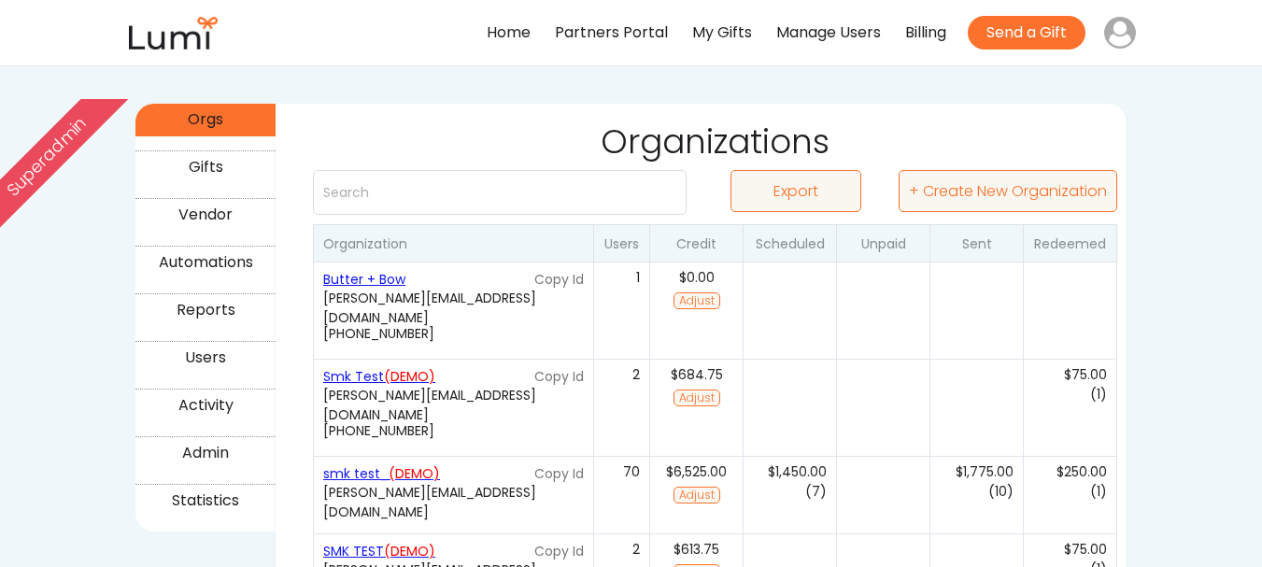
scroll to position [319, 0]
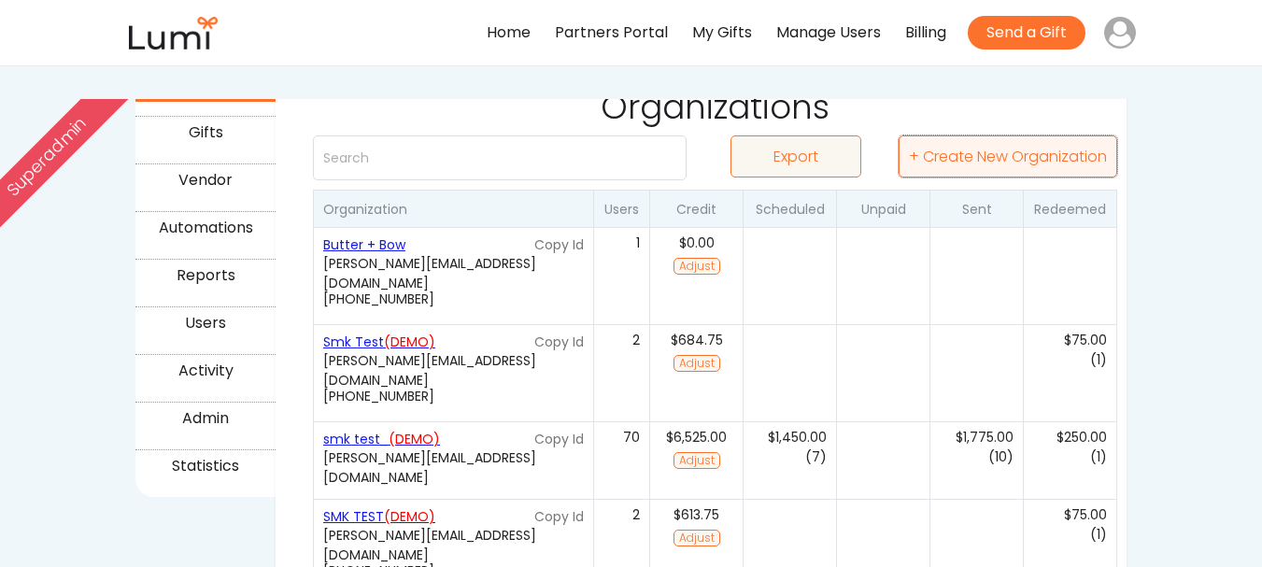
click at [1060, 161] on button "+ Create New Organization" at bounding box center [1007, 156] width 219 height 42
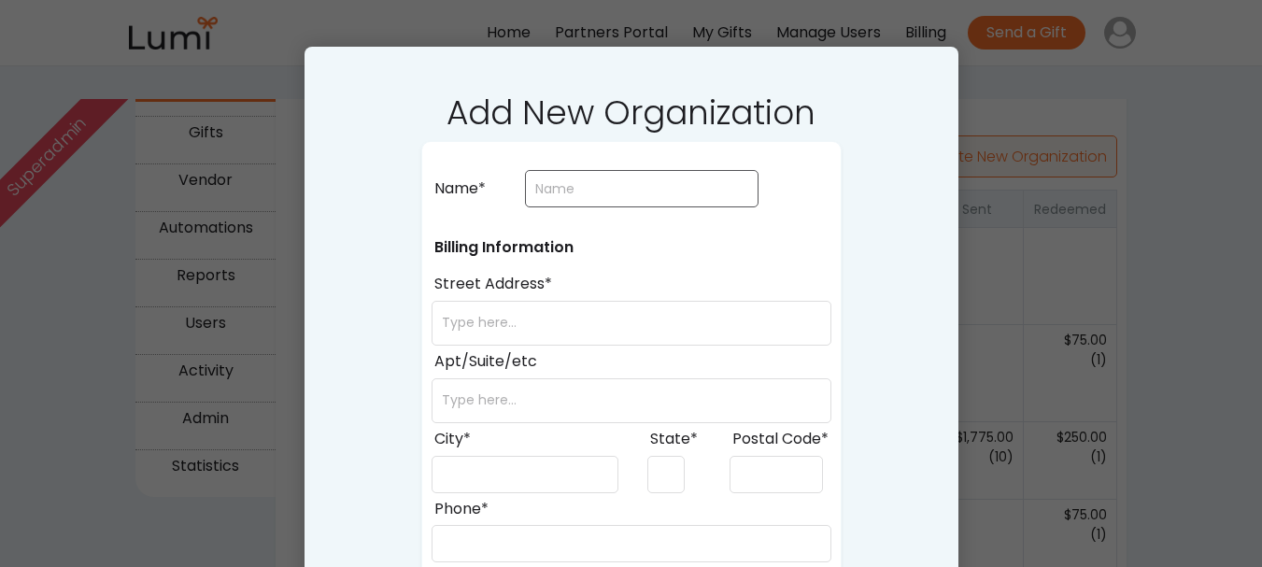
click at [672, 193] on input "input" at bounding box center [641, 188] width 233 height 37
click at [559, 191] on input "input" at bounding box center [641, 188] width 233 height 37
click at [750, 194] on input "input" at bounding box center [641, 188] width 233 height 37
type input "Smkk Testing"
click at [794, 247] on div "Billing Information Street Address*" at bounding box center [631, 276] width 400 height 138
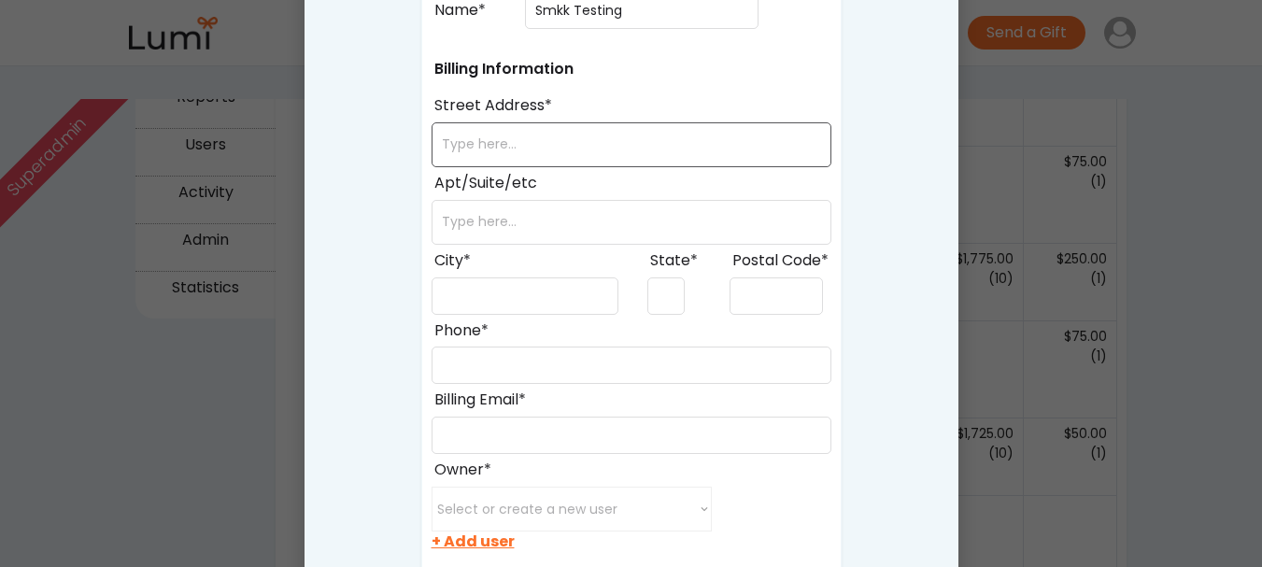
scroll to position [505, 0]
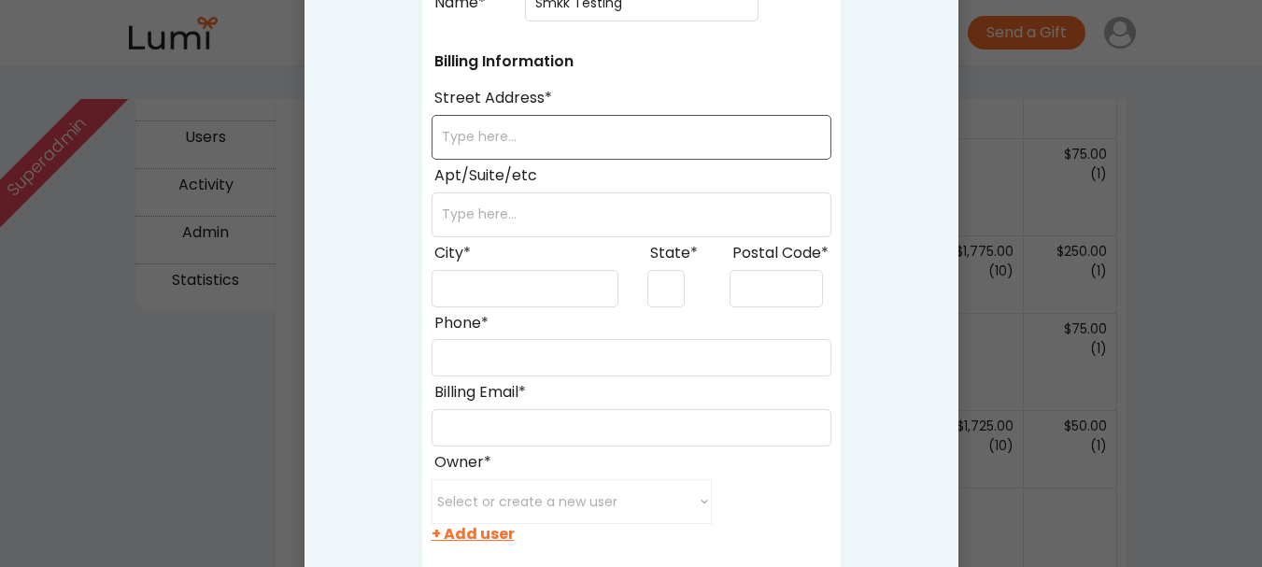
click at [614, 139] on input "input" at bounding box center [631, 137] width 400 height 45
click at [608, 139] on input "input" at bounding box center [631, 137] width 400 height 45
type input "23118"
click at [746, 286] on input "input" at bounding box center [775, 288] width 93 height 37
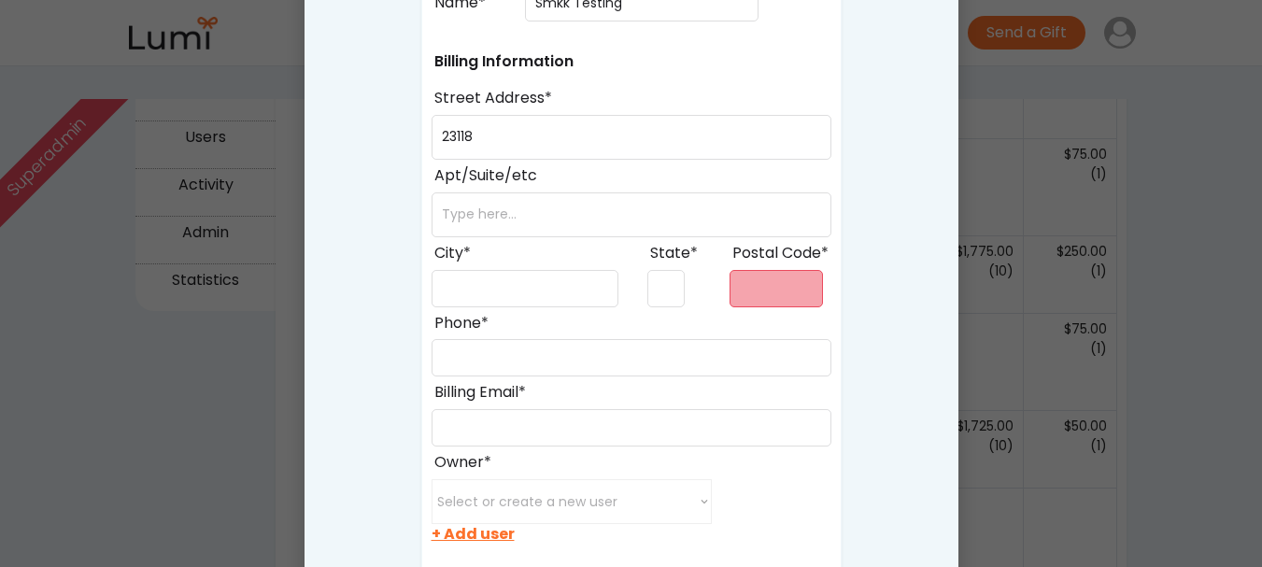
paste input "23118"
type input "23118"
click at [660, 299] on input "input" at bounding box center [665, 288] width 37 height 37
type input "AR"
click at [566, 300] on input "input" at bounding box center [524, 288] width 187 height 37
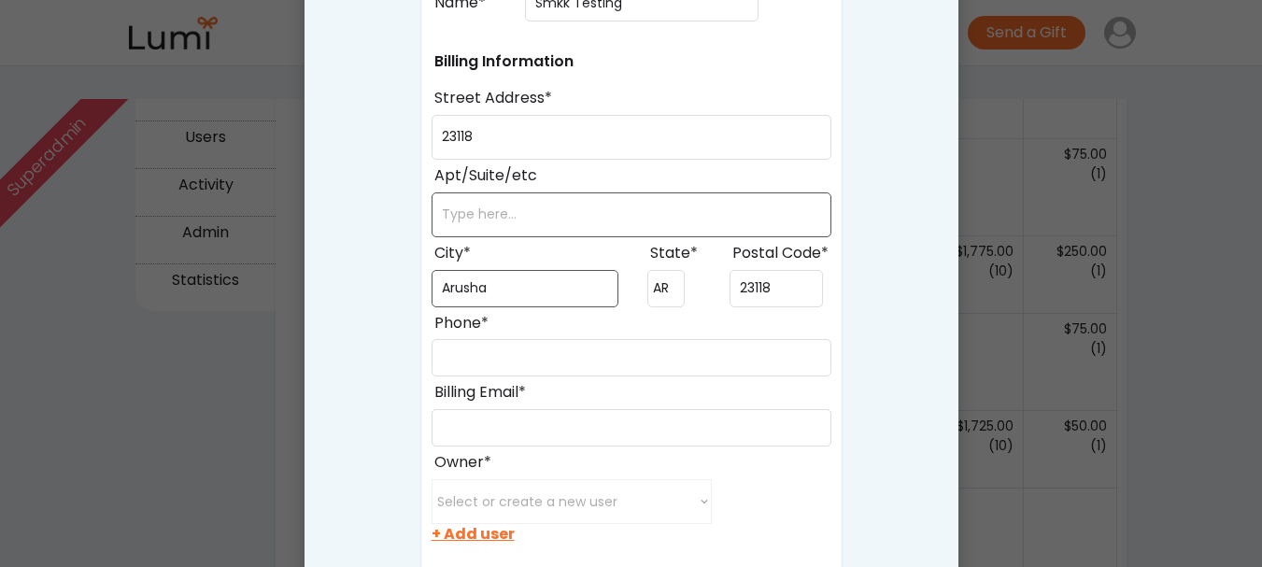
type input "Arusha"
click at [577, 226] on input "input" at bounding box center [631, 214] width 400 height 45
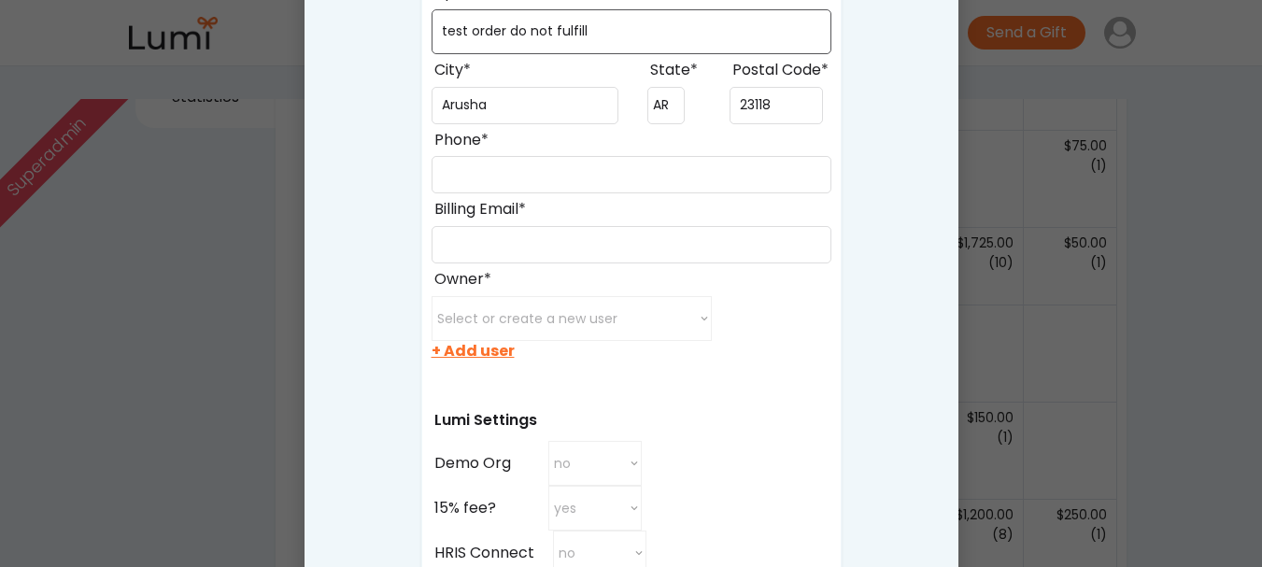
scroll to position [689, 0]
type input "test order do not fulfill"
click at [591, 176] on input "input" at bounding box center [631, 173] width 400 height 37
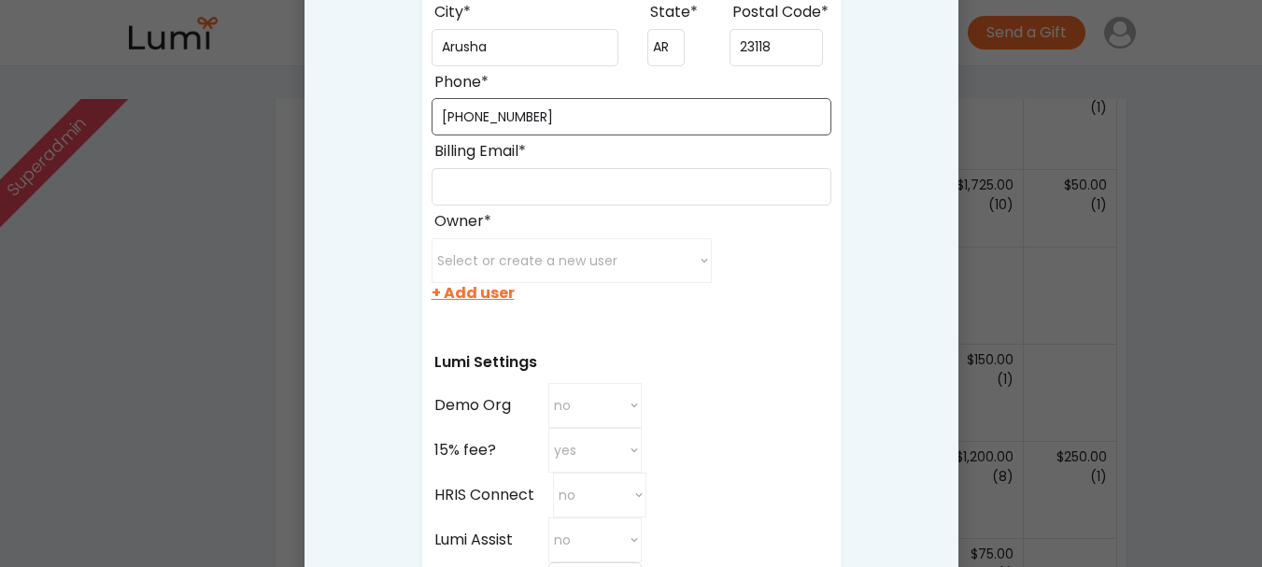
scroll to position [747, 0]
type input "[PHONE_NUMBER]"
click at [591, 176] on input "input" at bounding box center [631, 185] width 400 height 37
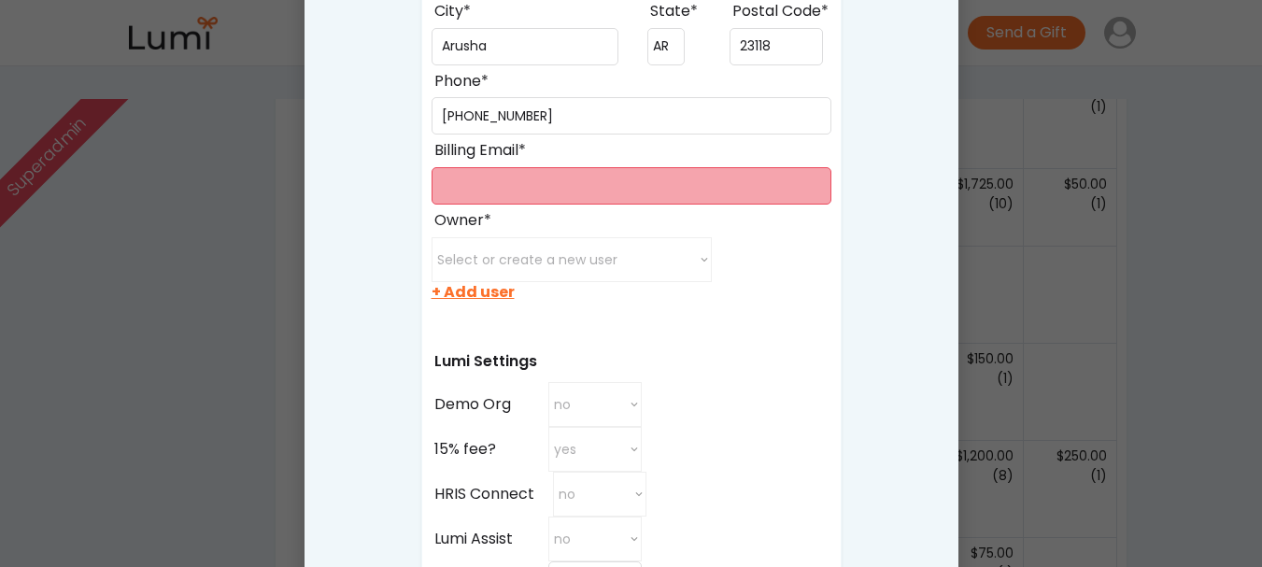
paste input "[PERSON_NAME][EMAIL_ADDRESS][DOMAIN_NAME]"
click at [514, 182] on input "input" at bounding box center [631, 185] width 400 height 37
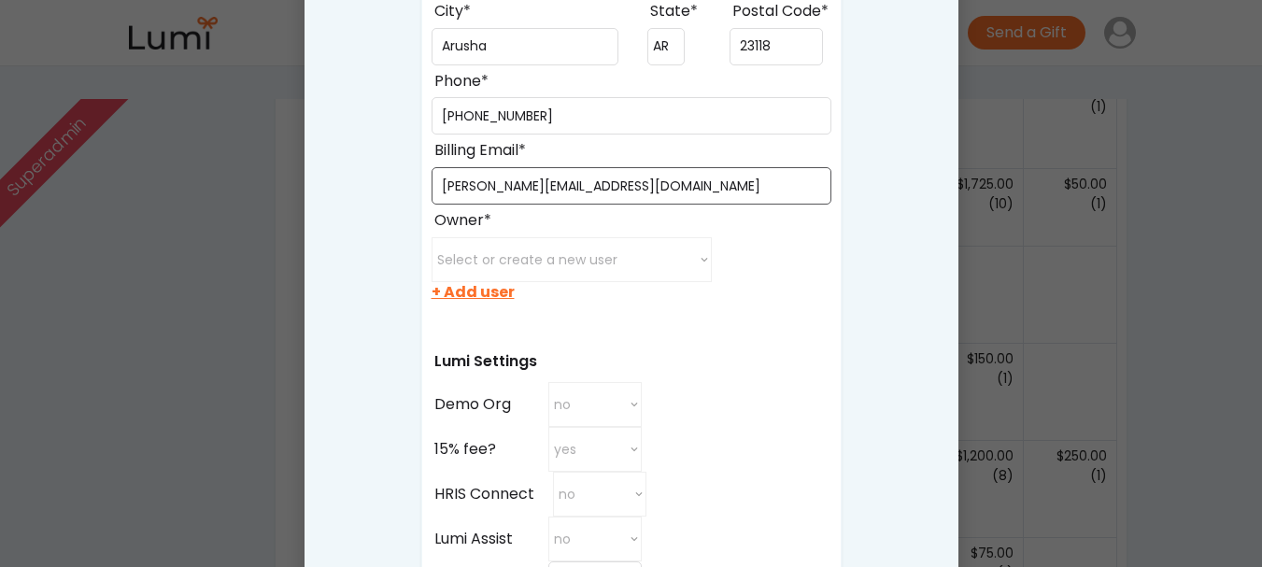
click at [514, 182] on input "input" at bounding box center [631, 185] width 400 height 37
type input "[PERSON_NAME][EMAIL_ADDRESS][DOMAIN_NAME]"
click at [506, 249] on select "Select or create a new user minette@post.harvard.edu juanxu0529@gmail.com xichu…" at bounding box center [571, 259] width 280 height 45
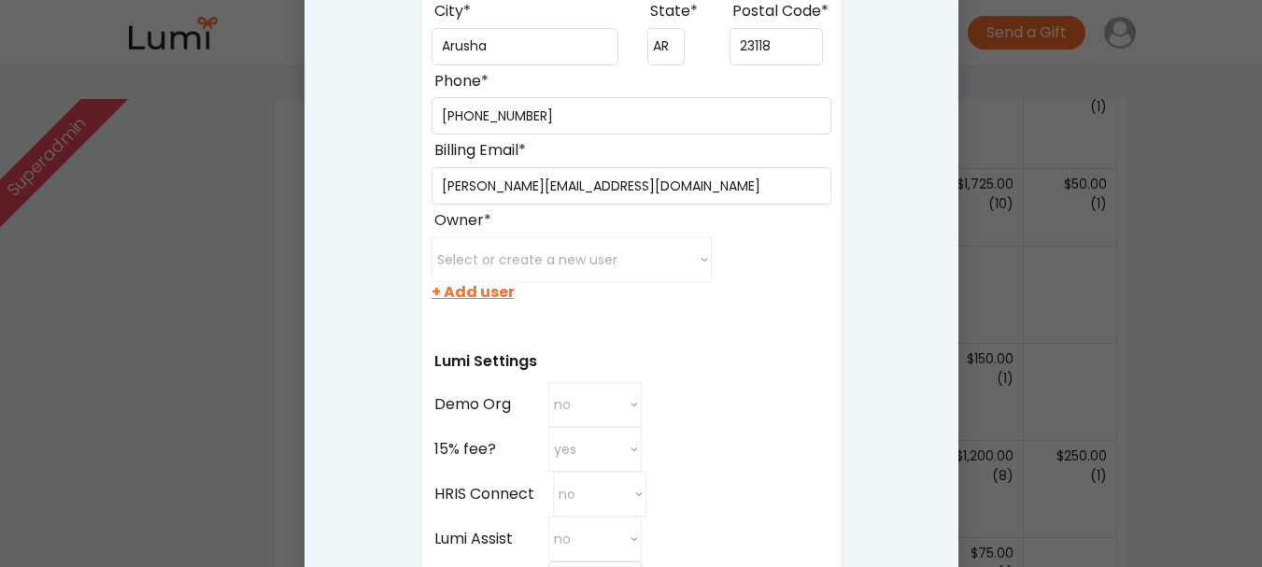
click at [807, 291] on div "Name* Billing Information Street Address* Apt/Suite/etc City* State* Postal Cod…" at bounding box center [631, 356] width 420 height 1286
click at [495, 291] on div "+ Add user" at bounding box center [472, 292] width 83 height 21
select select
select select ""recipient""
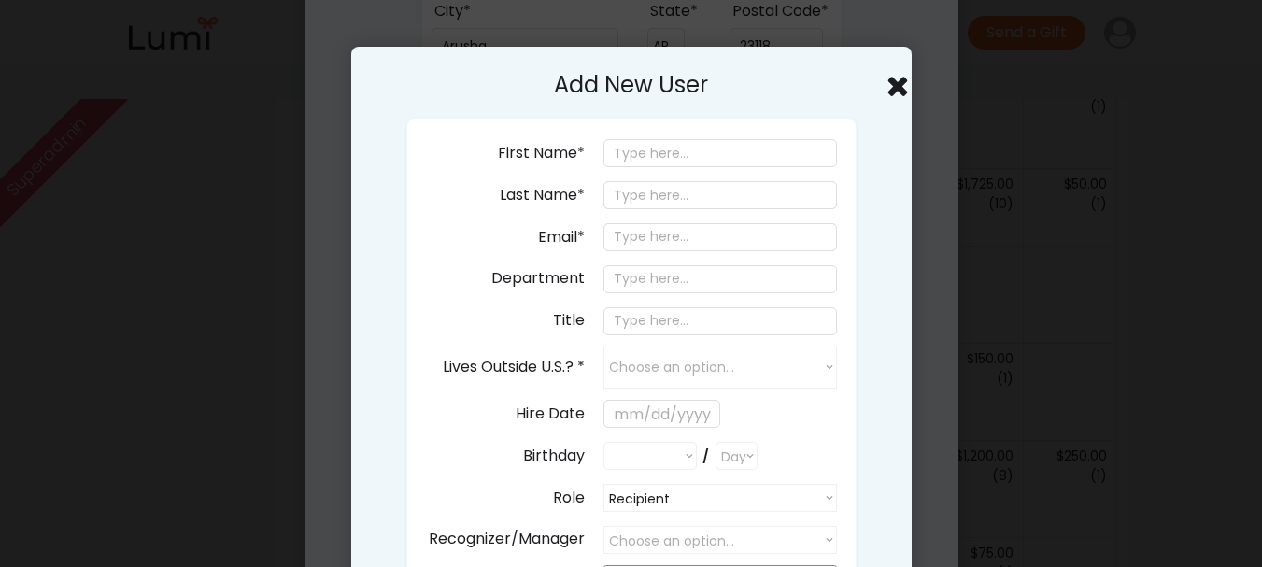
select select ""PLACEHOLDER_1427118222253""
click at [638, 249] on input "email" at bounding box center [719, 237] width 233 height 28
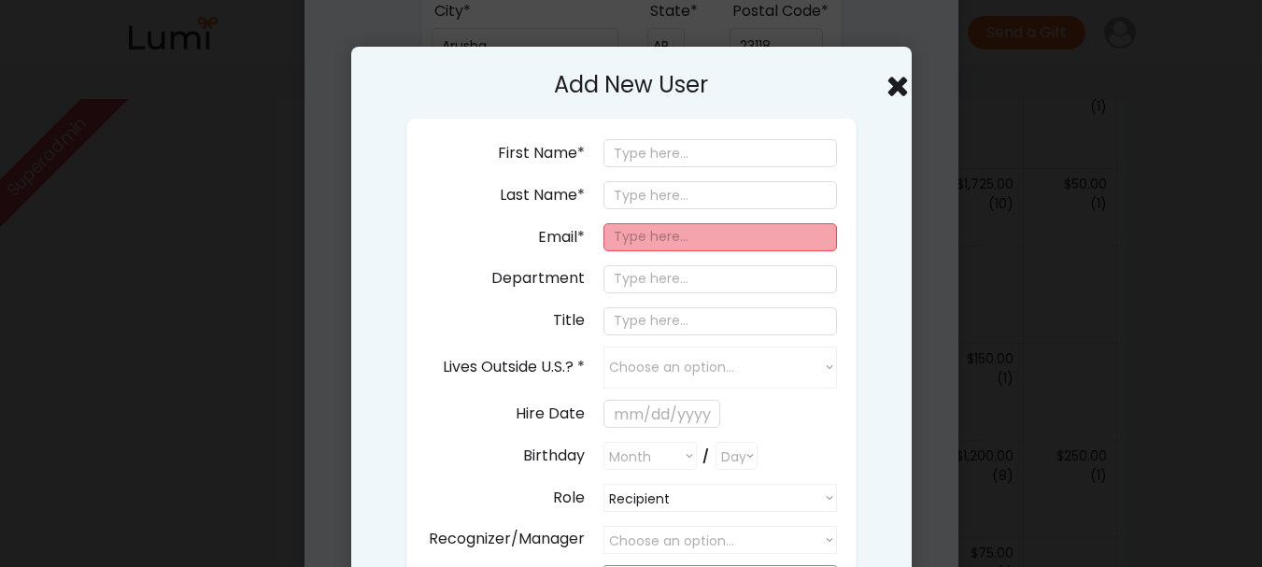
paste input "[PERSON_NAME][EMAIL_ADDRESS][DOMAIN_NAME]"
click at [687, 233] on input "[PERSON_NAME][EMAIL_ADDRESS][DOMAIN_NAME]" at bounding box center [719, 237] width 233 height 28
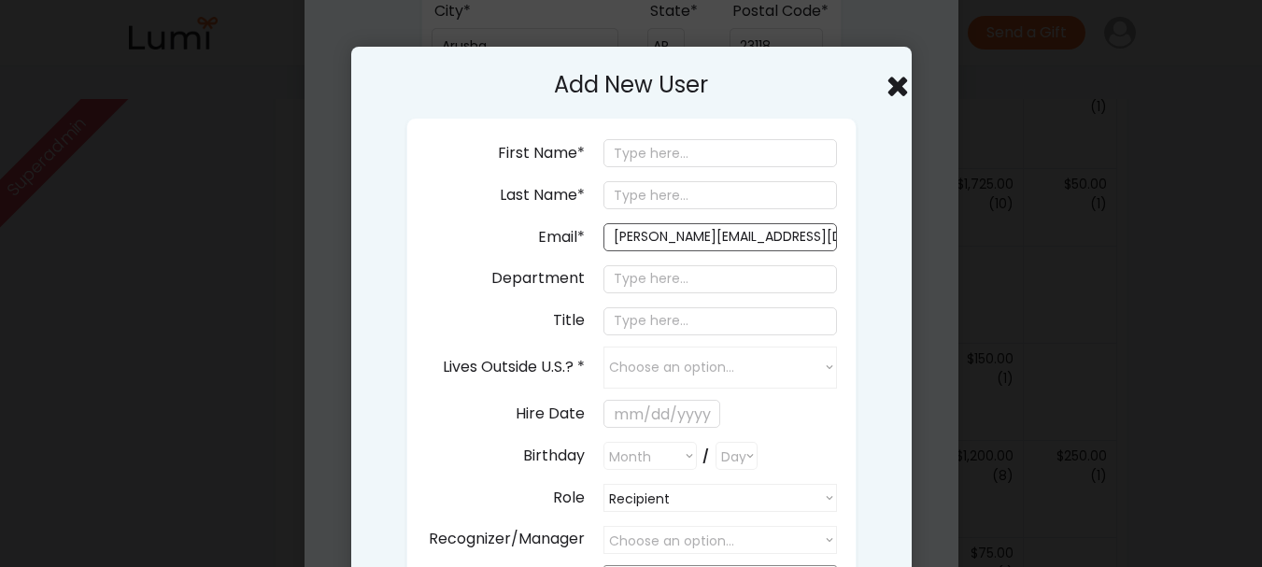
click at [687, 233] on input "[PERSON_NAME][EMAIL_ADDRESS][DOMAIN_NAME]" at bounding box center [719, 237] width 233 height 28
type input "[PERSON_NAME][EMAIL_ADDRESS][DOMAIN_NAME]"
click at [716, 158] on input "input" at bounding box center [719, 153] width 233 height 28
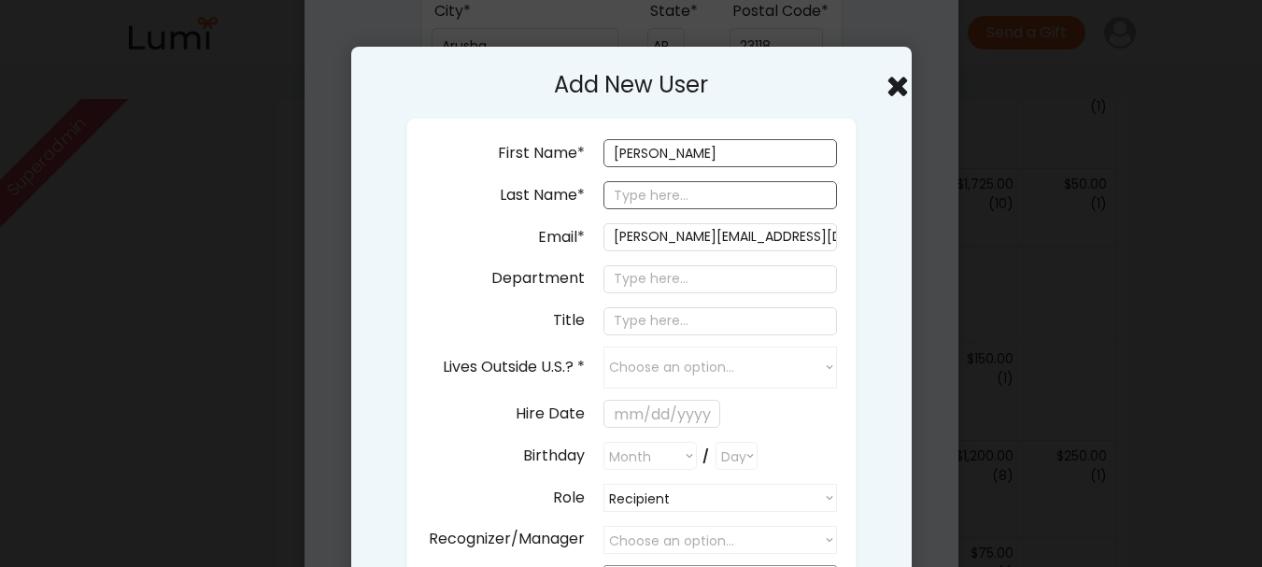
type input "Jackson"
click at [677, 208] on input "input" at bounding box center [719, 195] width 233 height 28
type input "Temu"
click at [666, 275] on input "input" at bounding box center [719, 279] width 233 height 28
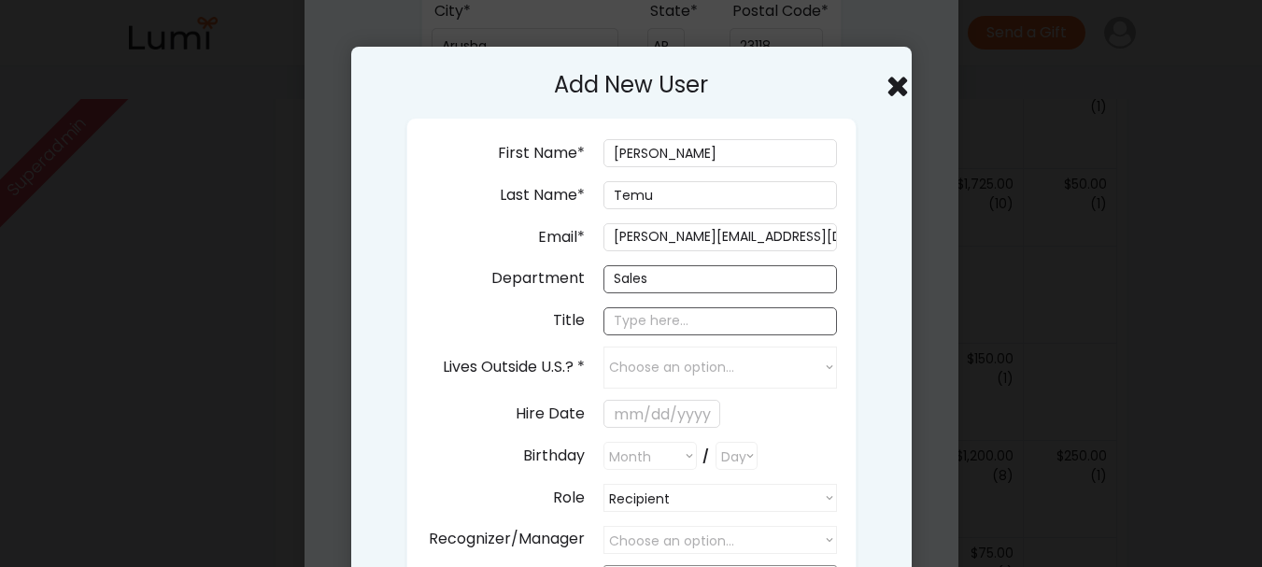
type input "Sales"
click at [644, 321] on input "input" at bounding box center [719, 321] width 233 height 28
click at [620, 321] on input "input" at bounding box center [719, 321] width 233 height 28
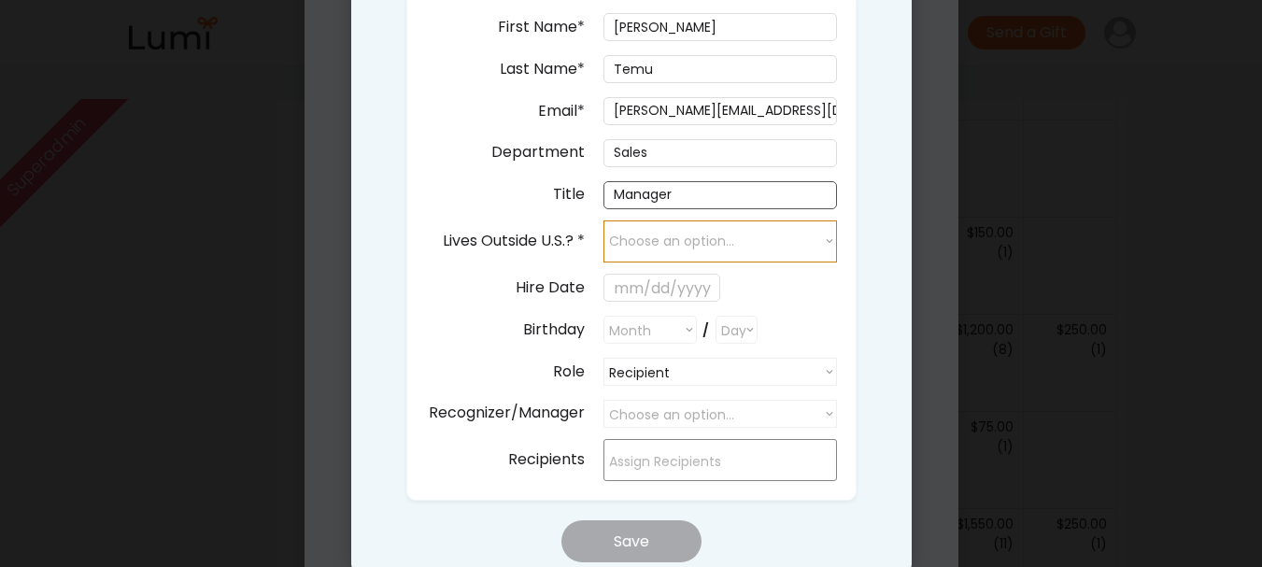
scroll to position [874, 0]
type input "Manager"
click at [695, 245] on select "Choose an option... yes no" at bounding box center [719, 240] width 233 height 42
select select "false"
click at [603, 219] on select "Choose an option... yes no" at bounding box center [719, 240] width 233 height 42
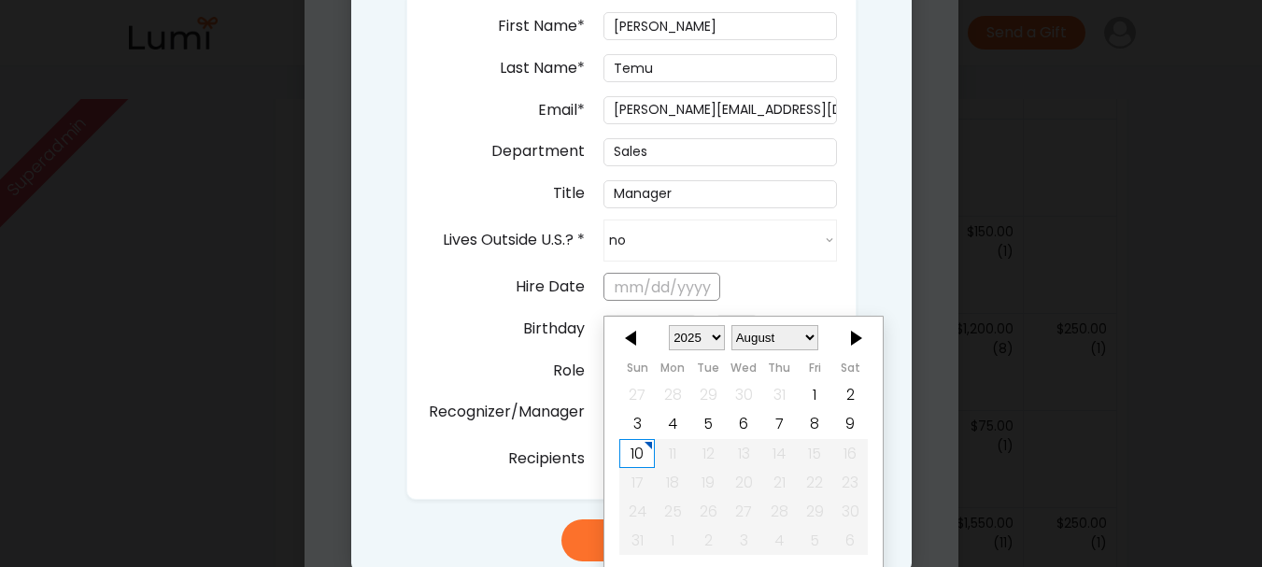
click at [668, 295] on input "text" at bounding box center [661, 287] width 117 height 28
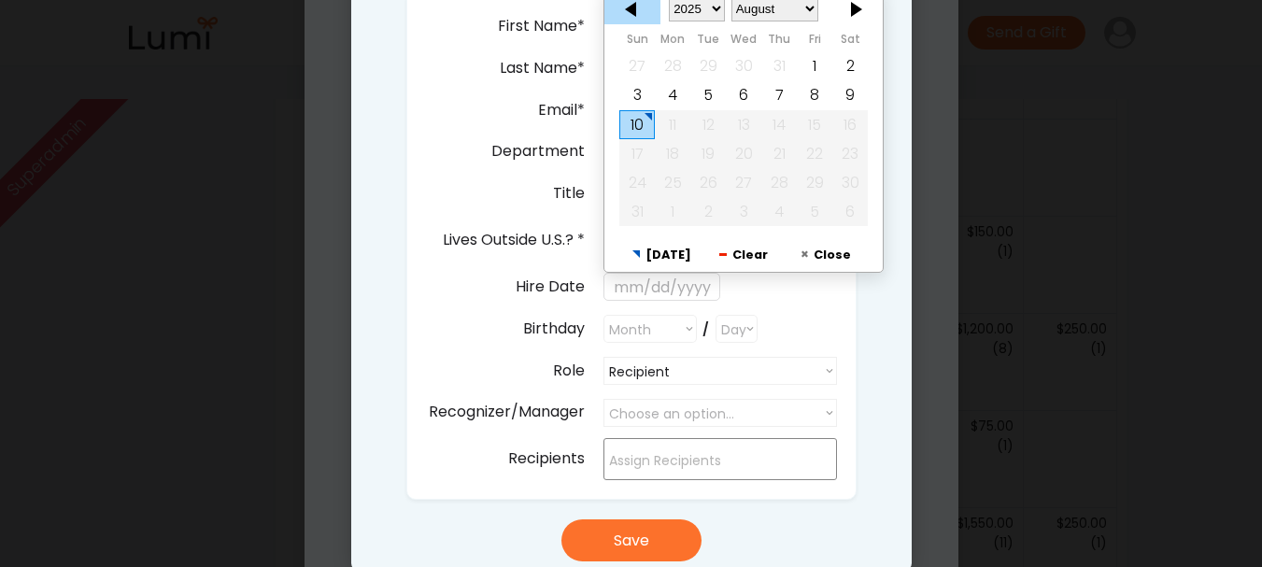
click at [630, 21] on div at bounding box center [632, 9] width 56 height 30
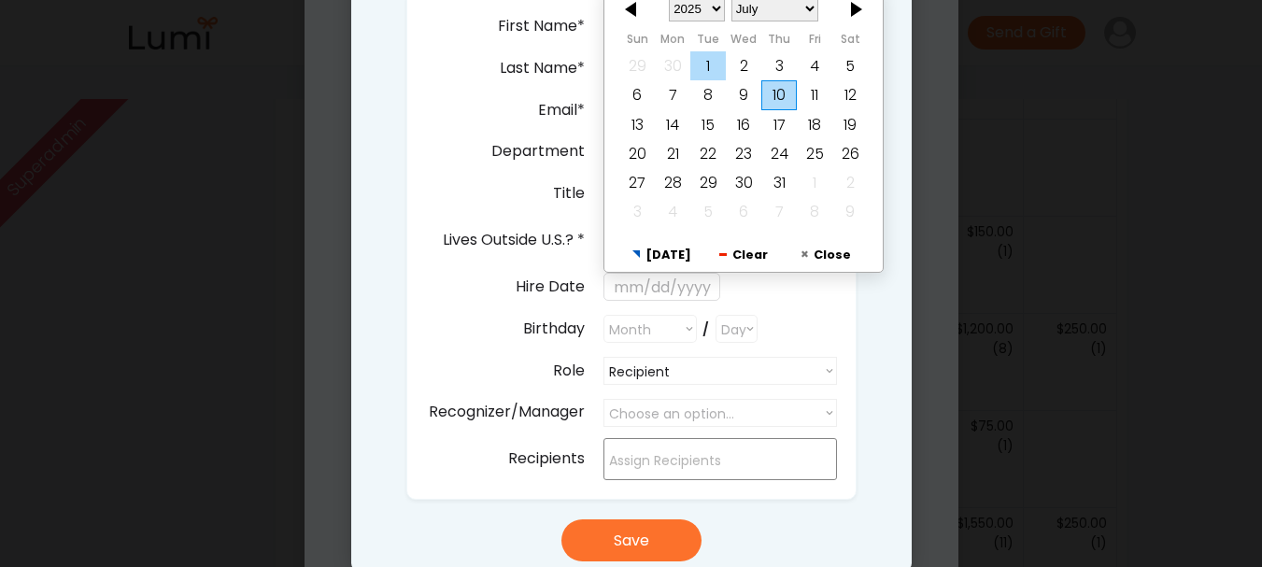
click at [716, 68] on div "1" at bounding box center [707, 65] width 35 height 29
type input "7/01/2025"
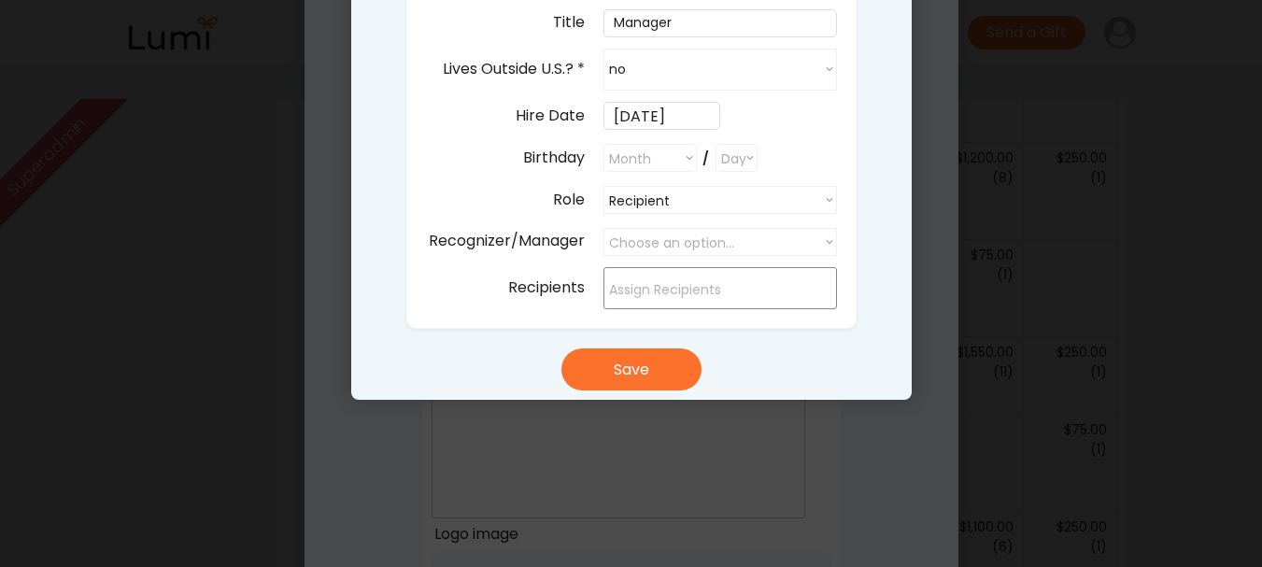
scroll to position [1047, 0]
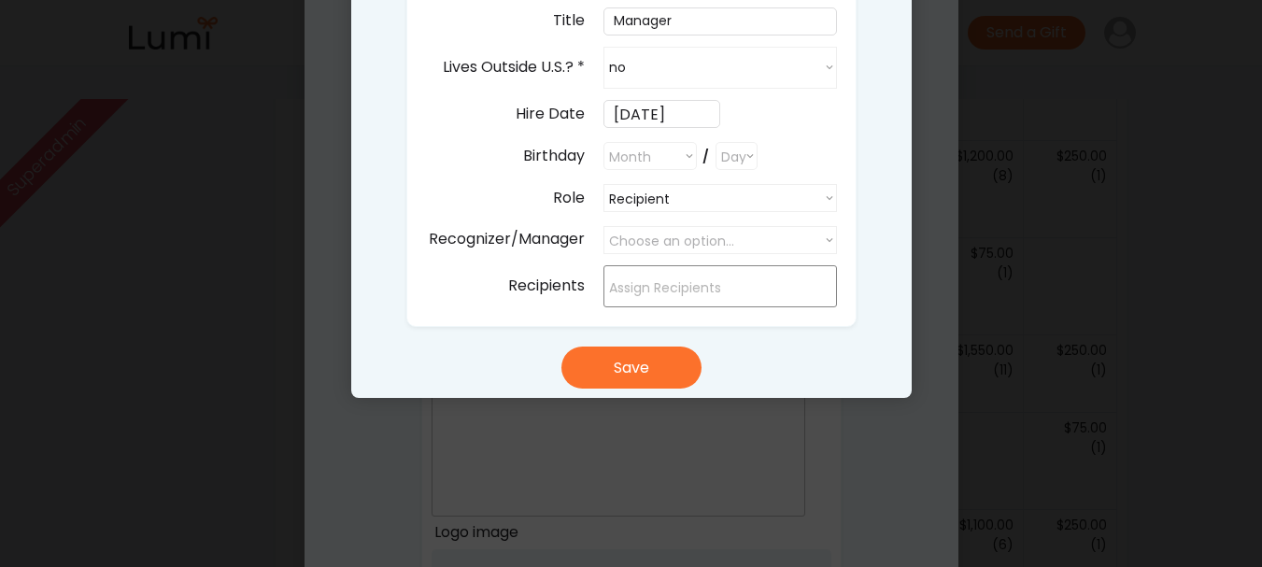
drag, startPoint x: 673, startPoint y: 138, endPoint x: 668, endPoint y: 148, distance: 10.9
click at [668, 148] on div "First Name* Last Name* Email* jackson+47985@givelumi.com Department Title Lives…" at bounding box center [631, 72] width 450 height 509
click at [668, 148] on select "Month January February March April May June July August September October Novem…" at bounding box center [649, 156] width 93 height 28
select select ""1348695171700984260__LOOKUP__1682618733344x862490170894174100""
click at [603, 142] on select "Month January February March April May June July August September October Novem…" at bounding box center [649, 156] width 93 height 28
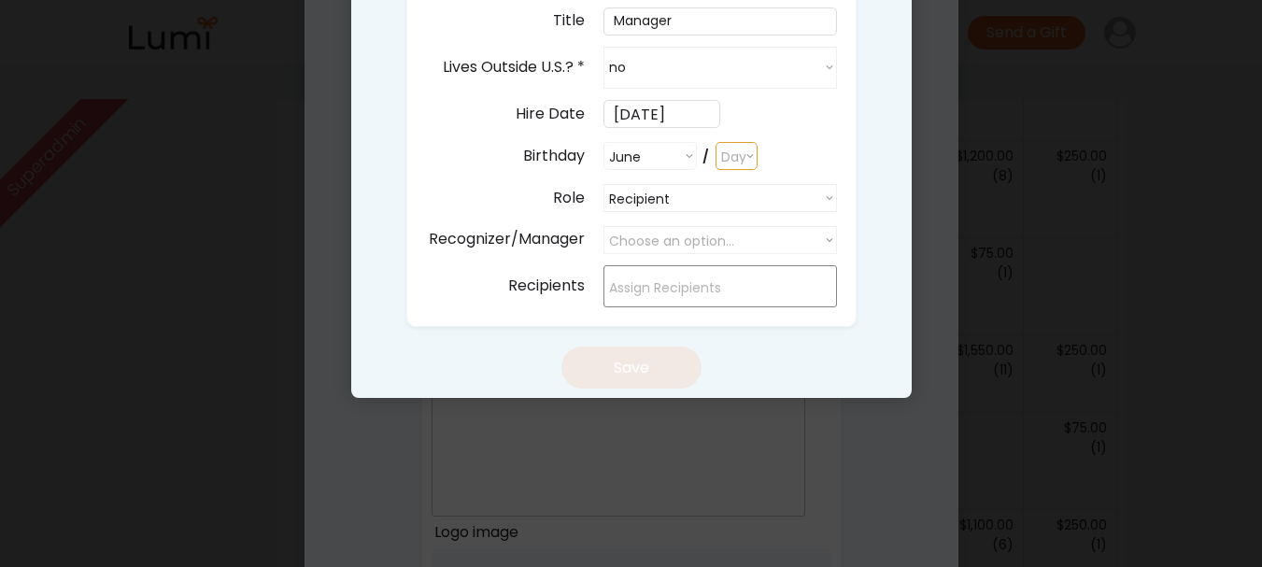
click at [731, 168] on select "Day 1 2 3 4 5 6 7 8 9 10 11 12 13 14 15 16 17 18 19 20 21 22 23 24 25 26 27 28 …" at bounding box center [736, 156] width 42 height 28
select select "6"
click at [715, 142] on select "Day 1 2 3 4 5 6 7 8 9 10 11 12 13 14 15 16 17 18 19 20 21 22 23 24 25 26 27 28 …" at bounding box center [736, 156] width 42 height 28
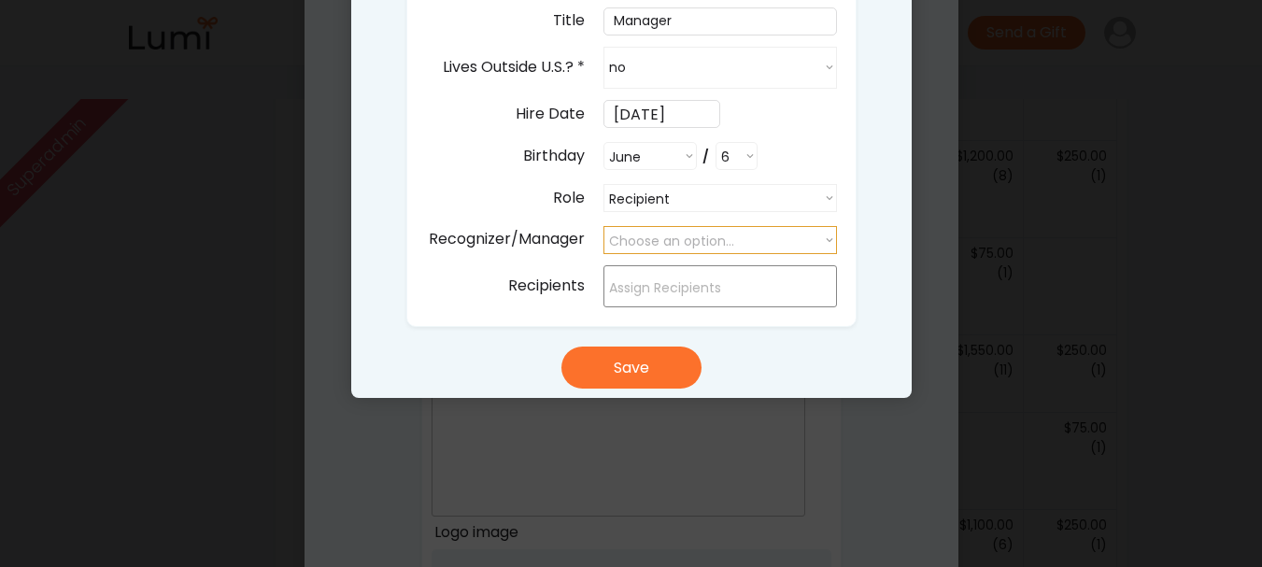
click at [738, 252] on select "Choose an option..." at bounding box center [719, 240] width 233 height 28
click at [735, 242] on select "Choose an option..." at bounding box center [719, 240] width 233 height 28
click at [777, 176] on div "First Name* Last Name* Email* jackson+47985@givelumi.com Department Title Lives…" at bounding box center [631, 72] width 450 height 509
drag, startPoint x: 777, startPoint y: 176, endPoint x: 765, endPoint y: 190, distance: 17.8
click at [765, 190] on div "First Name* Last Name* Email* jackson+47985@givelumi.com Department Title Lives…" at bounding box center [631, 72] width 450 height 509
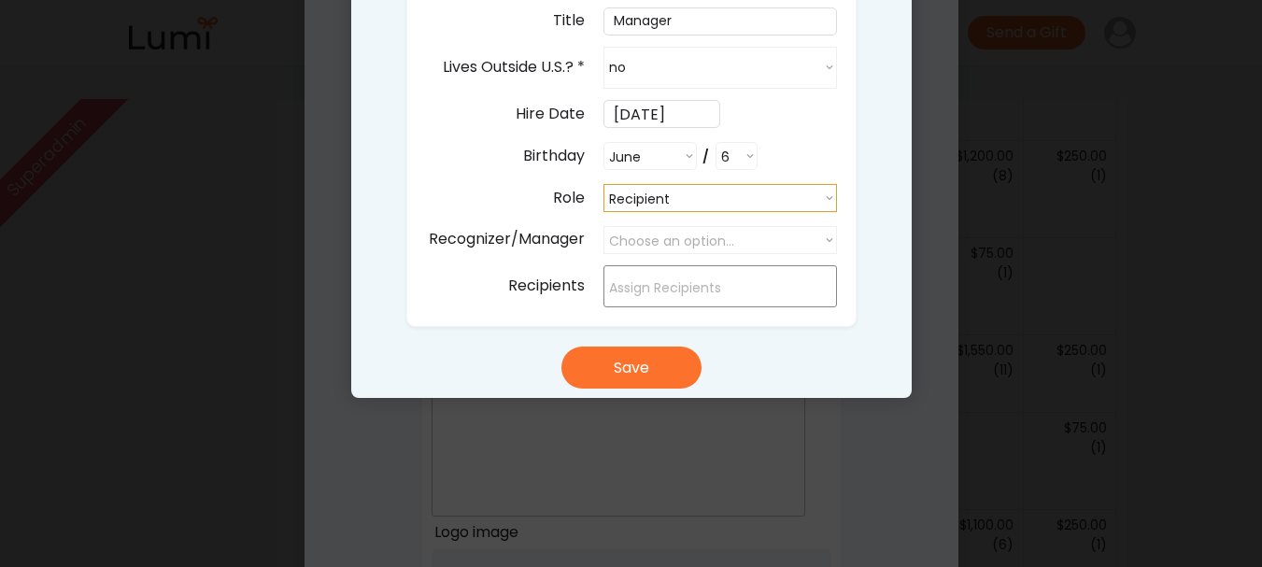
click at [765, 190] on select "Recipient Recipient Buyer Admin" at bounding box center [719, 198] width 233 height 28
select select ""admin""
click at [603, 184] on select "Recipient Recipient Buyer Admin" at bounding box center [719, 198] width 233 height 28
click at [755, 239] on select "Choose an option..." at bounding box center [719, 240] width 233 height 28
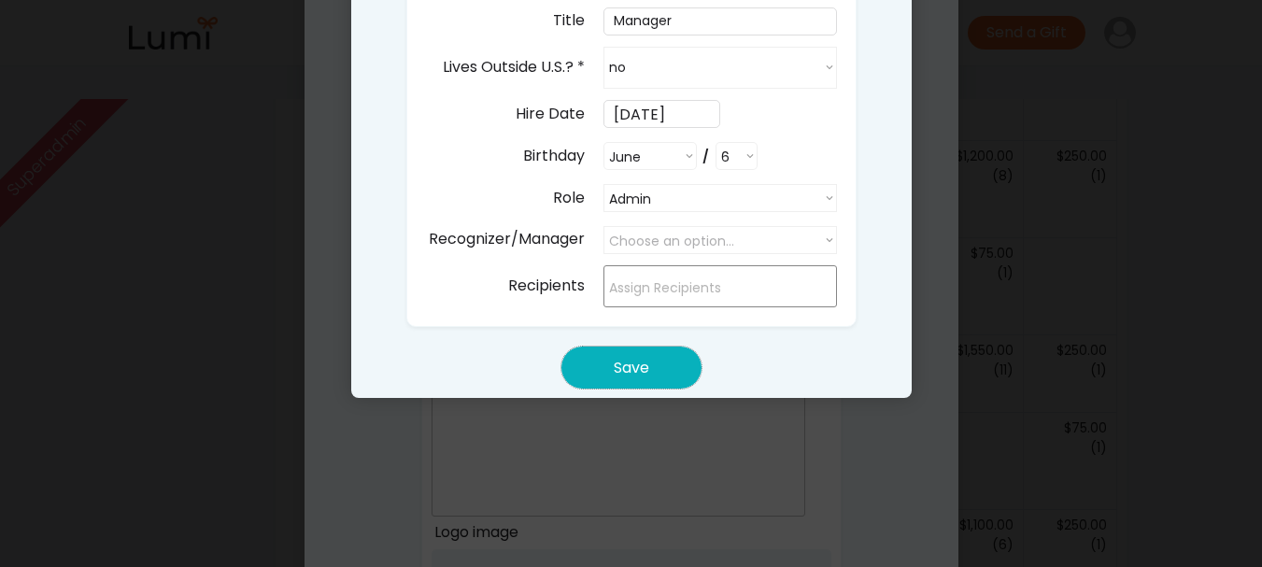
click at [660, 360] on button "Save" at bounding box center [631, 367] width 140 height 42
select select ""PLACEHOLDER_1427118222253""
select select ""recipient""
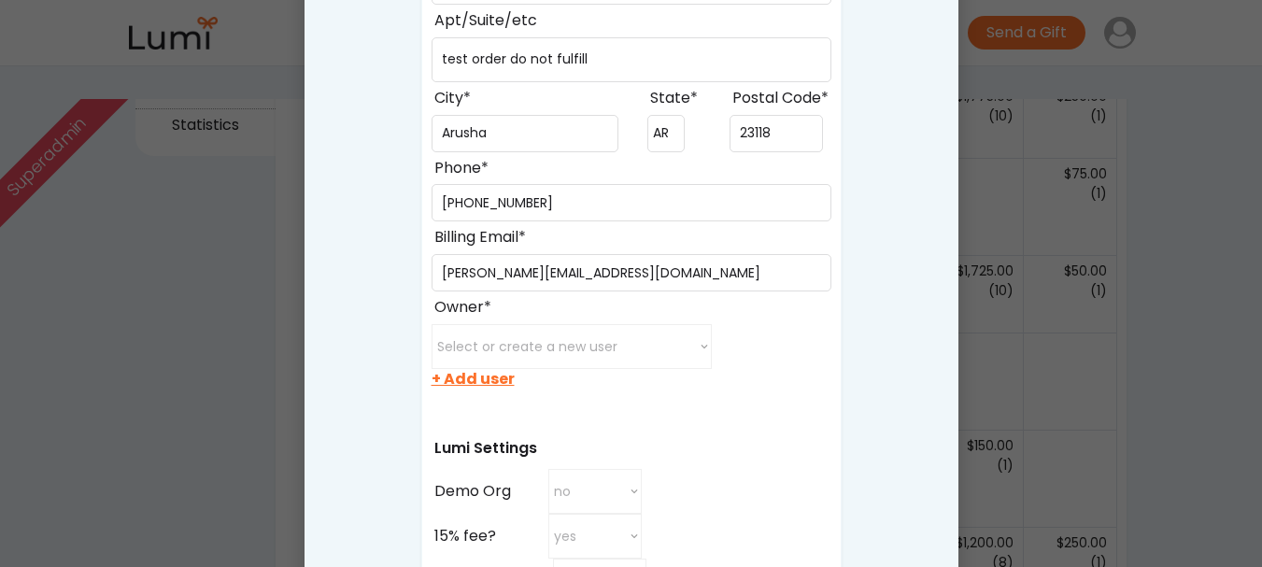
scroll to position [659, 0]
click at [617, 343] on select "Select or create a new user minette@post.harvard.edu juanxu0529@gmail.com xichu…" at bounding box center [571, 347] width 280 height 45
select select ""1348695171700984260__LOOKUP__1754835564571x410840402278335900""
click at [431, 325] on select "Select or create a new user minette@post.harvard.edu juanxu0529@gmail.com xichu…" at bounding box center [571, 347] width 280 height 45
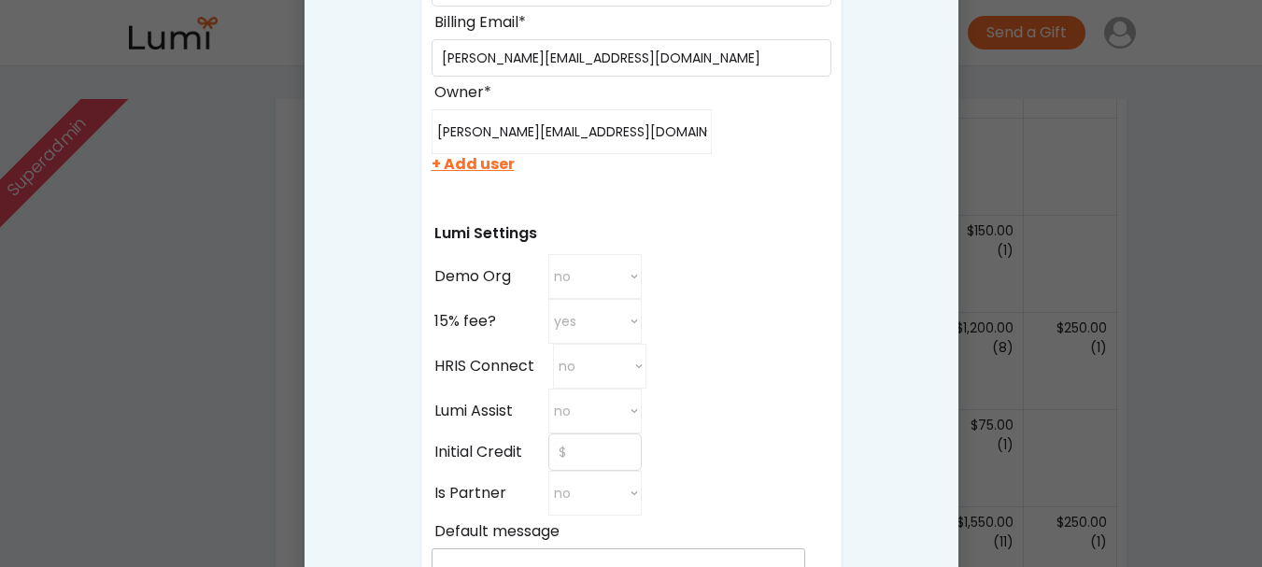
scroll to position [882, 0]
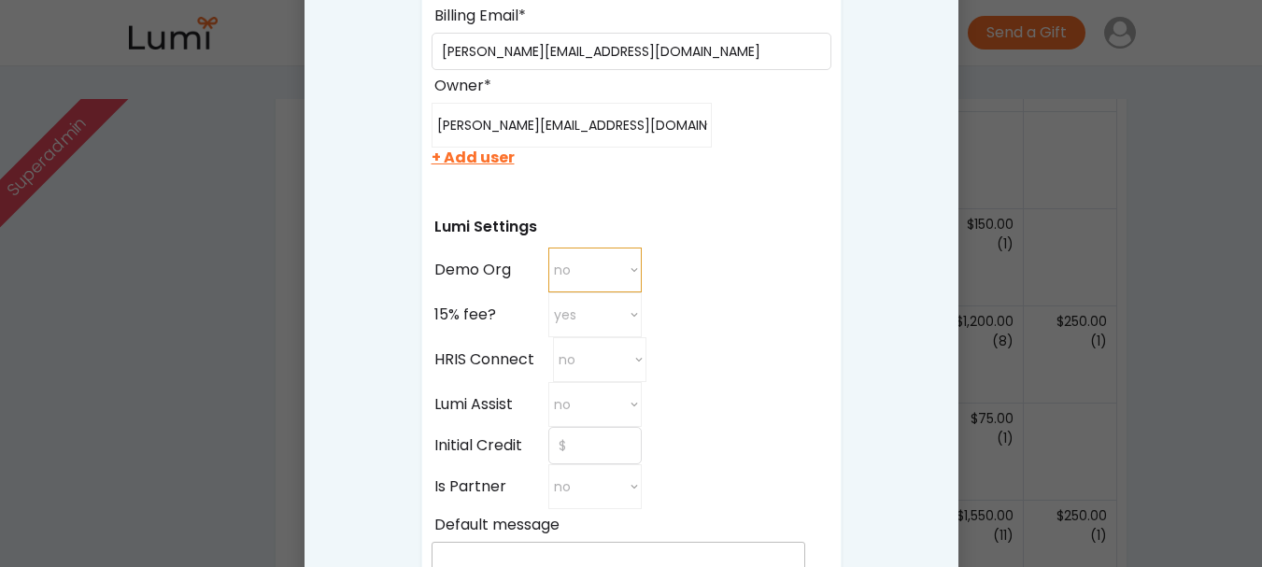
click at [622, 266] on select "no yes no" at bounding box center [594, 269] width 93 height 45
select select "true"
click at [548, 247] on select "no yes no" at bounding box center [594, 269] width 93 height 45
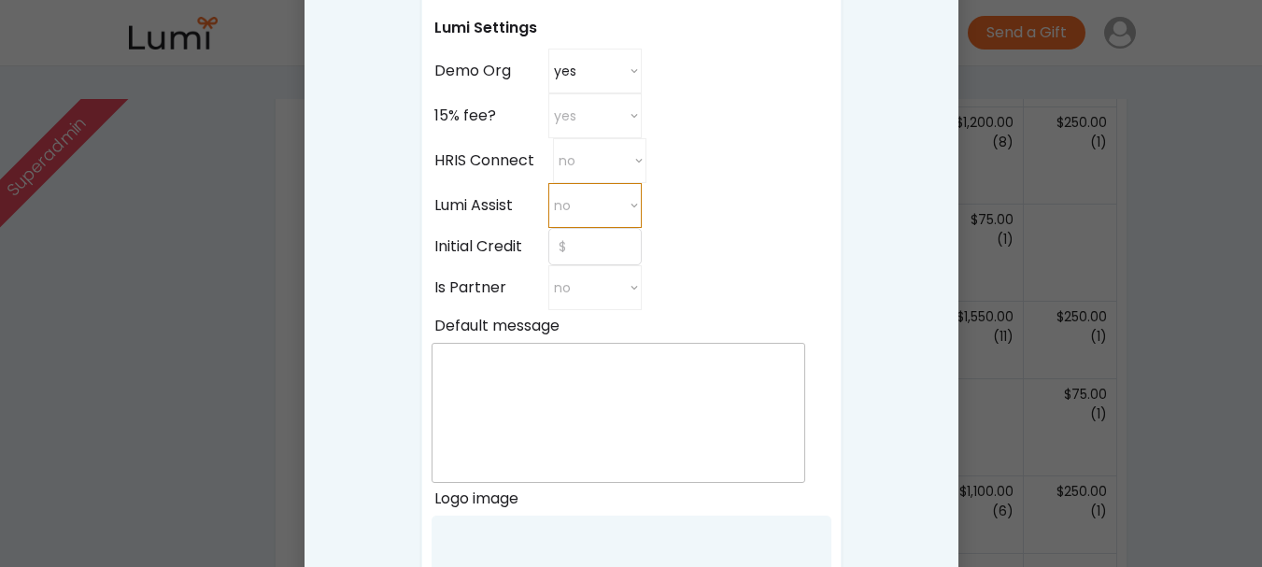
scroll to position [1094, 0]
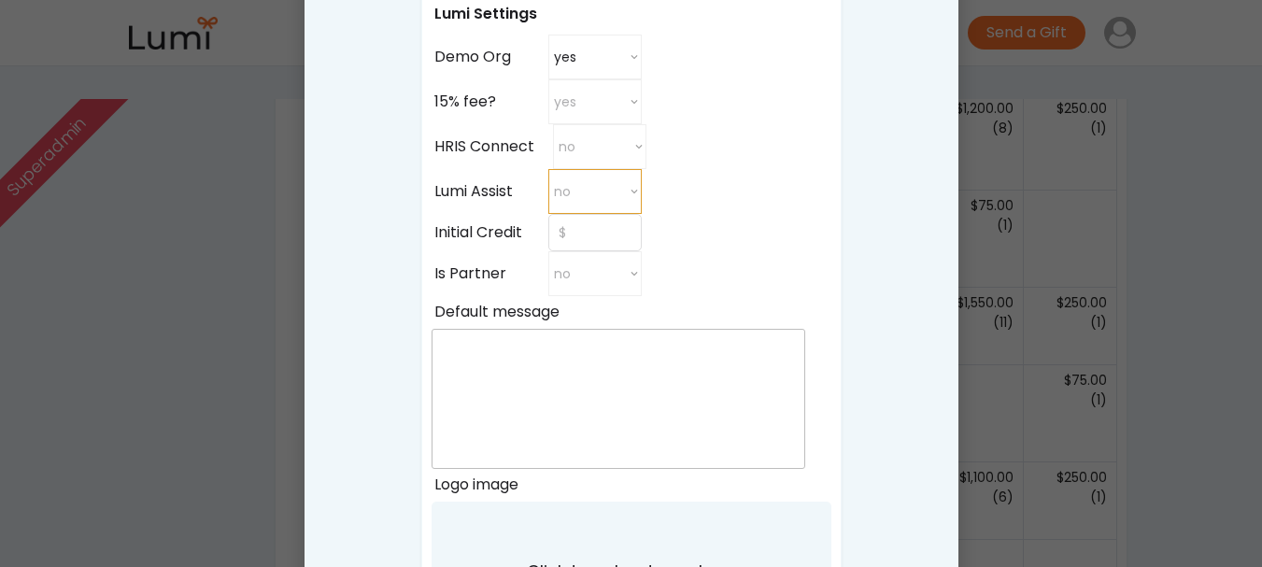
click at [614, 197] on select "no yes no" at bounding box center [594, 191] width 93 height 45
select select "true"
click at [548, 169] on select "no yes no" at bounding box center [594, 191] width 93 height 45
click at [623, 226] on input "input" at bounding box center [594, 232] width 93 height 37
type input "$10,000"
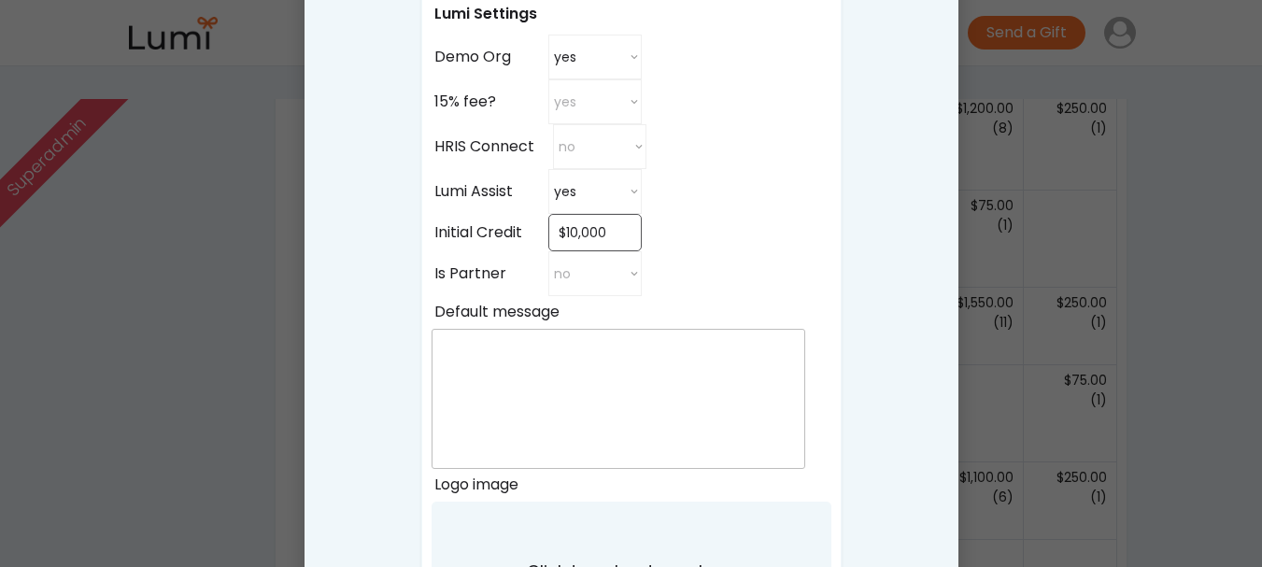
click at [706, 196] on div "Name* Billing Information Street Address* Apt/Suite/etc City* State* Postal Cod…" at bounding box center [631, 9] width 420 height 1286
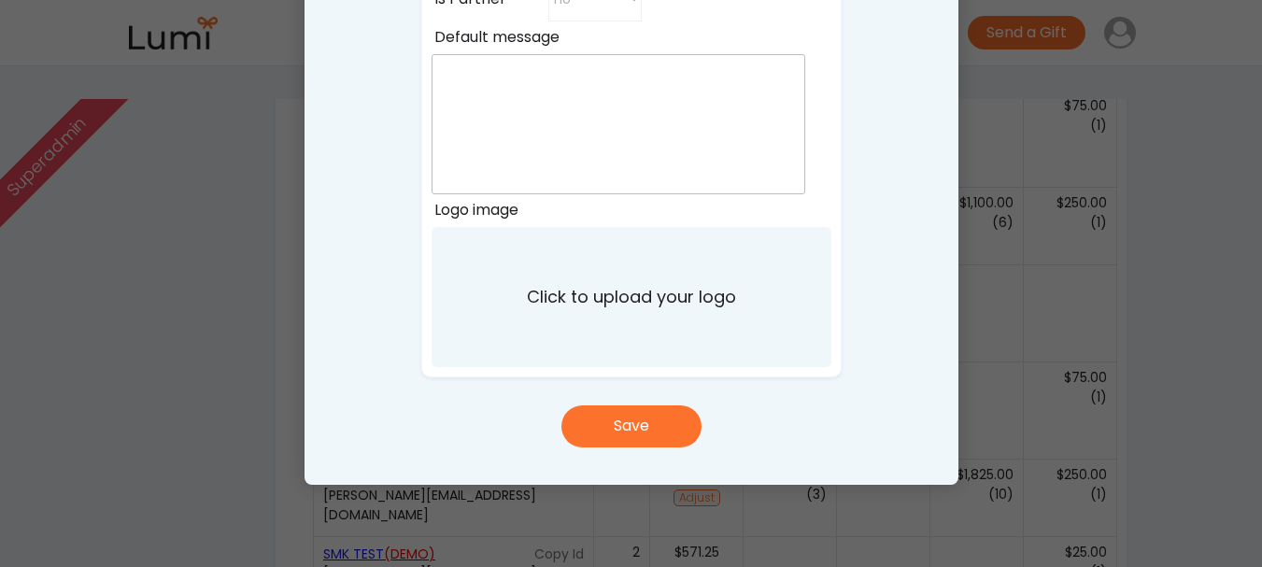
scroll to position [1378, 0]
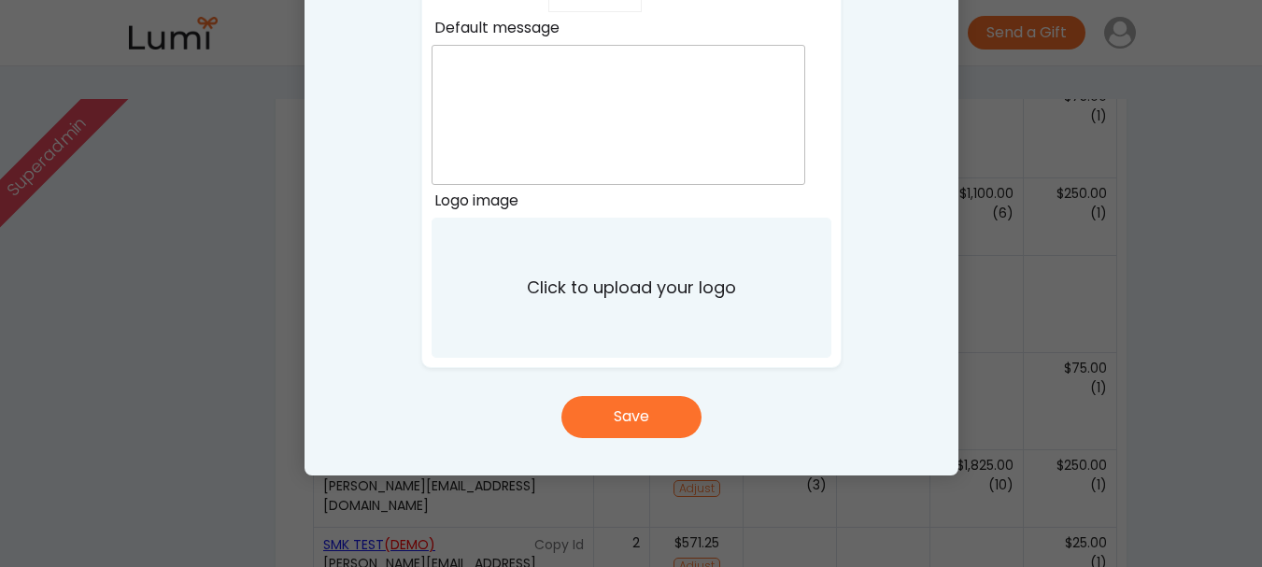
click at [669, 419] on button "Save" at bounding box center [631, 417] width 140 height 42
select select ""PLACEHOLDER_1427118222253""
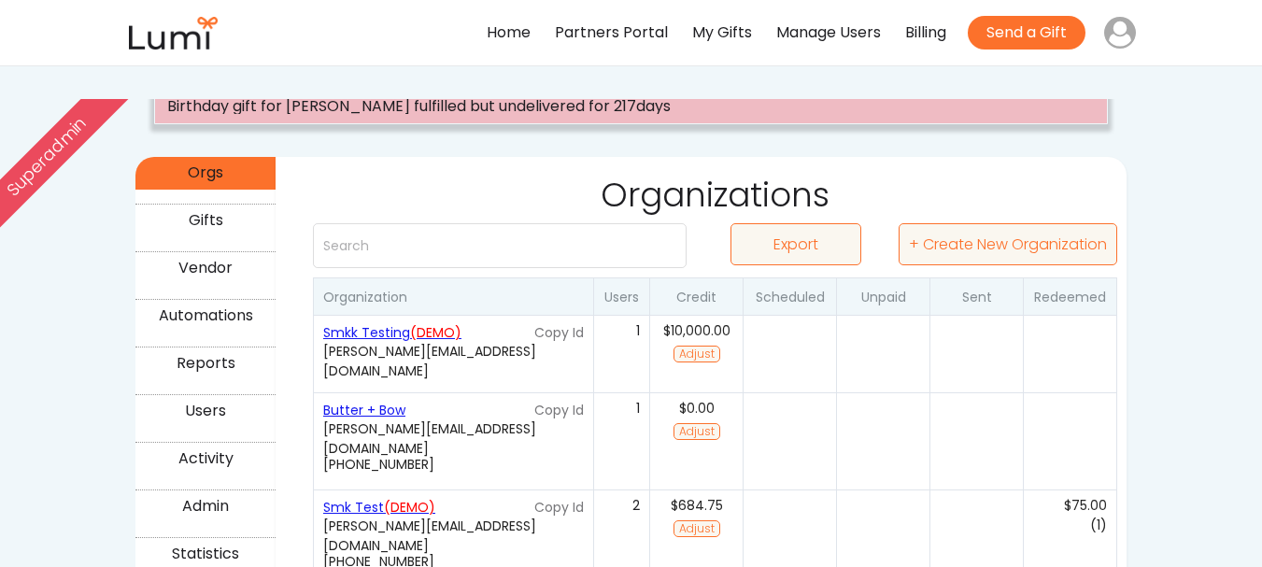
scroll to position [233, 0]
click at [433, 334] on font "(DEMO)" at bounding box center [435, 331] width 51 height 19
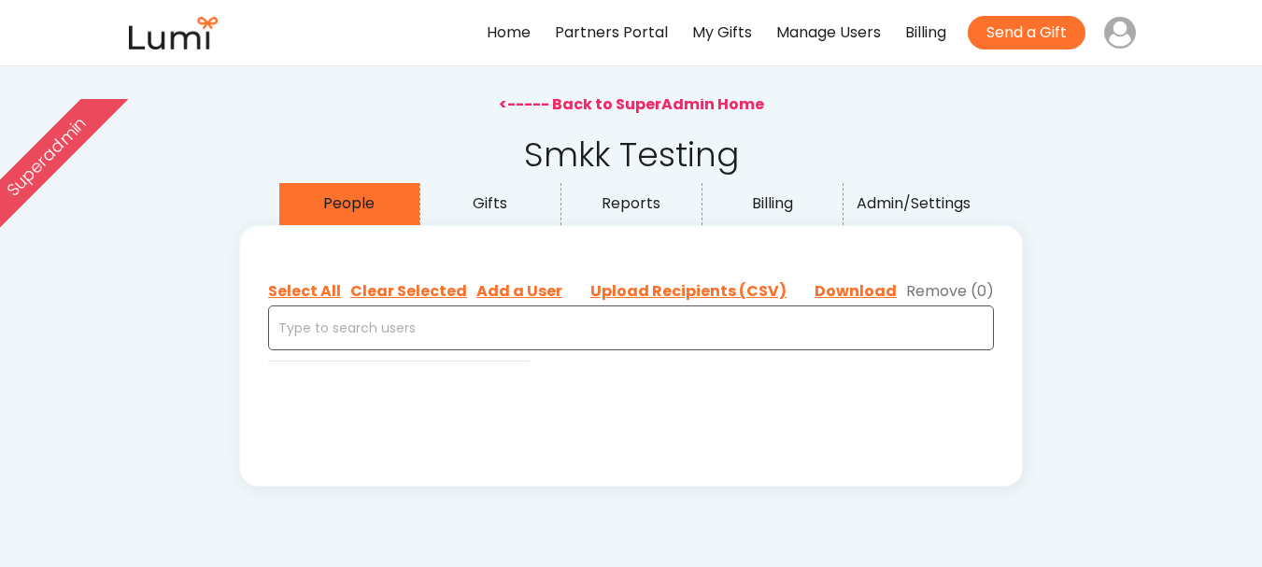
select select ""admin""
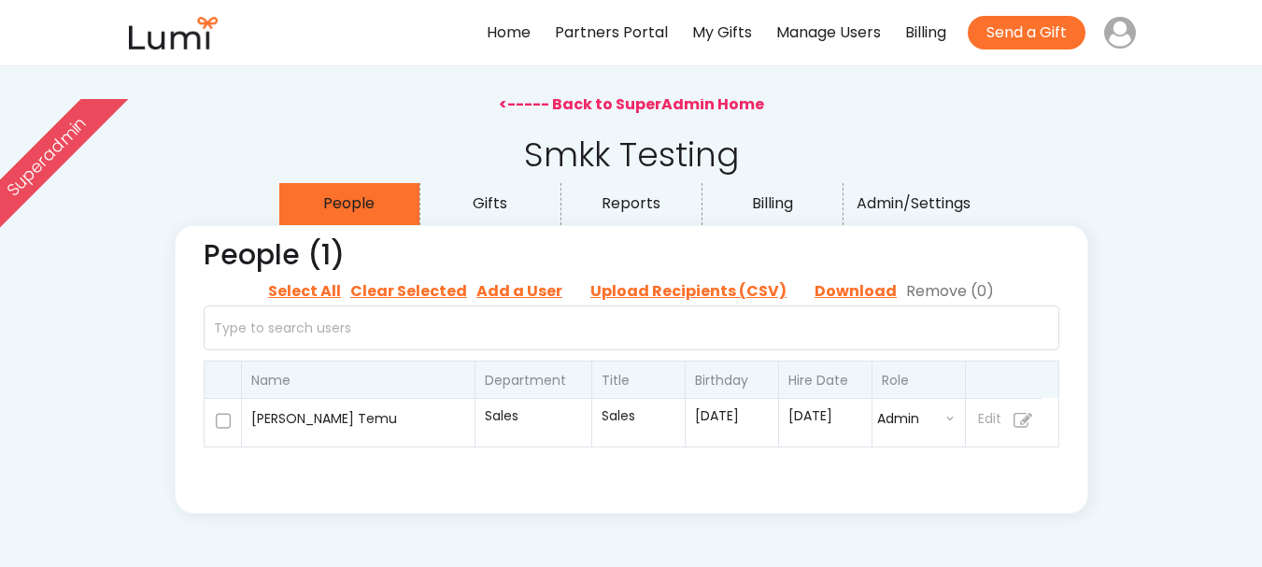
click at [697, 298] on input "file" at bounding box center [687, 291] width 233 height 28
type input "C:\fakepath\Final_Corrected_Emails_List.csv"
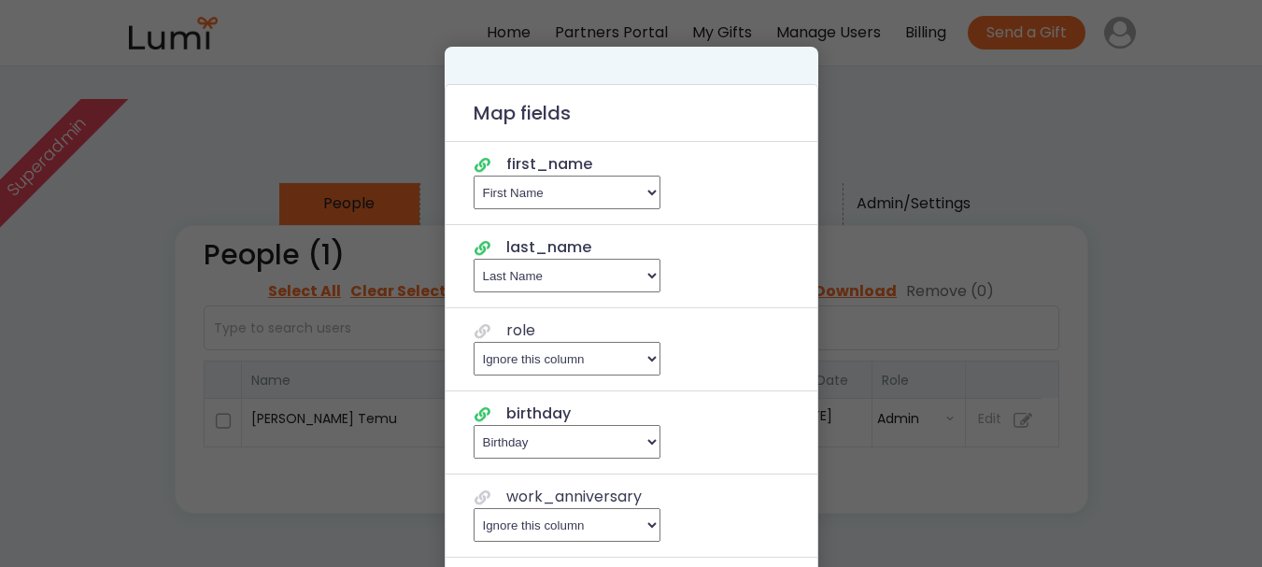
select select "first_name"
select select "last_name"
select select "birthday"
select select "email"
select select "manager_email"
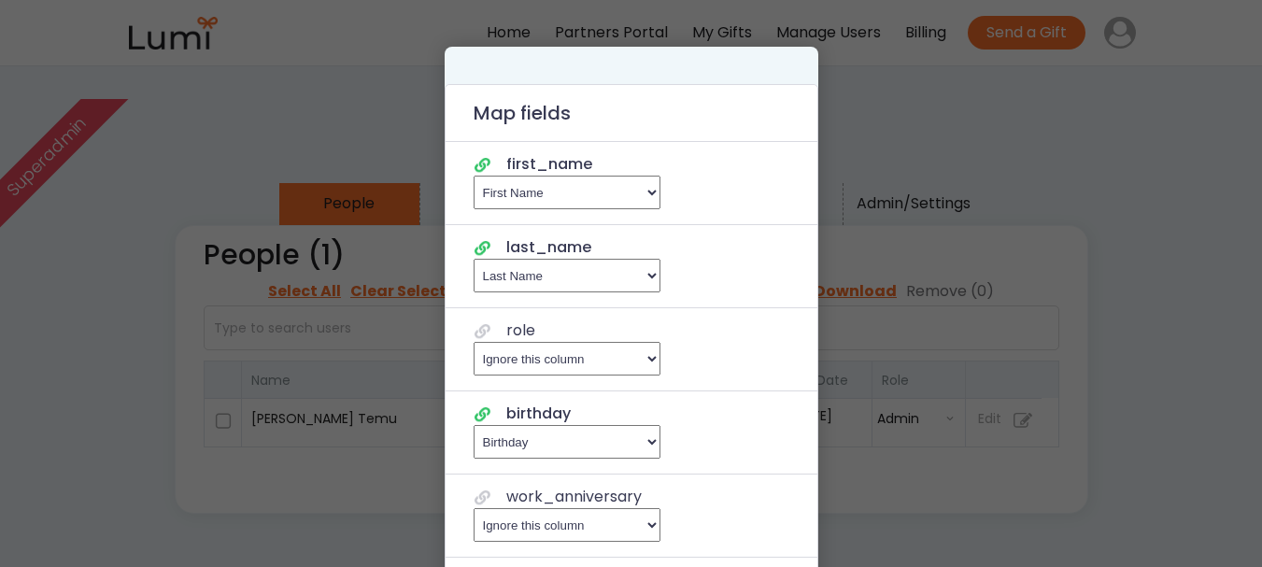
click at [634, 358] on select "Ignore this column , Email , First Name , Last Name , Title , Department , Star…" at bounding box center [566, 359] width 187 height 34
select select "title"
click at [473, 342] on select "Ignore this column , Email , First Name , Last Name , Title , Department , Star…" at bounding box center [566, 359] width 187 height 34
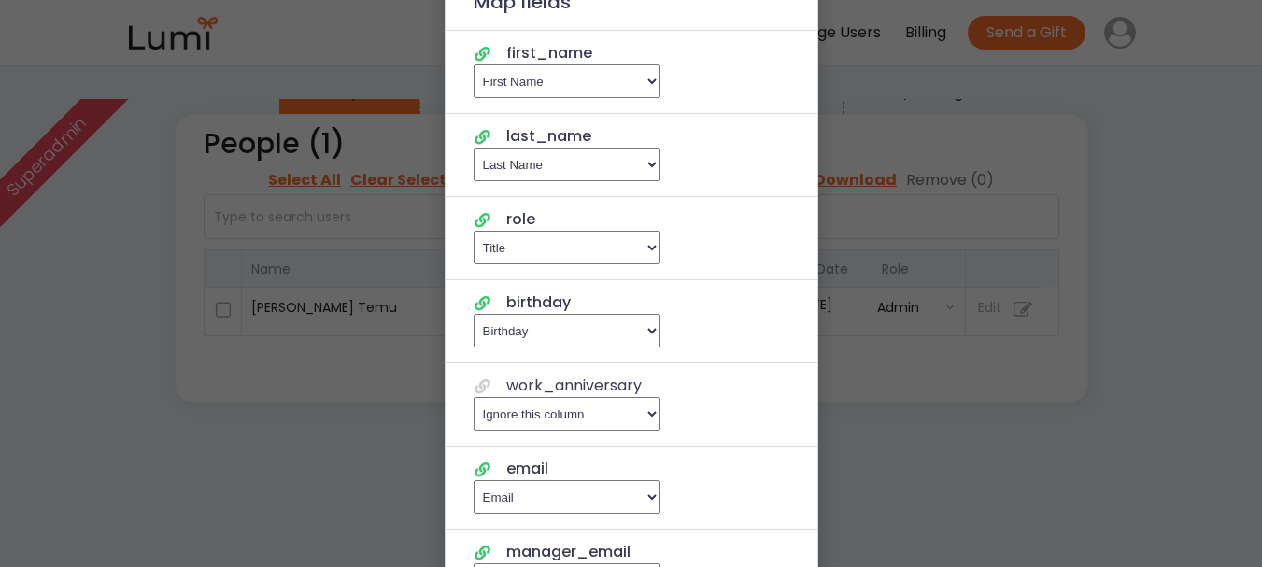
scroll to position [112, 0]
click at [614, 400] on select "Ignore this column , Email , First Name , Last Name , Title , Department , Star…" at bounding box center [566, 413] width 187 height 34
select select "hire_date"
click at [473, 396] on select "Ignore this column , Email , First Name , Last Name , Title , Department , Star…" at bounding box center [566, 413] width 187 height 34
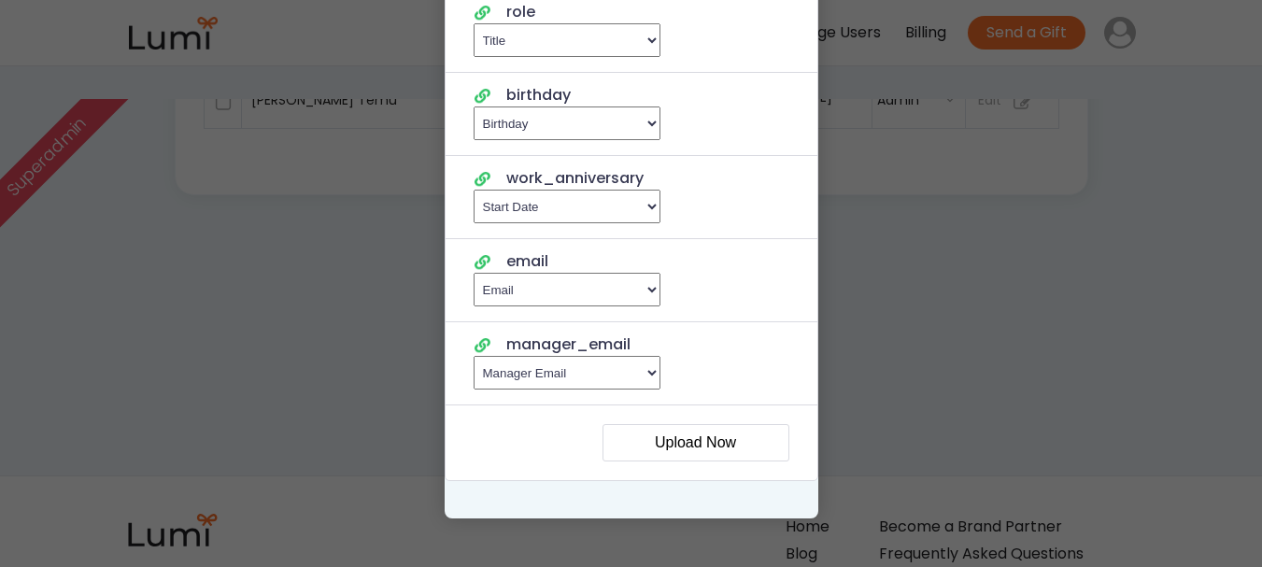
scroll to position [319, 0]
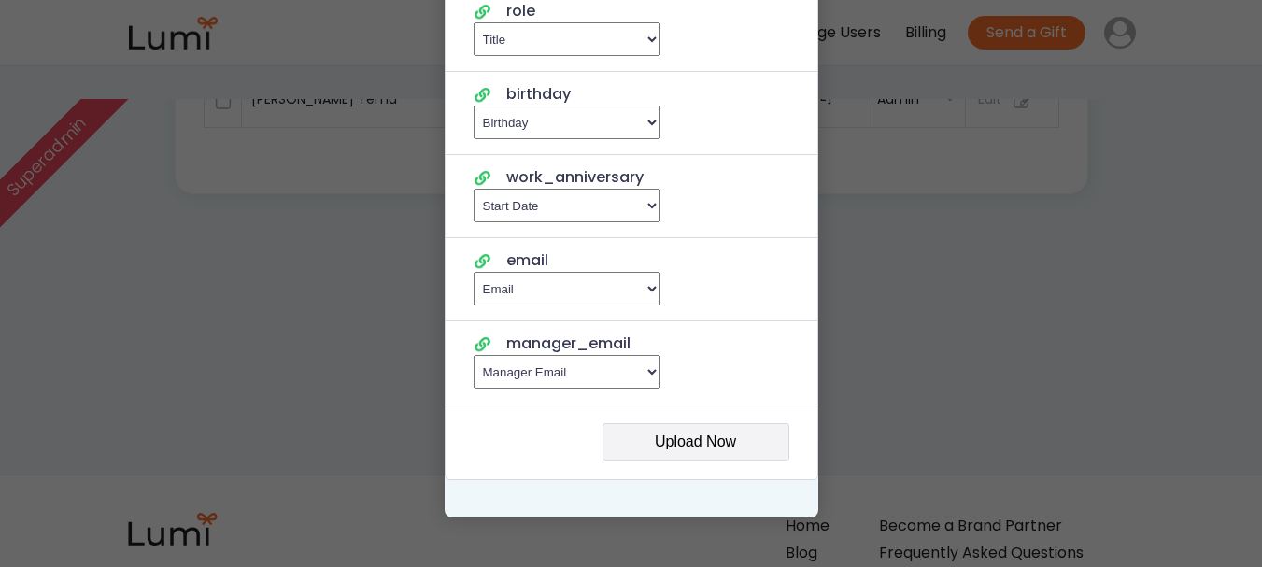
click at [710, 434] on button "Upload Now" at bounding box center [695, 441] width 187 height 37
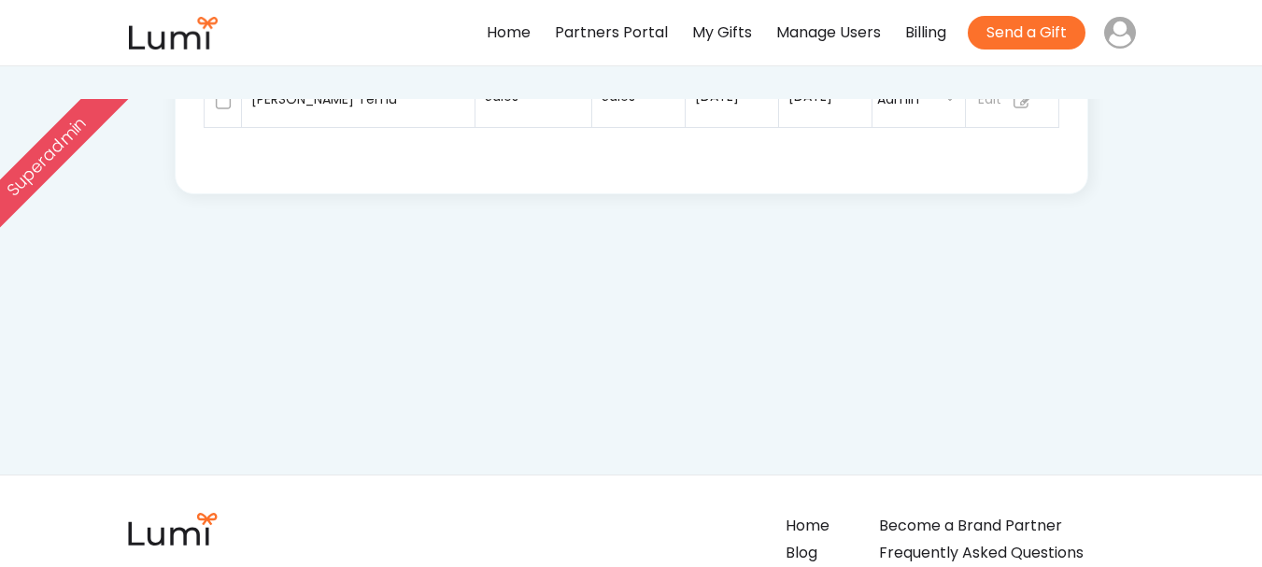
select select ""recipient""
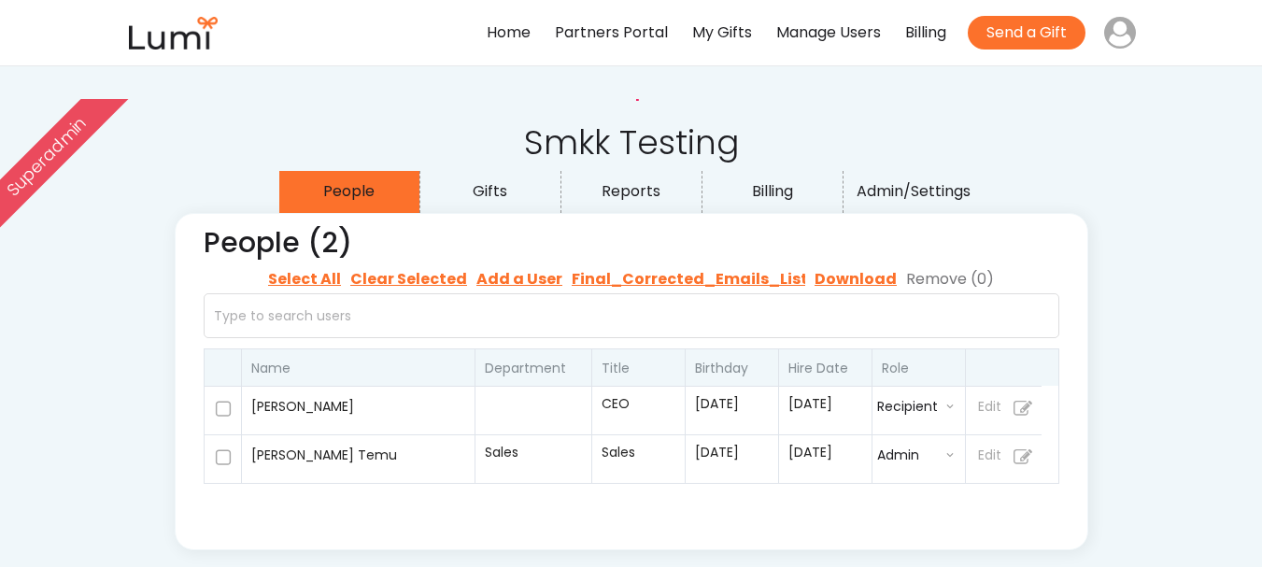
scroll to position [0, 0]
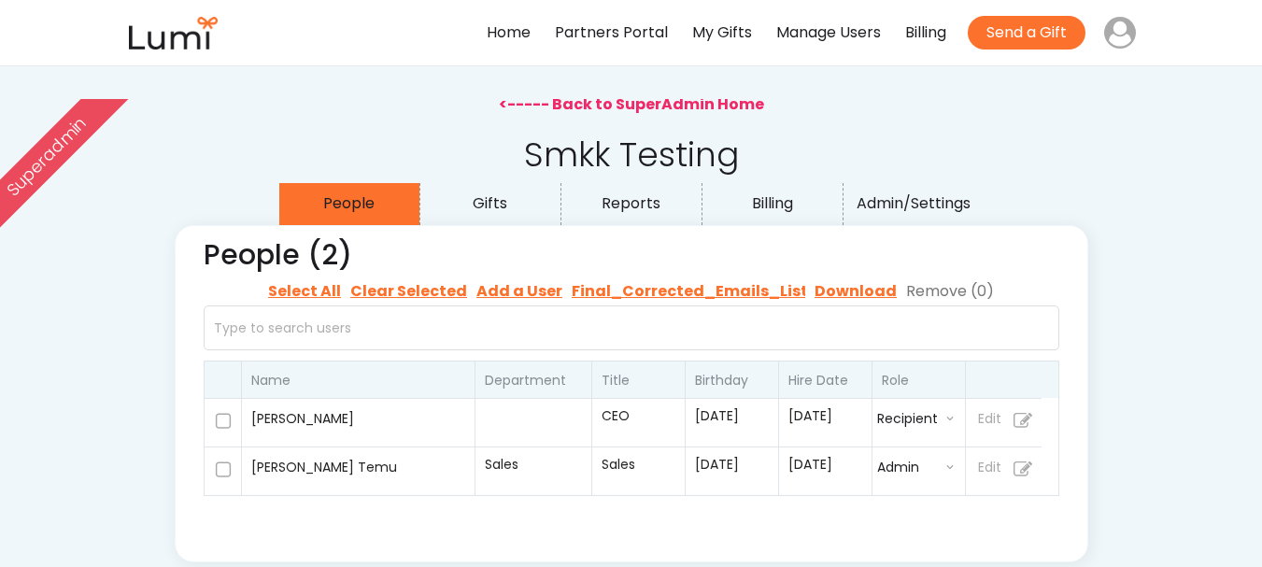
select select ""recipient""
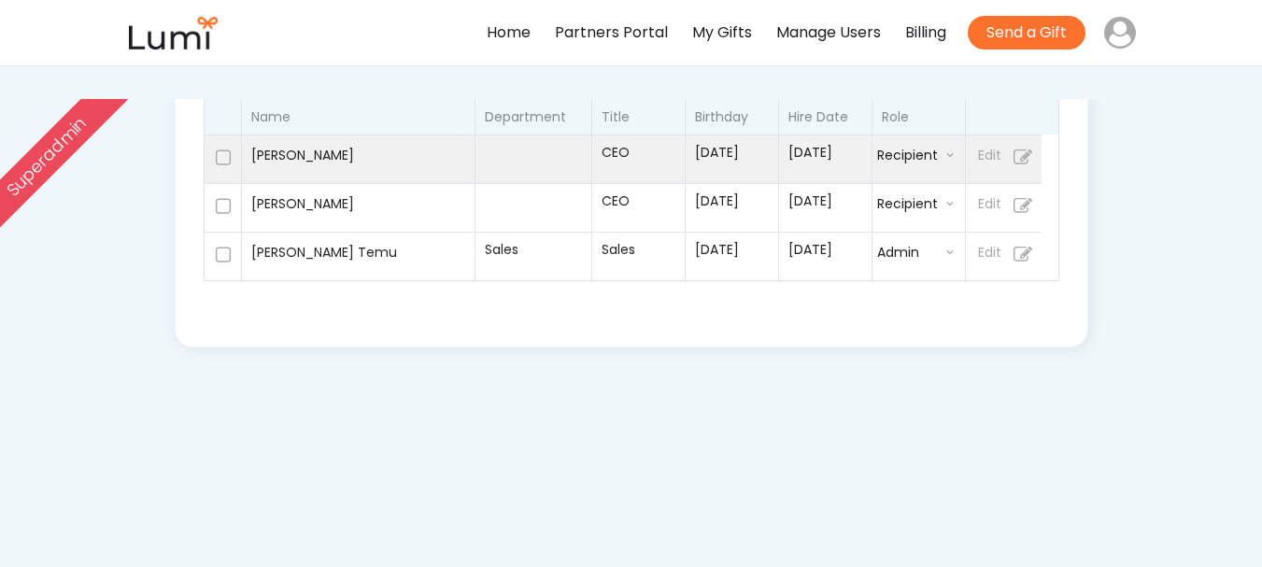
select select ""recipient""
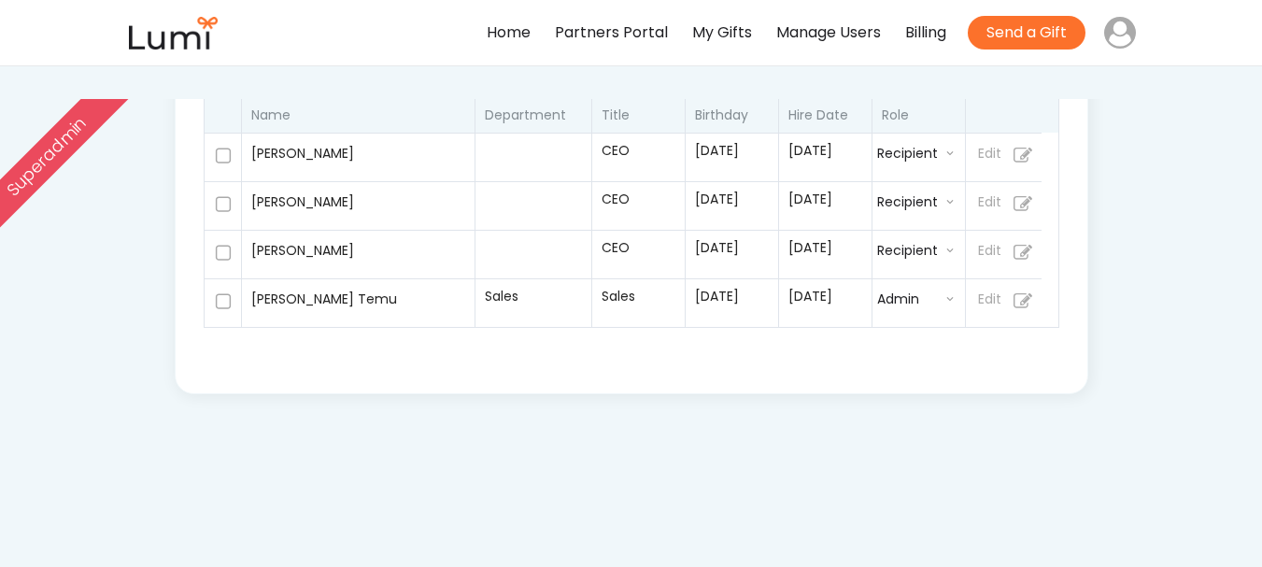
scroll to position [266, 0]
select select ""recipient""
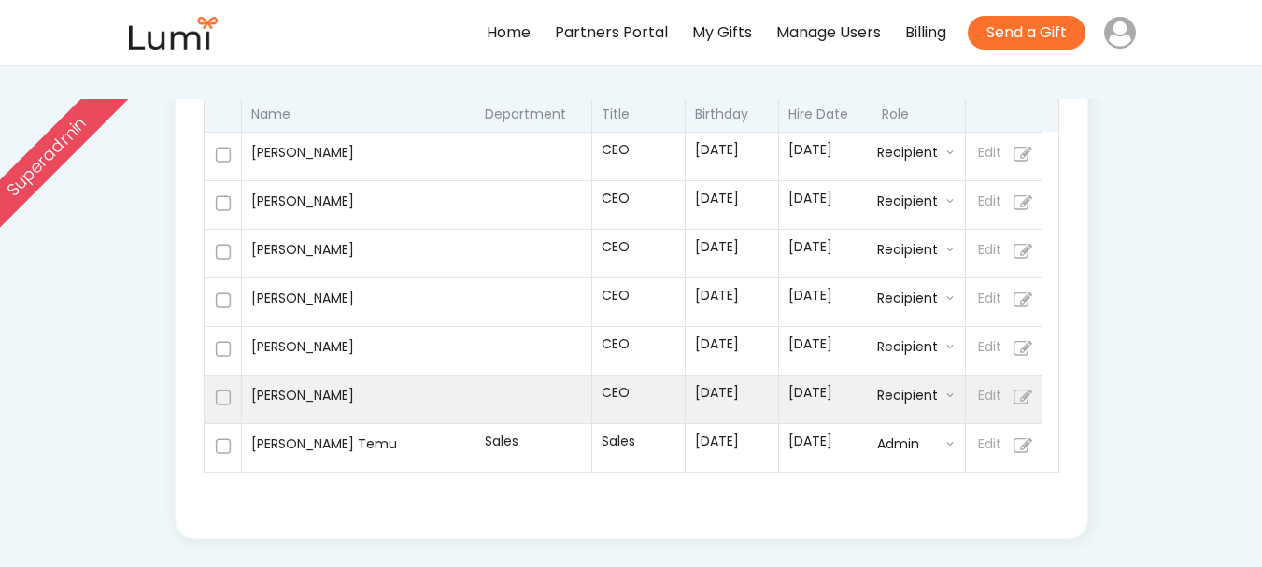
select select ""recipient""
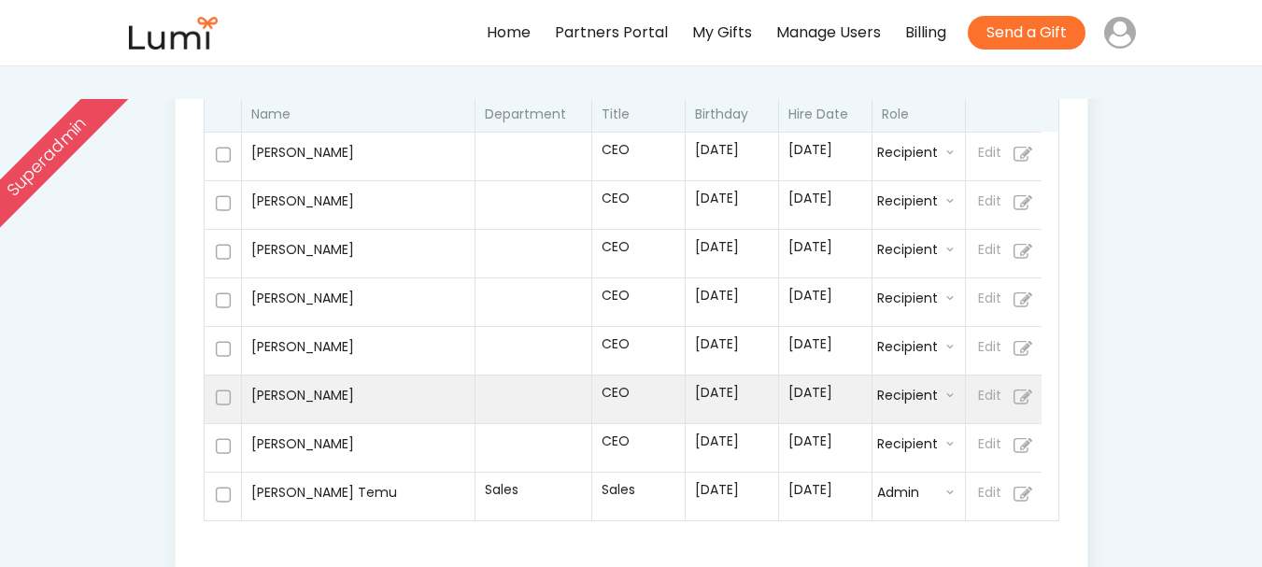
select select ""recipient""
select select ""admin""
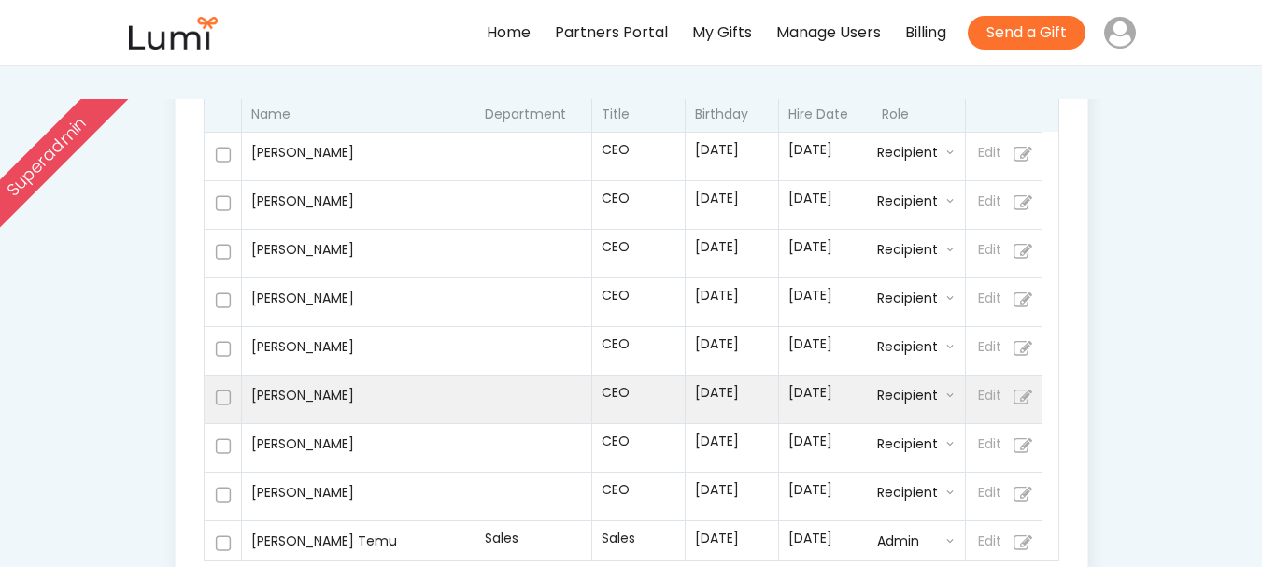
select select ""buyer""
select select ""recipient""
select select ""admin""
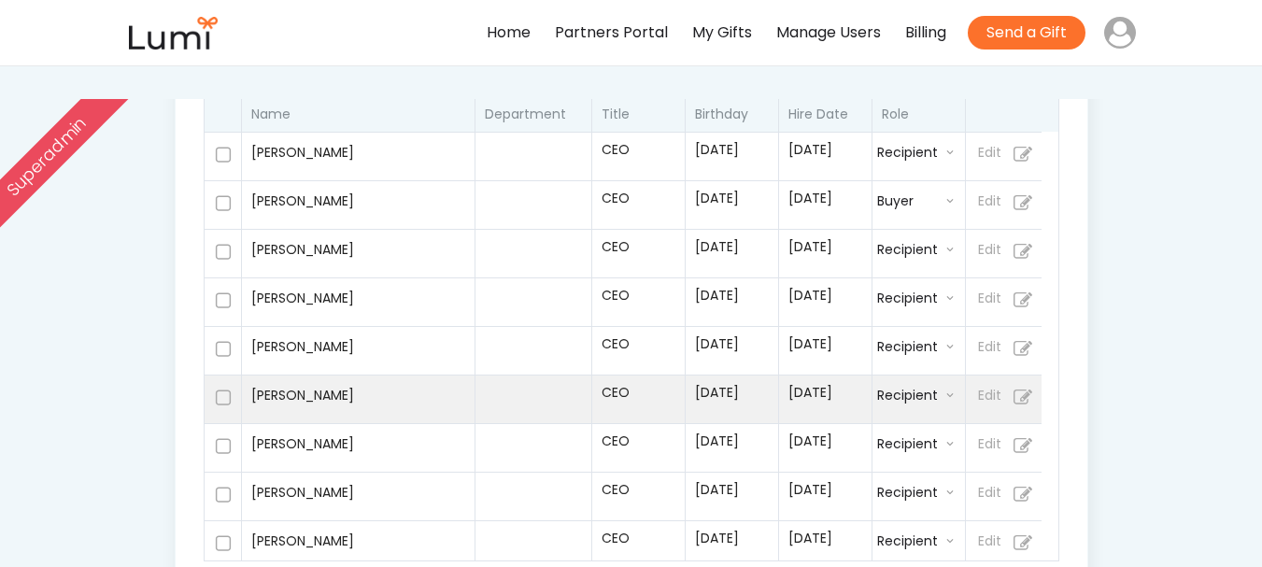
select select ""buyer""
select select ""recipient""
select select ""admin""
select select ""buyer""
select select ""recipient""
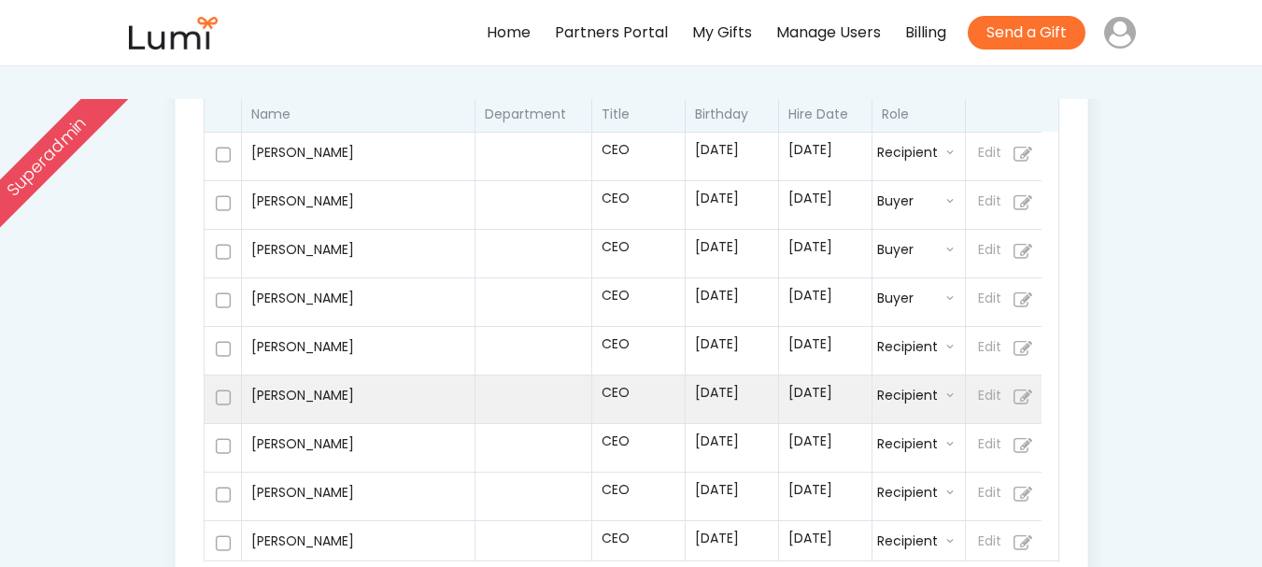
select select ""admin""
select select ""buyer""
select select ""recipient""
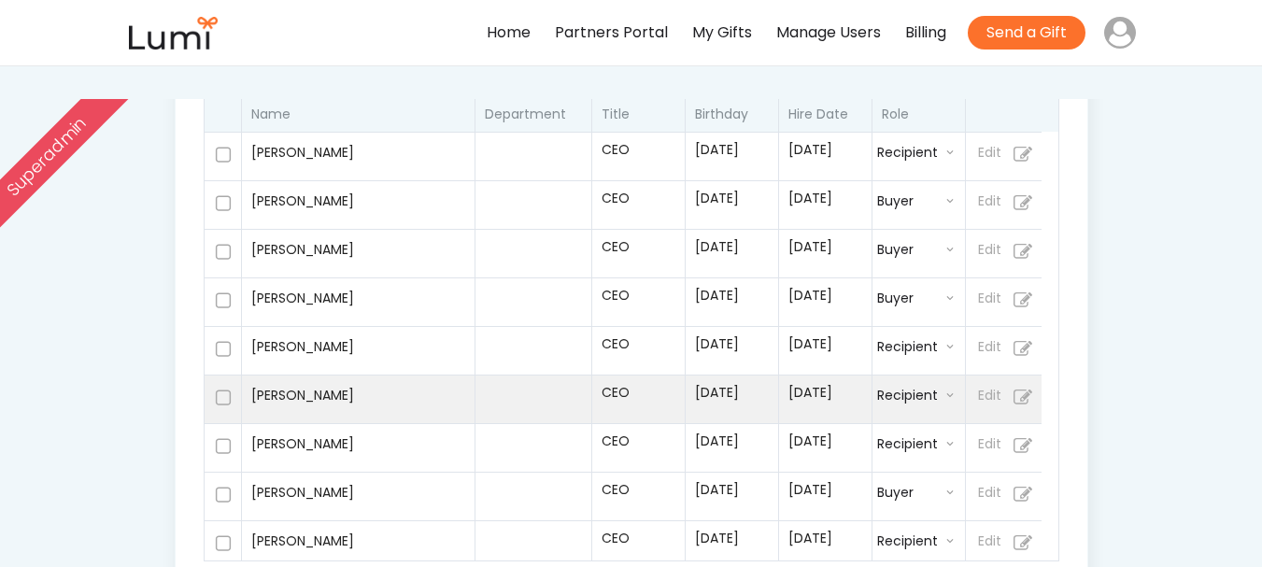
select select ""recipient""
select select ""admin""
select select ""buyer""
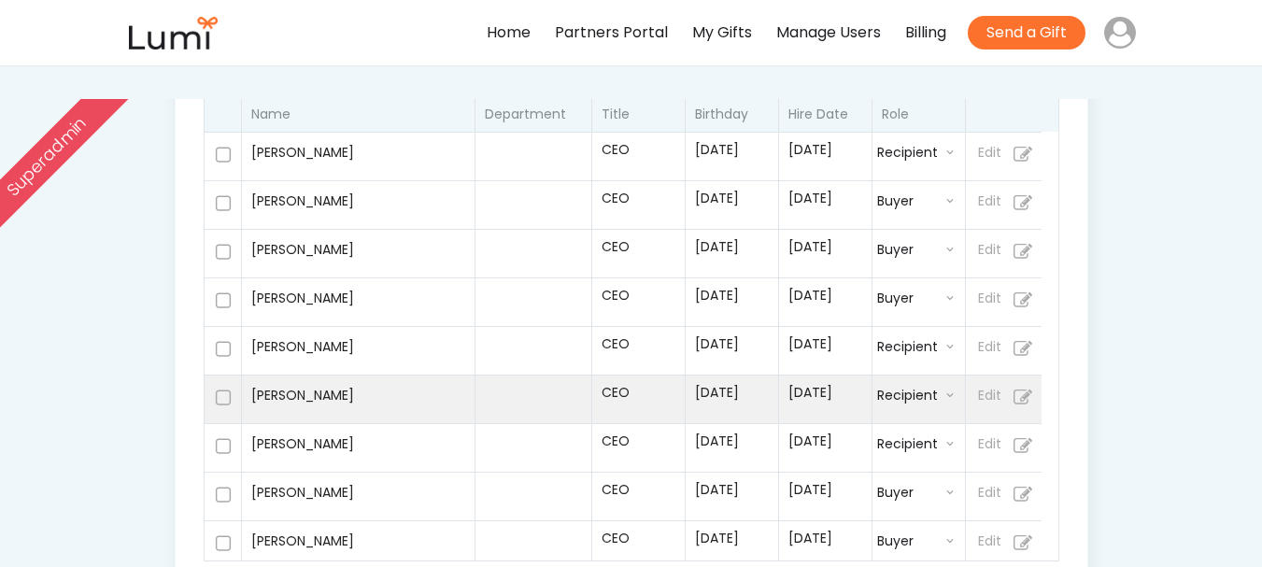
select select ""recipient""
select select ""buyer""
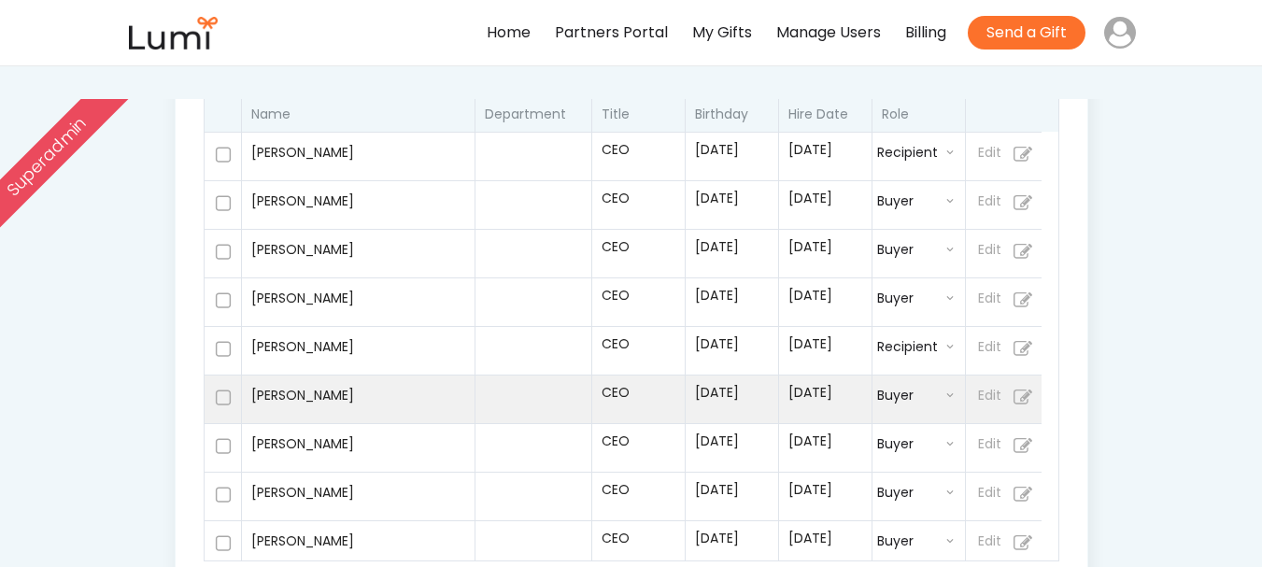
click at [737, 418] on div "Mar 9" at bounding box center [730, 398] width 93 height 49
select select ""buyer""
select select "true"
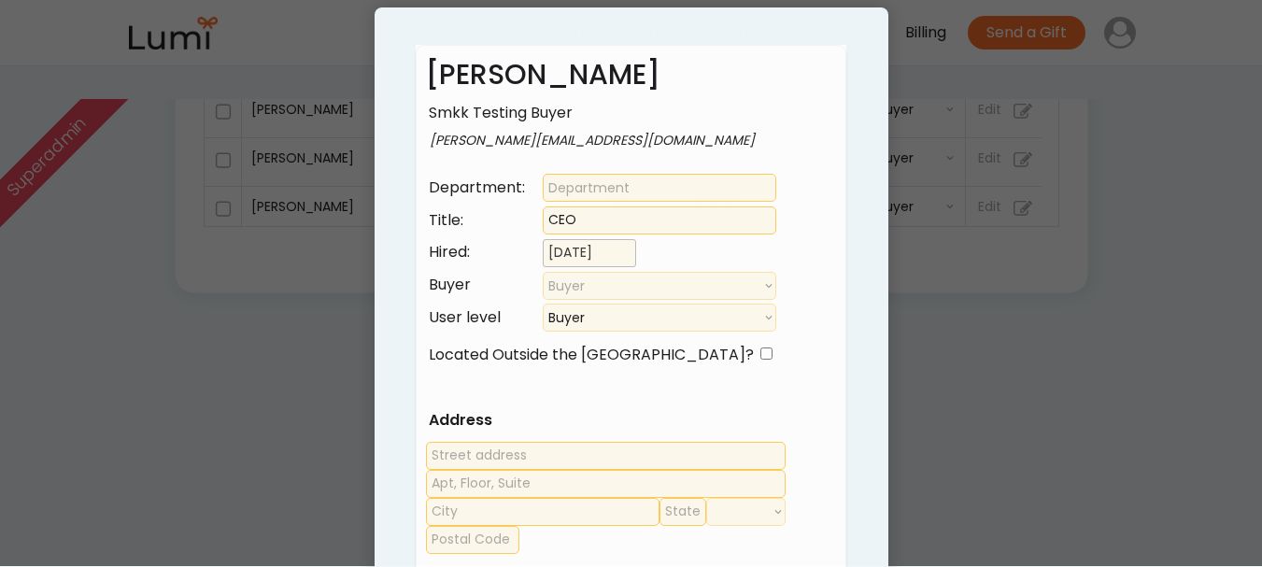
scroll to position [601, 0]
select select ""1348695171700984260__LOOKUP__1708985228834x169246185333063360""
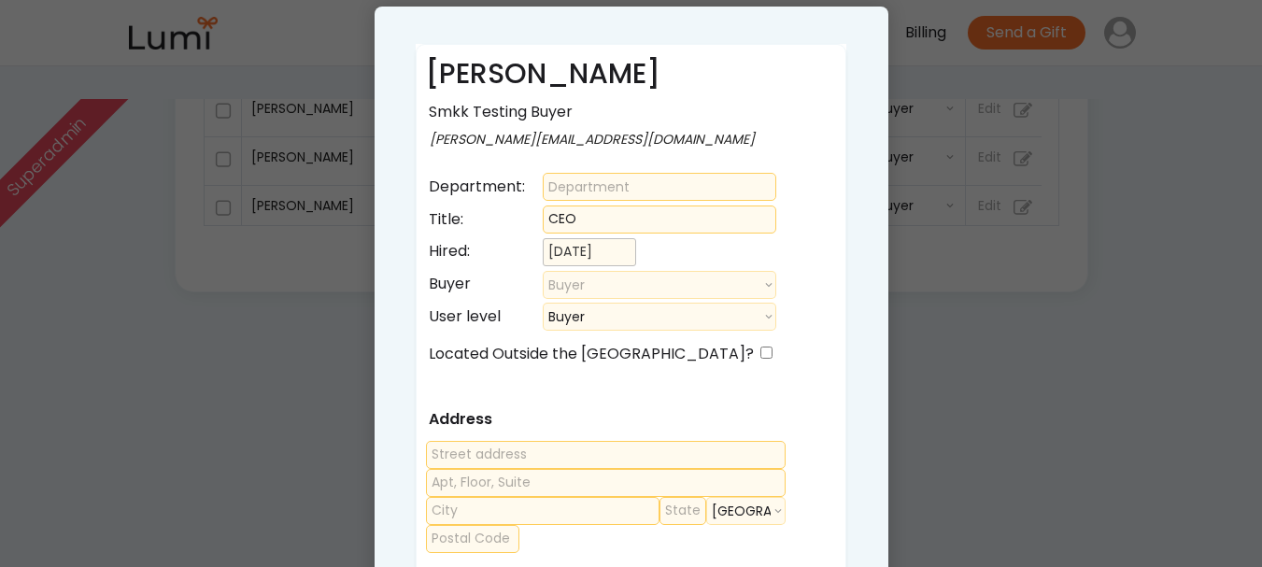
select select ""buyer""
click at [978, 371] on div at bounding box center [631, 283] width 1262 height 567
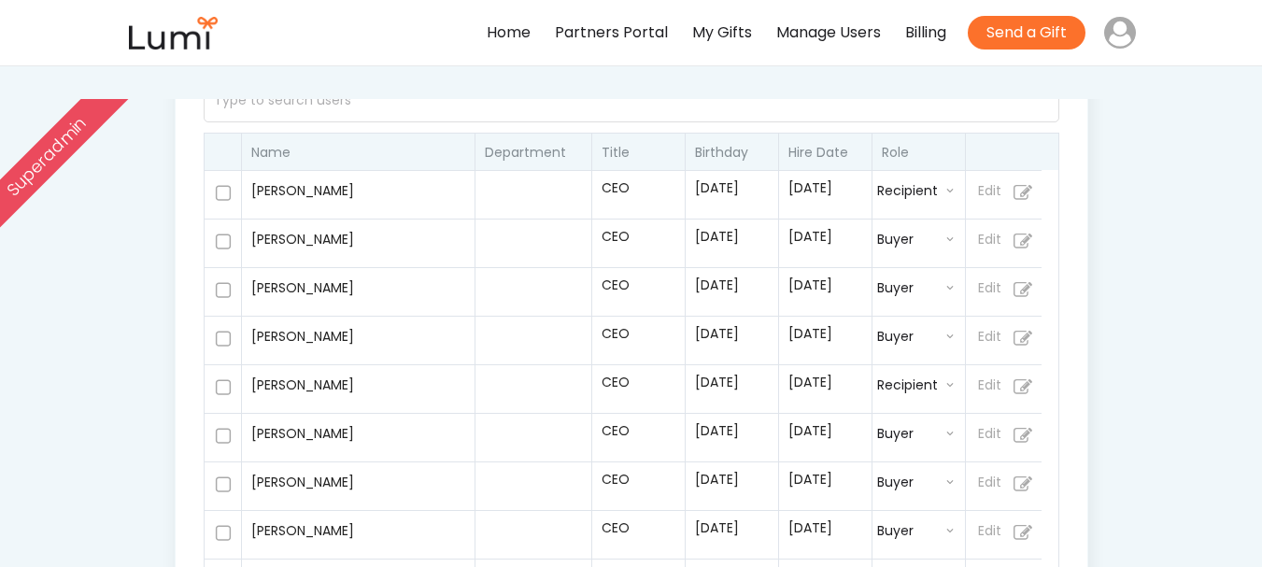
scroll to position [215, 0]
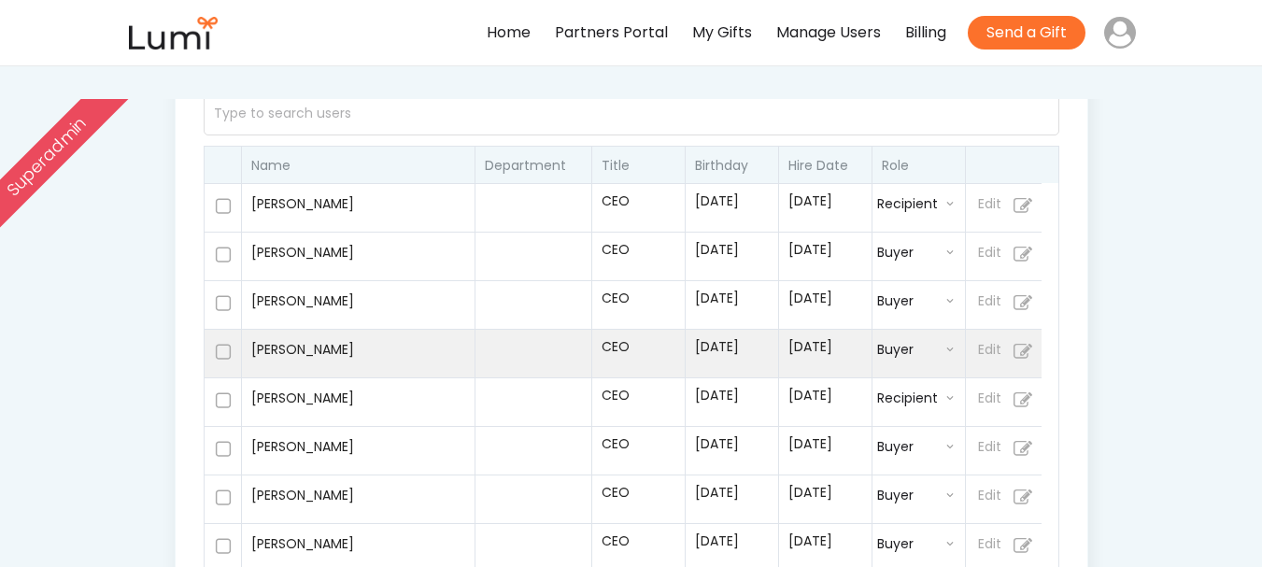
select select ""buyer""
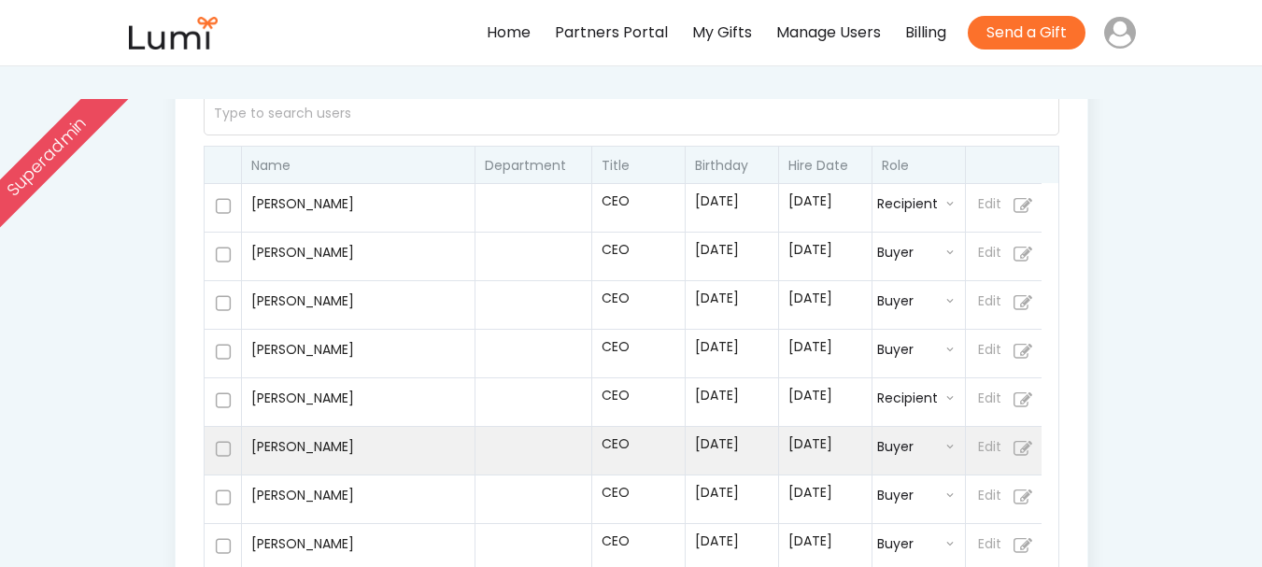
select select ""buyer""
select select ""recipient""
select select ""buyer""
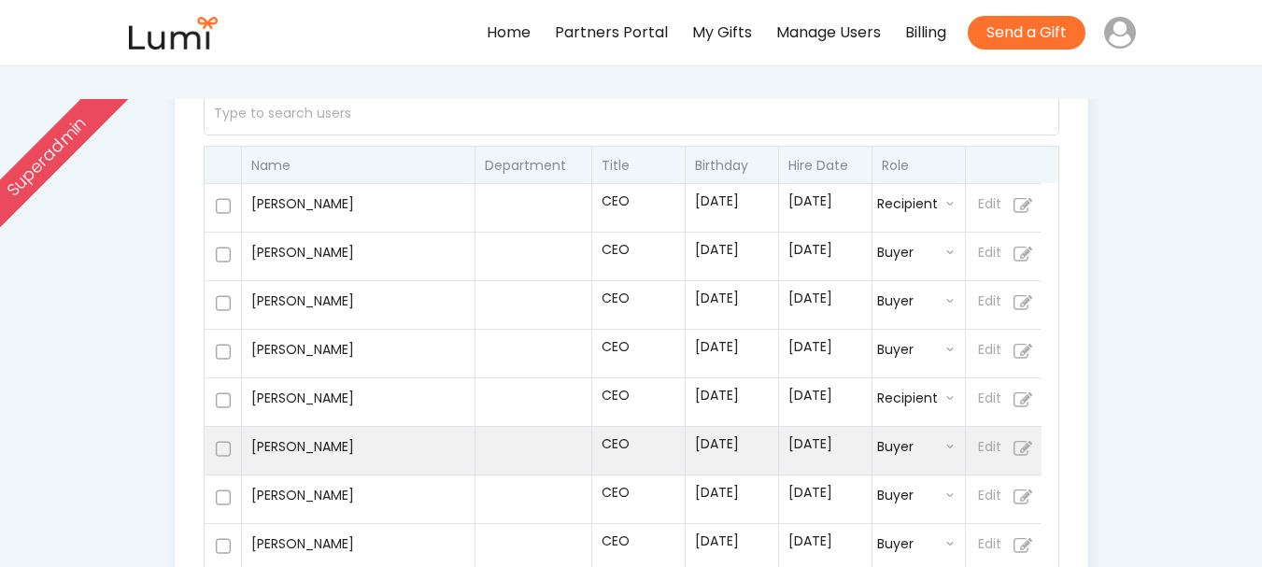
select select ""recipient""
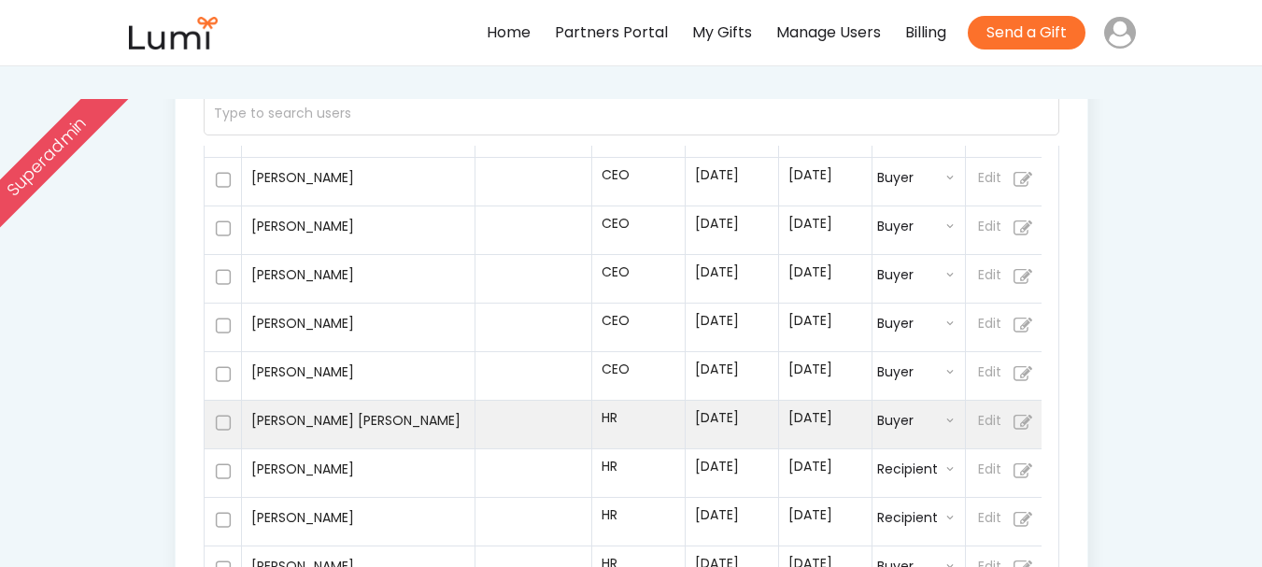
select select ""buyer""
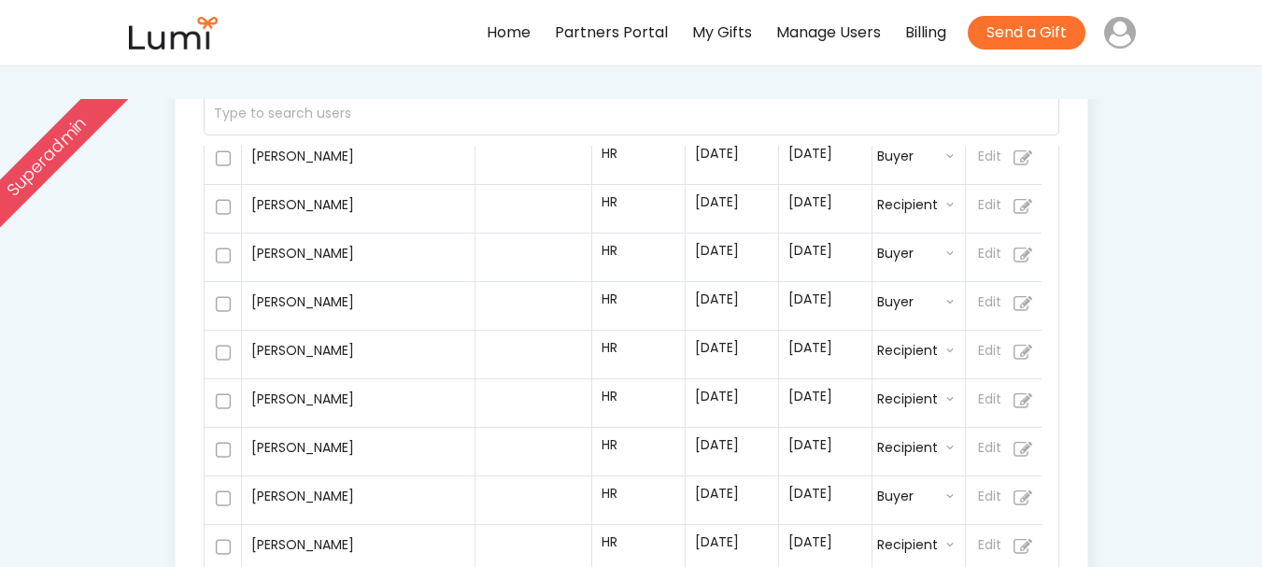
select select ""recipient""
select select ""buyer""
select select ""recipient""
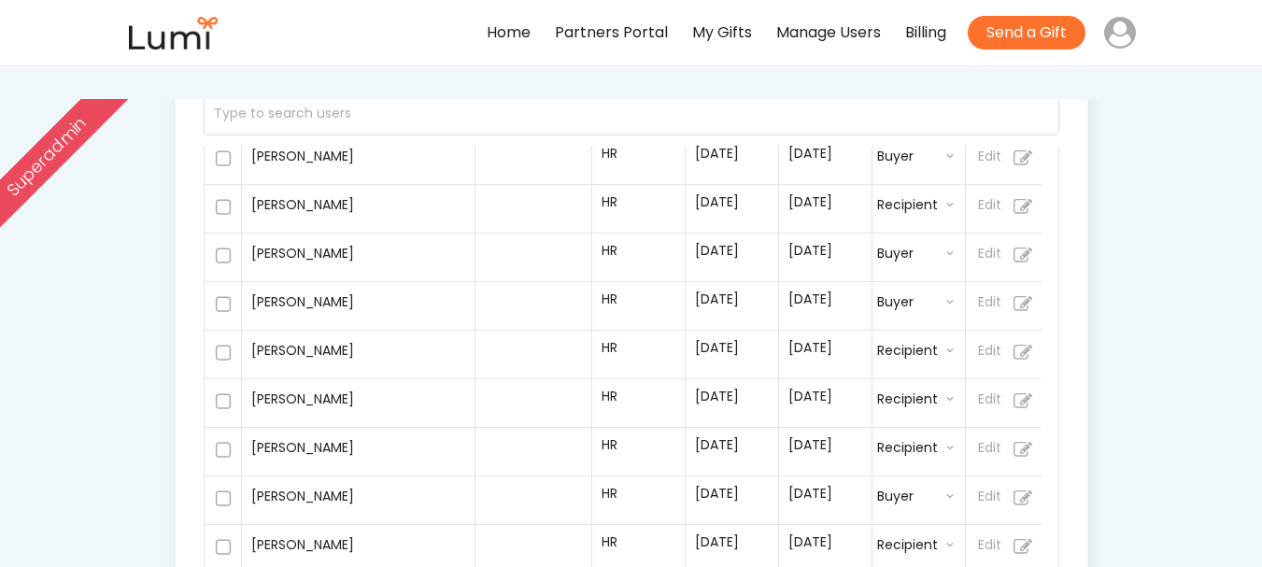
select select ""recipient""
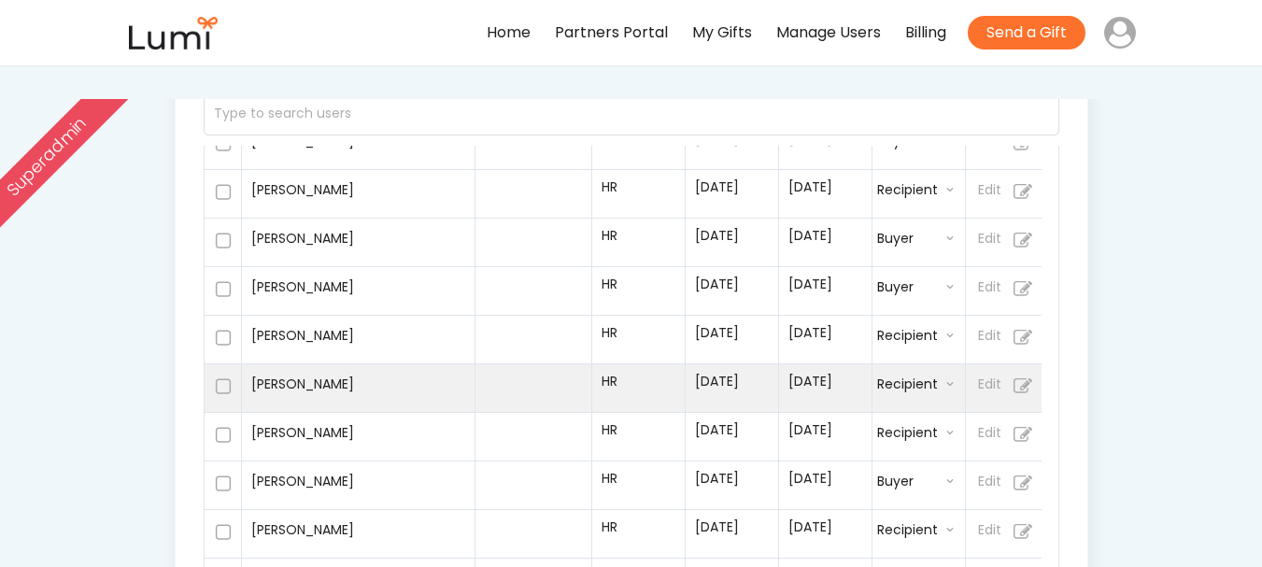
scroll to position [598, 0]
click at [396, 379] on div "Waylon Parker" at bounding box center [358, 385] width 214 height 33
type input "HR"
type input "12/14/2019"
select select ""recipient""
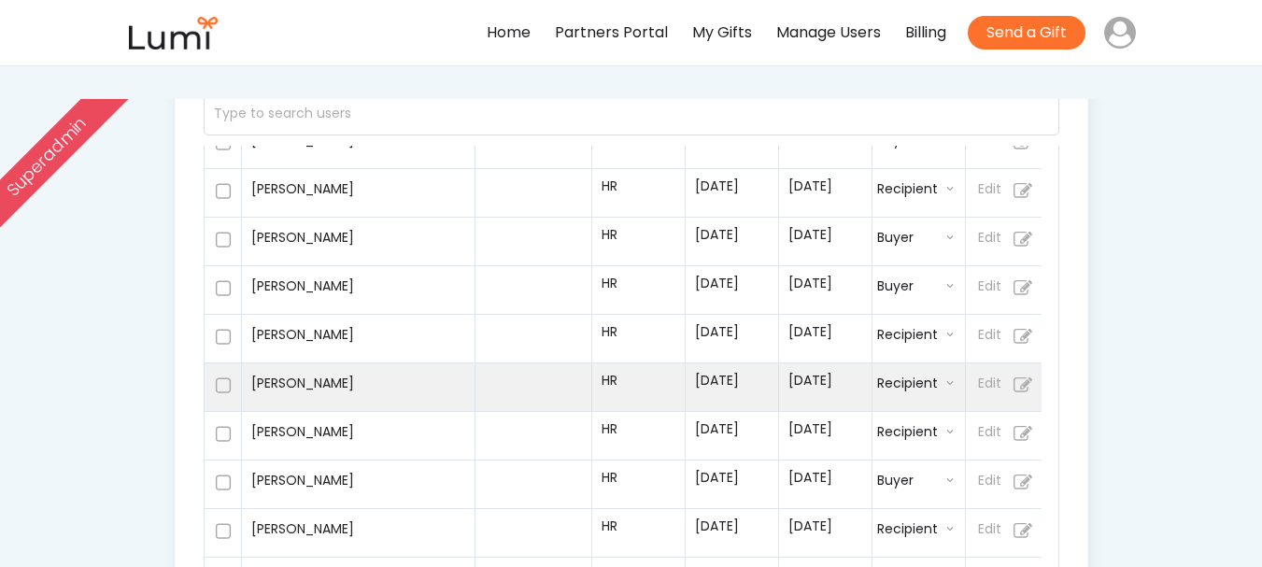
select select ""PLACEHOLDER_1427118222253""
select select ""1348695171700984260__LOOKUP__1732321403447x918043299555084300""
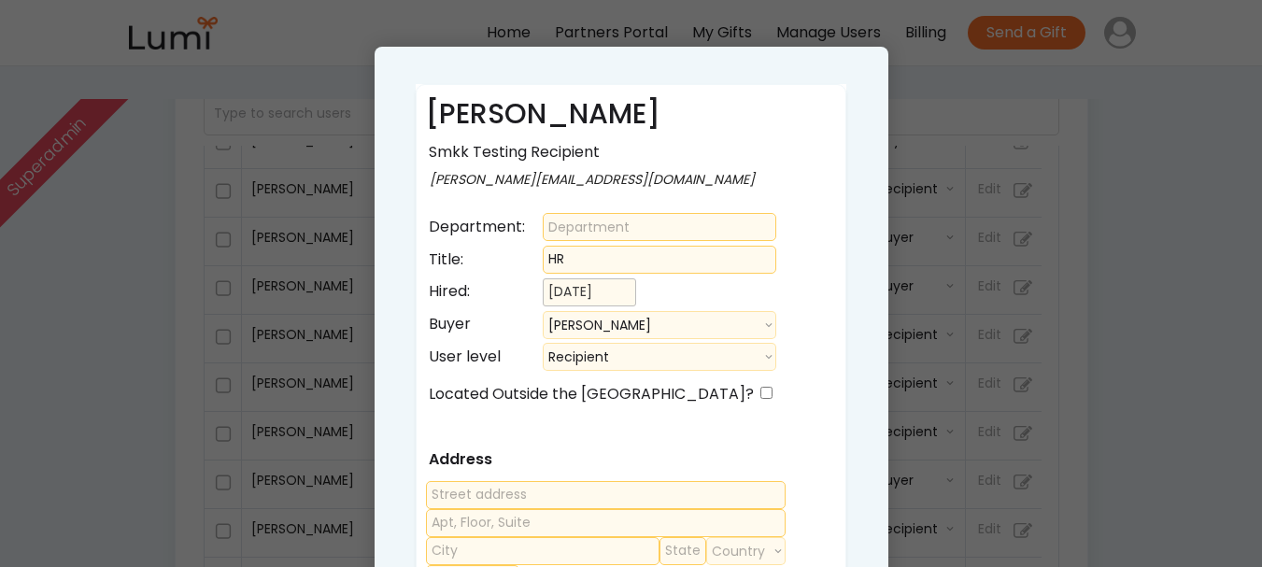
select select ""buyer""
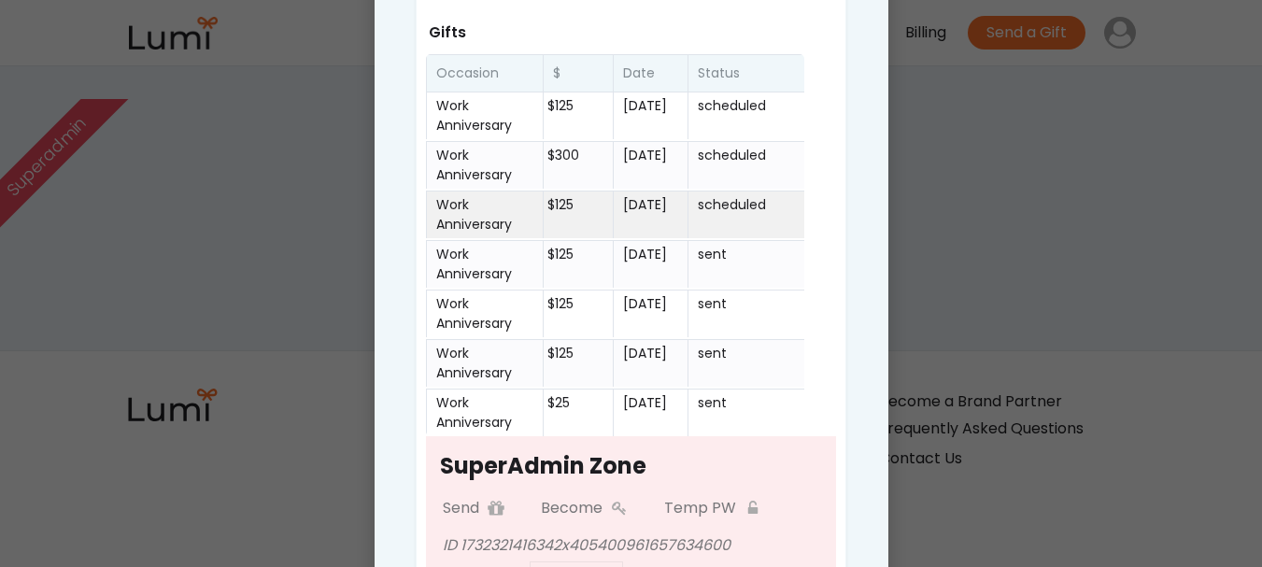
select select ""buyer""
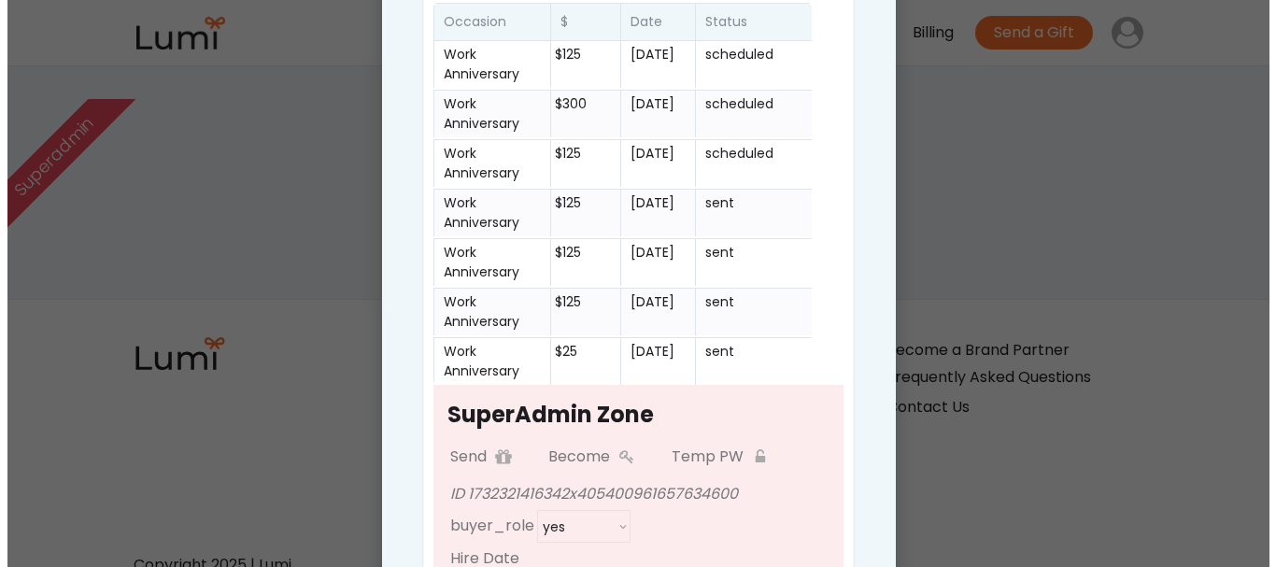
scroll to position [876, 0]
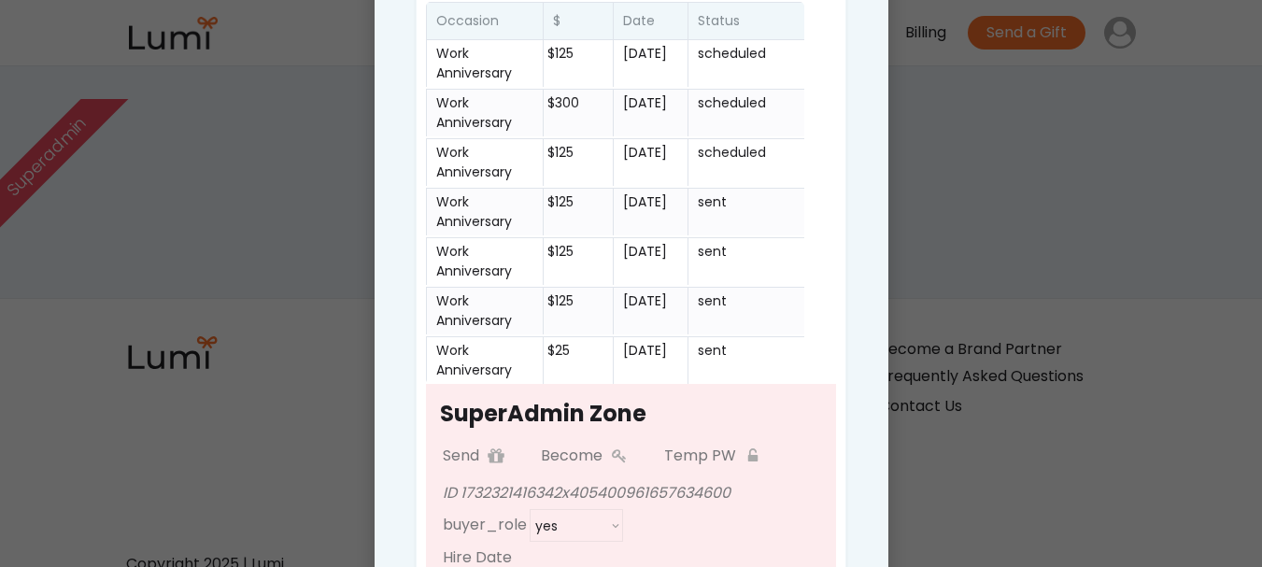
select select ""buyer""
click at [501, 446] on button at bounding box center [496, 456] width 28 height 28
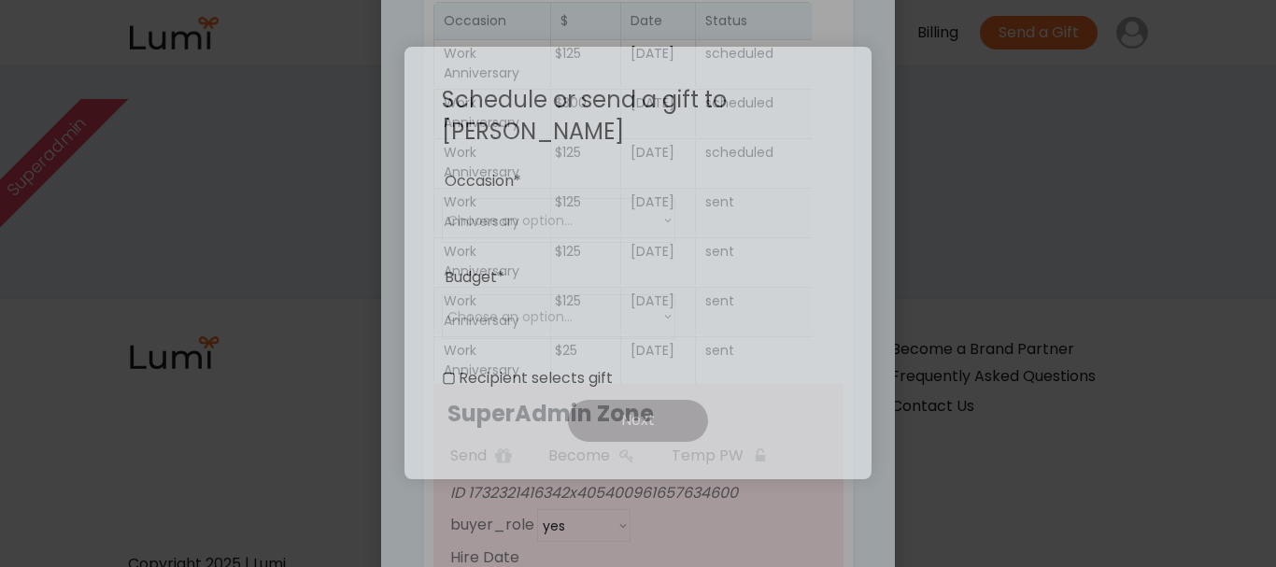
select select ""buyer""
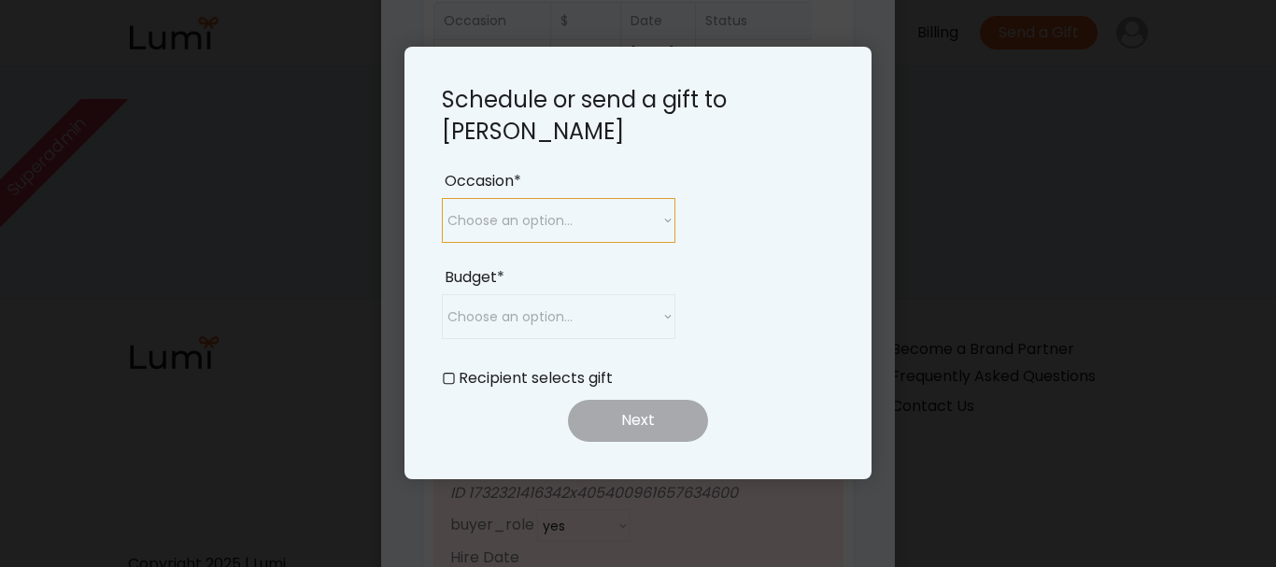
click at [611, 216] on select "Choose an option... Birthday Work Anniversary Welcome to the Team Year End Appr…" at bounding box center [558, 220] width 233 height 45
select select ""buyer""
select select ""work_anniversary""
click at [442, 198] on select "Choose an option... Birthday Work Anniversary Welcome to the Team Year End Appr…" at bounding box center [558, 220] width 233 height 45
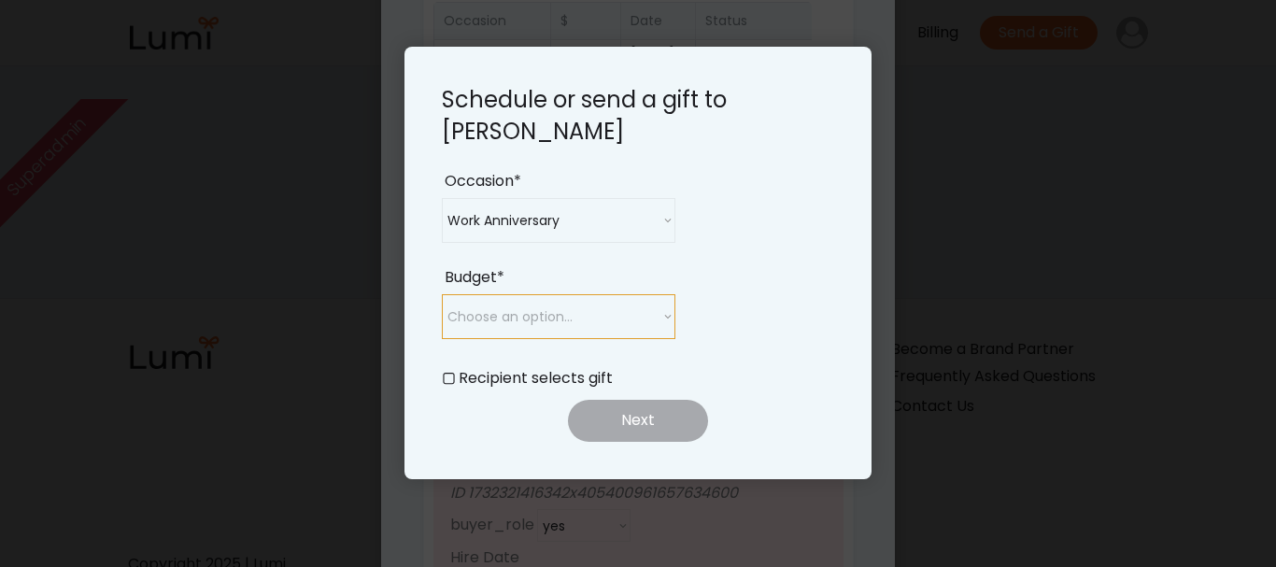
click at [591, 323] on select "Choose an option... $25 $50 $75 $100 $150 $200 $250 $300" at bounding box center [558, 316] width 233 height 45
select select ""250_""
click at [442, 294] on select "Choose an option... $25 $50 $75 $100 $150 $200 $250 $300" at bounding box center [558, 316] width 233 height 45
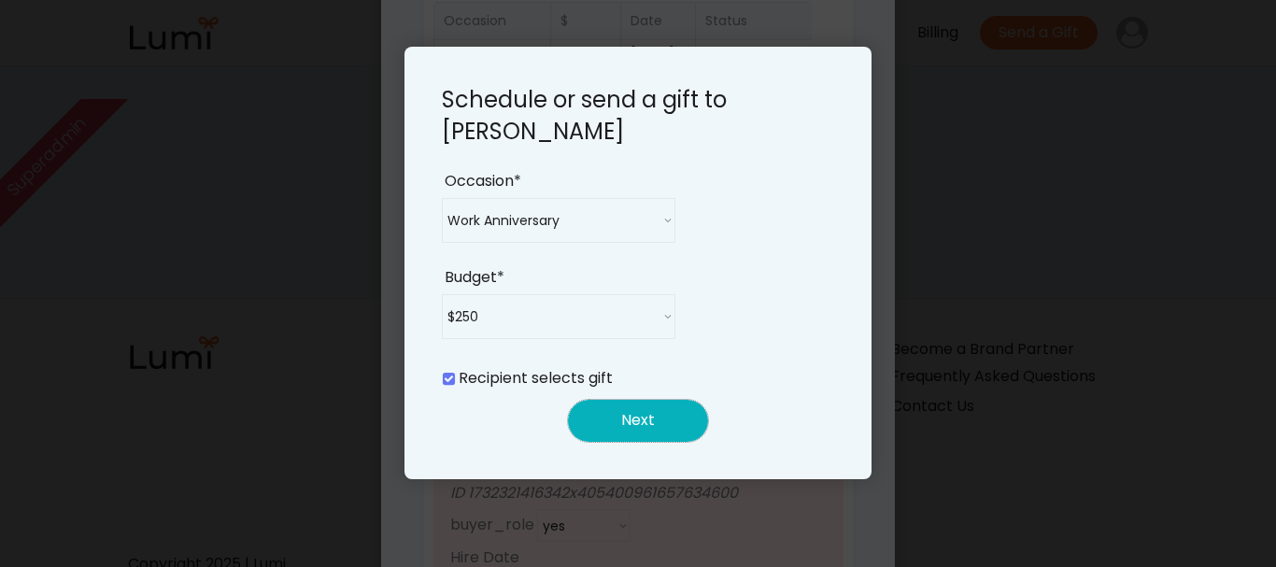
click at [641, 435] on button "Next" at bounding box center [638, 421] width 140 height 42
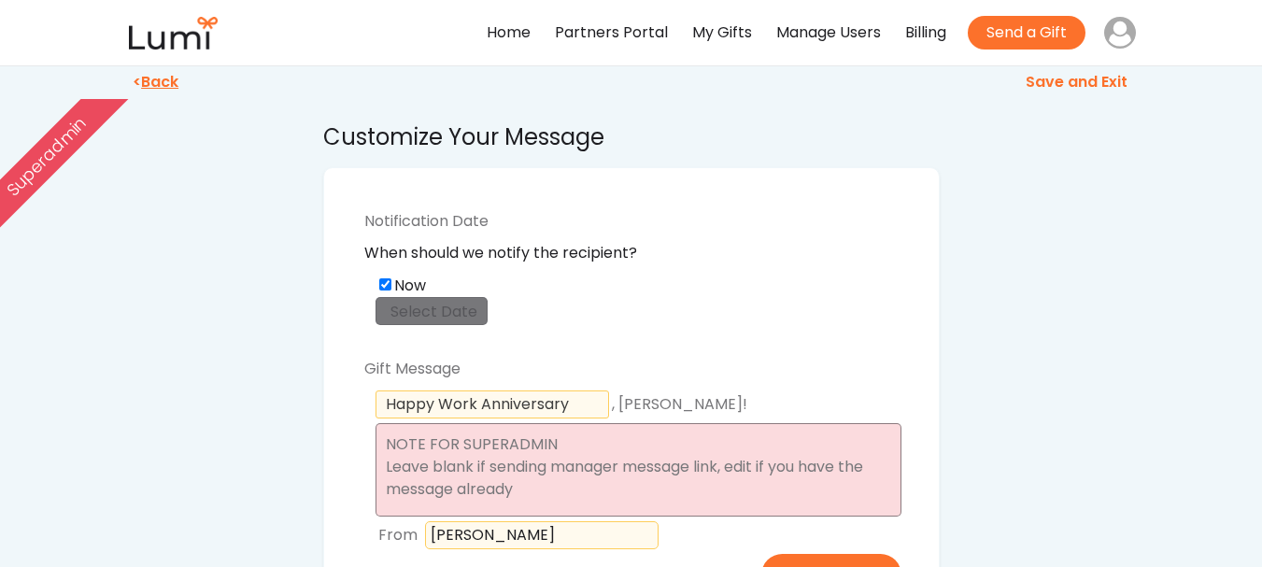
click at [678, 469] on textarea at bounding box center [638, 469] width 526 height 93
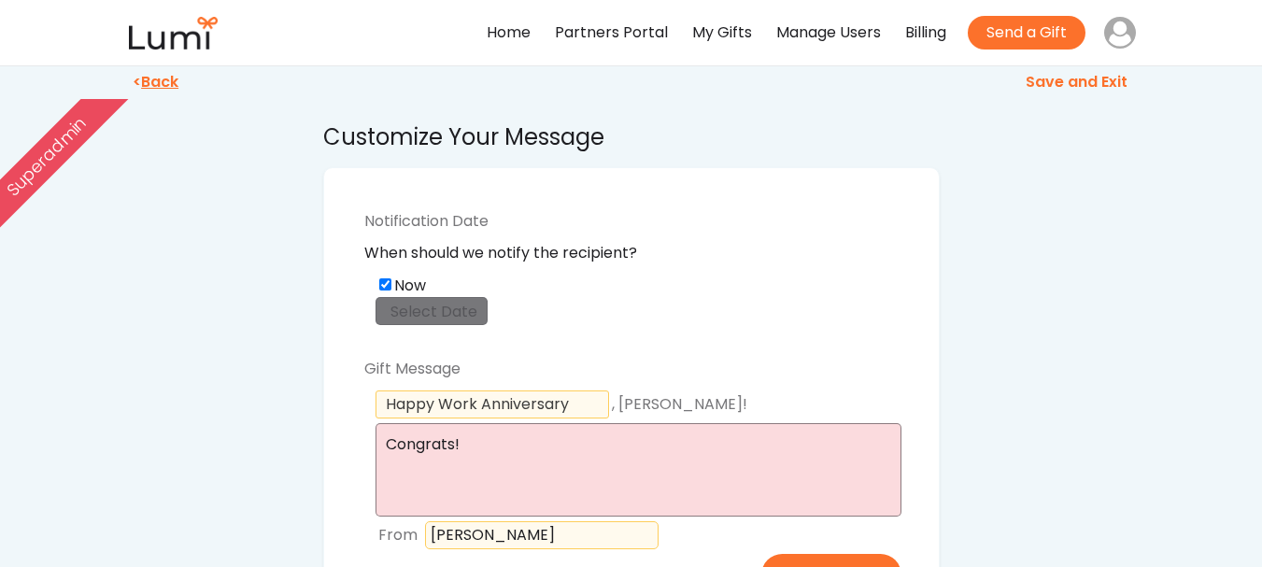
type textarea "Congrats!"
click at [1058, 446] on div "Customize Your Message Notification Date When should we notify the recipient? N…" at bounding box center [631, 445] width 1262 height 891
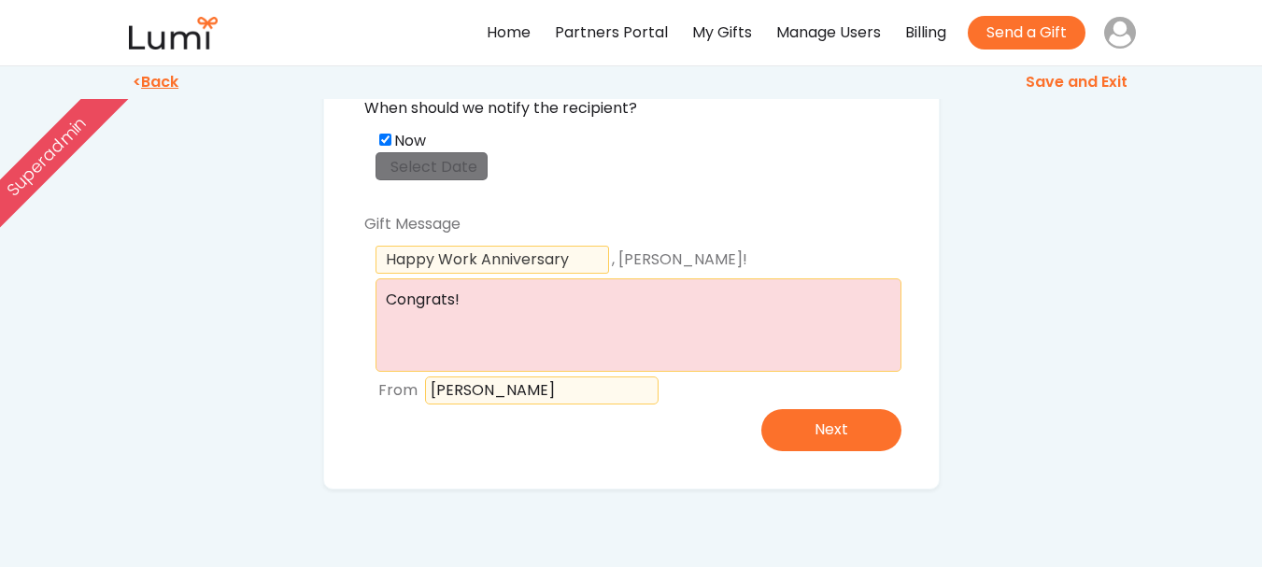
scroll to position [146, 0]
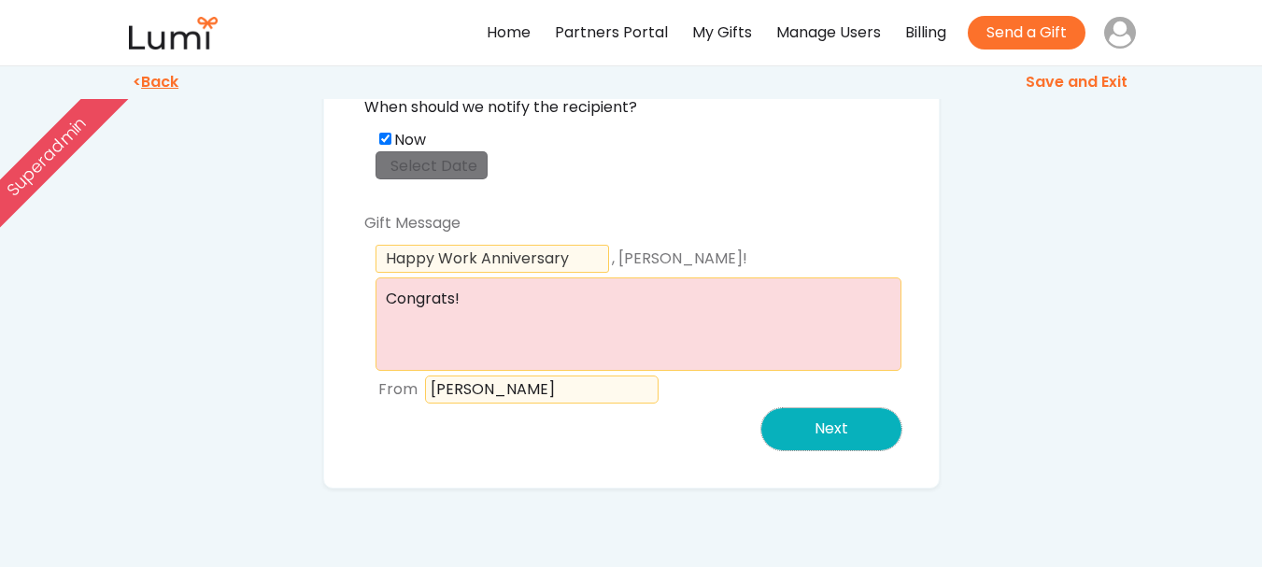
click at [867, 417] on button "Next" at bounding box center [831, 429] width 140 height 42
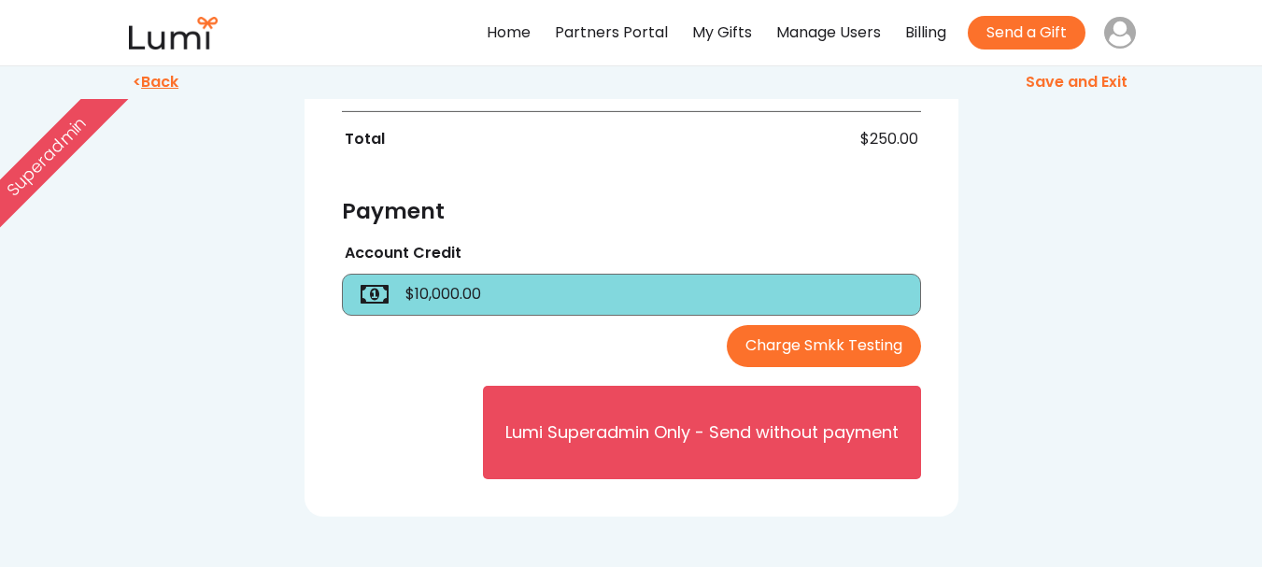
scroll to position [597, 0]
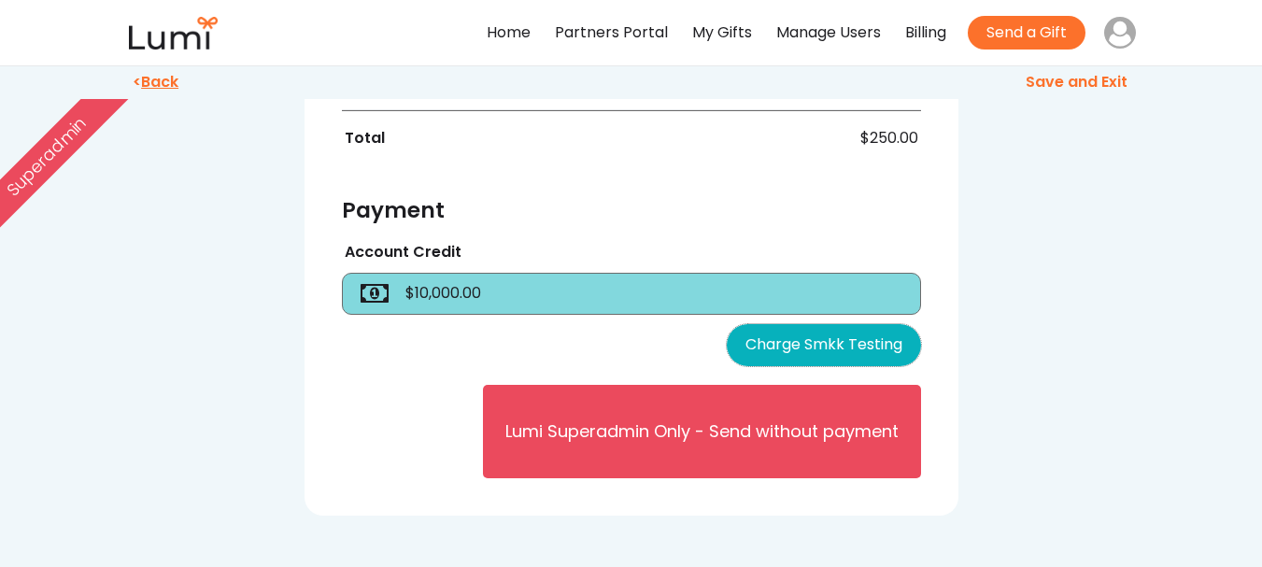
click at [841, 366] on button "Charge Smkk Testing" at bounding box center [823, 345] width 194 height 42
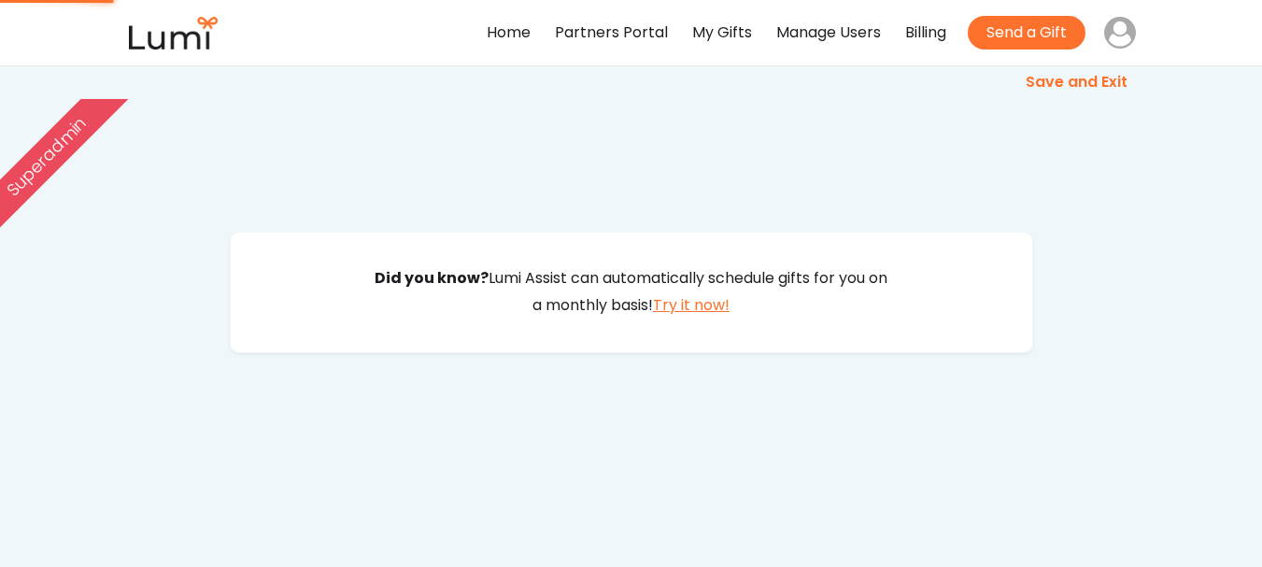
scroll to position [0, 0]
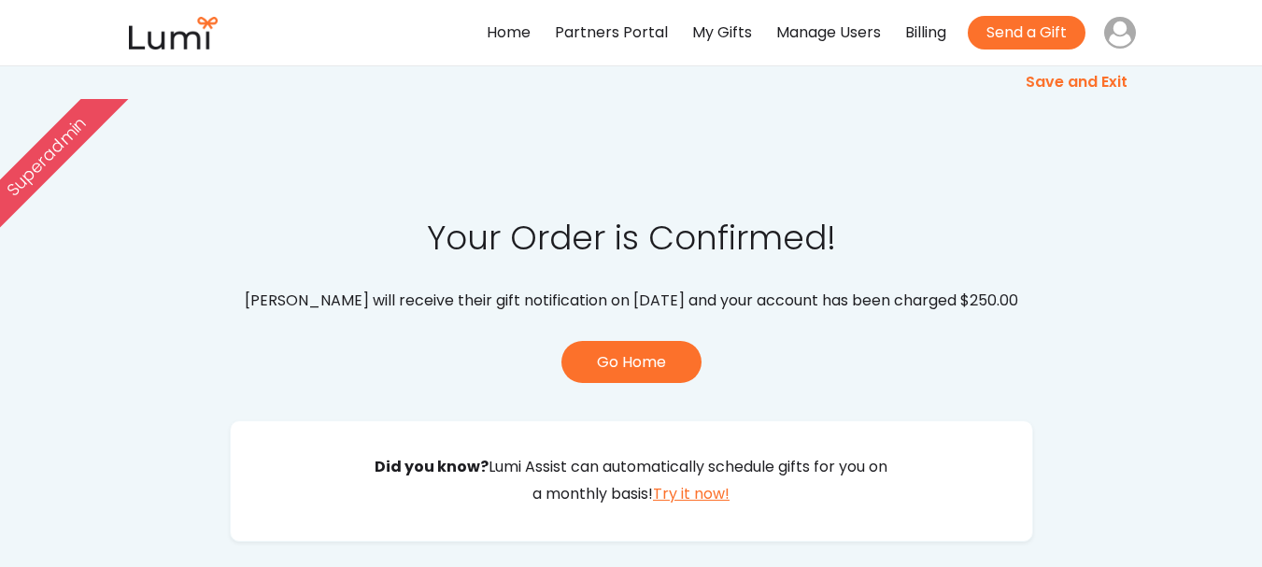
click at [517, 35] on div "Home" at bounding box center [509, 33] width 44 height 27
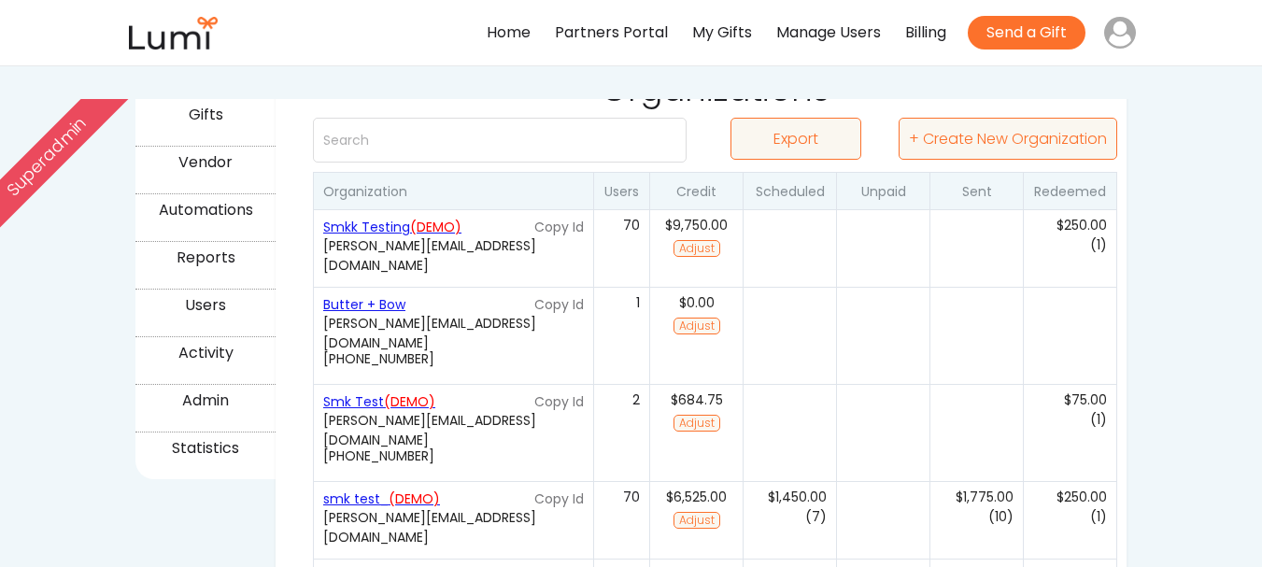
scroll to position [338, 0]
click at [245, 202] on div "Automations" at bounding box center [205, 209] width 134 height 27
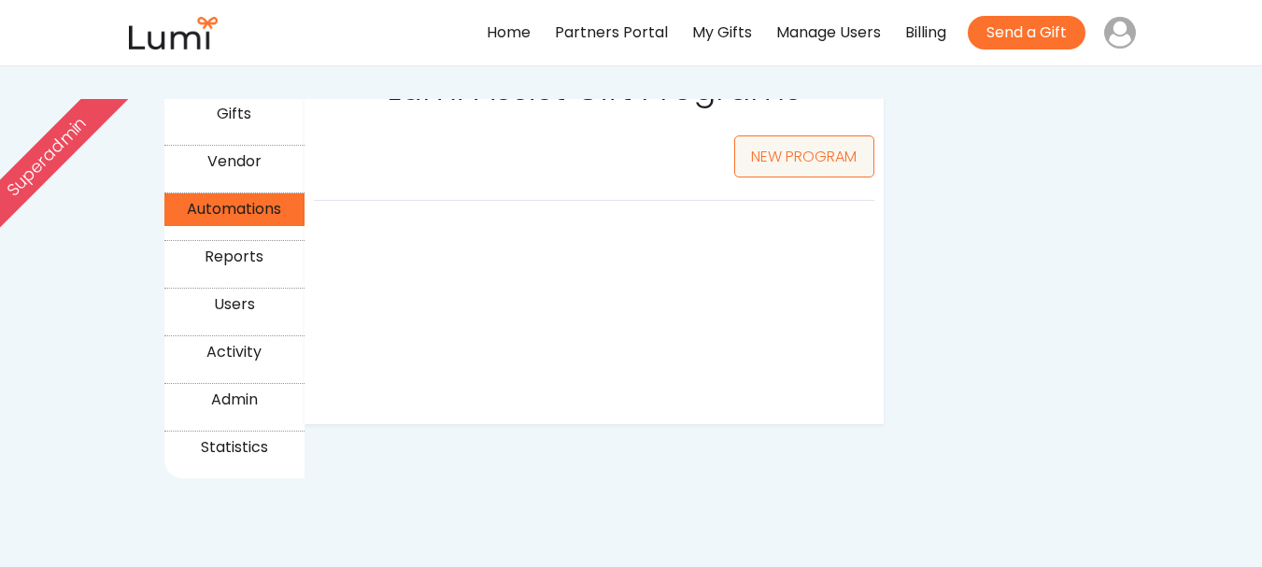
select select ""50_""
select select ""25_""
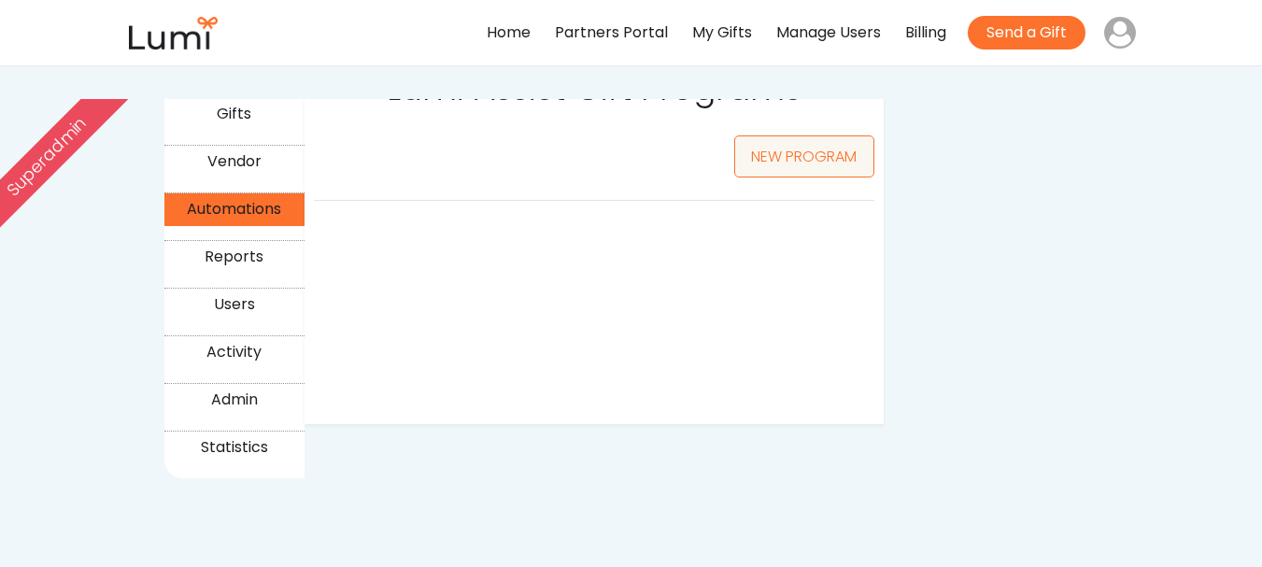
select select ""25_""
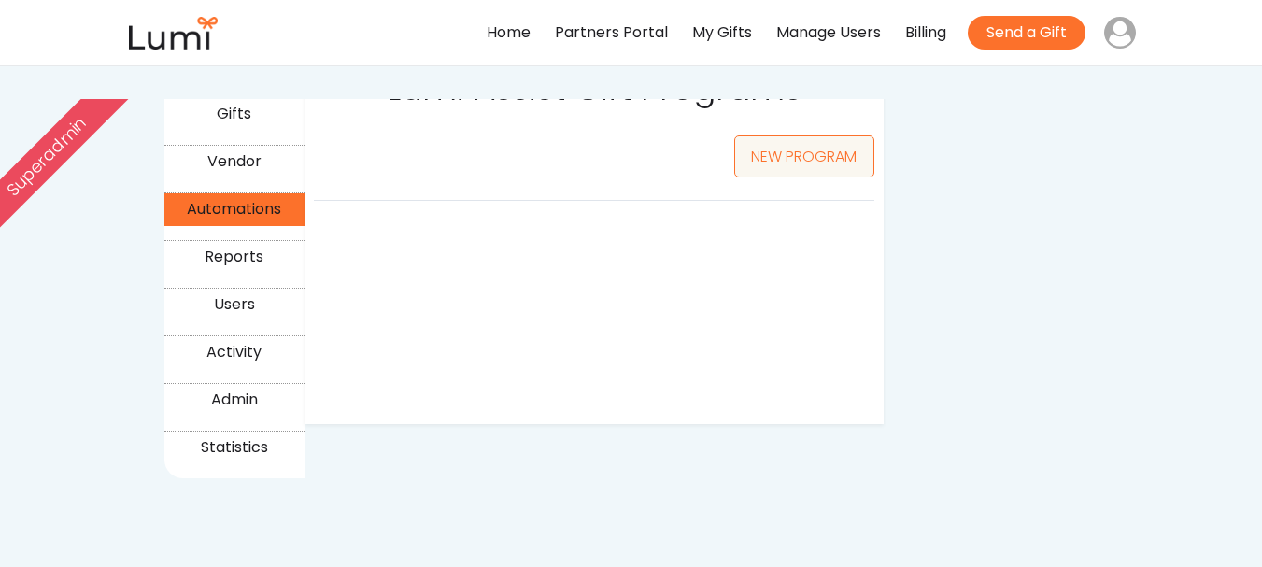
select select ""25_""
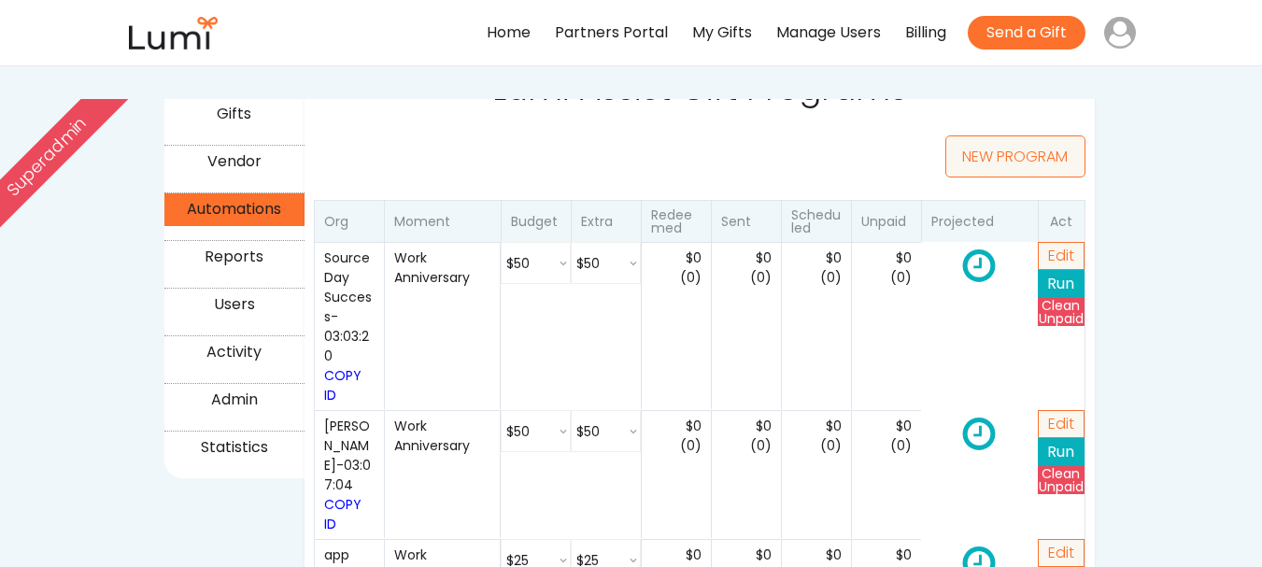
select select ""25_""
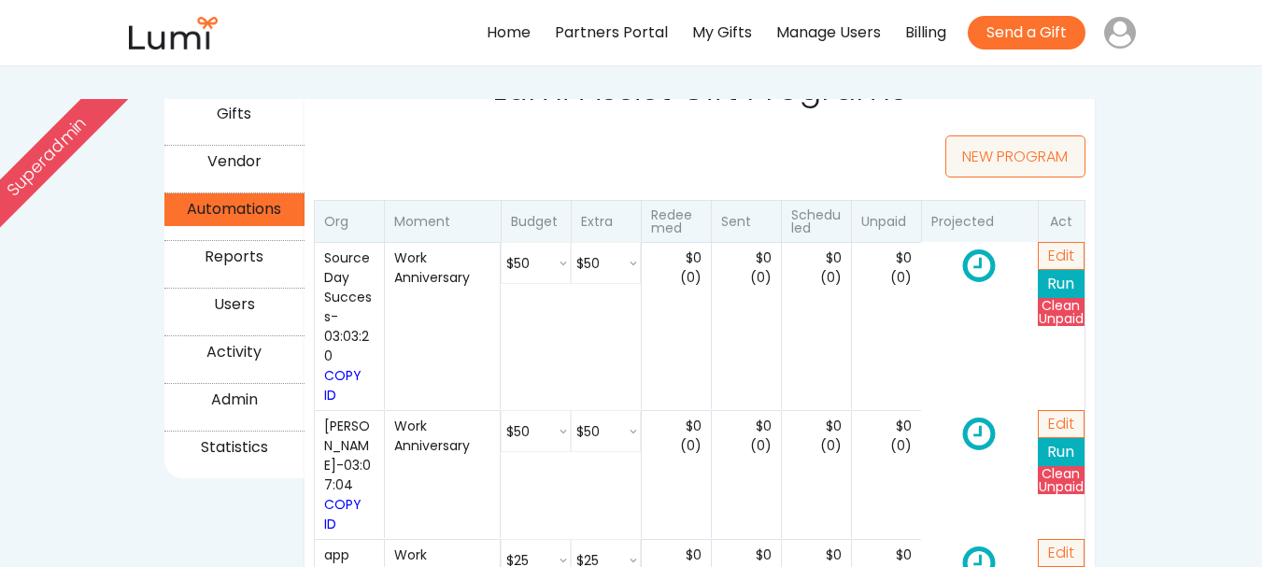
select select ""25_""
select select ""250_""
select select ""25_""
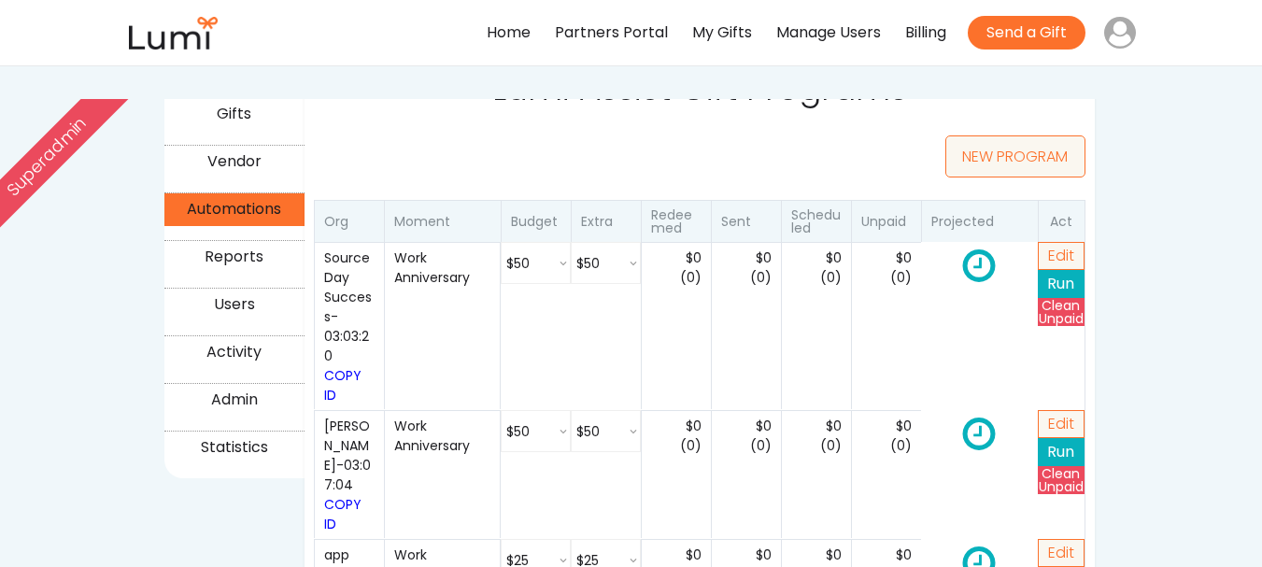
select select ""25_""
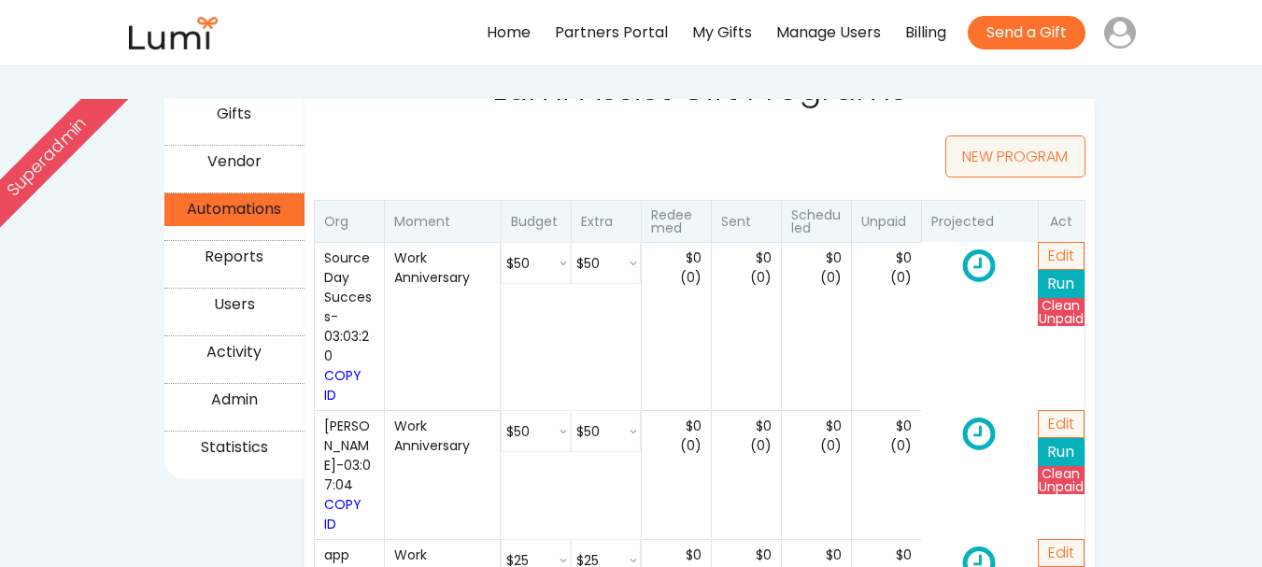
select select ""25_""
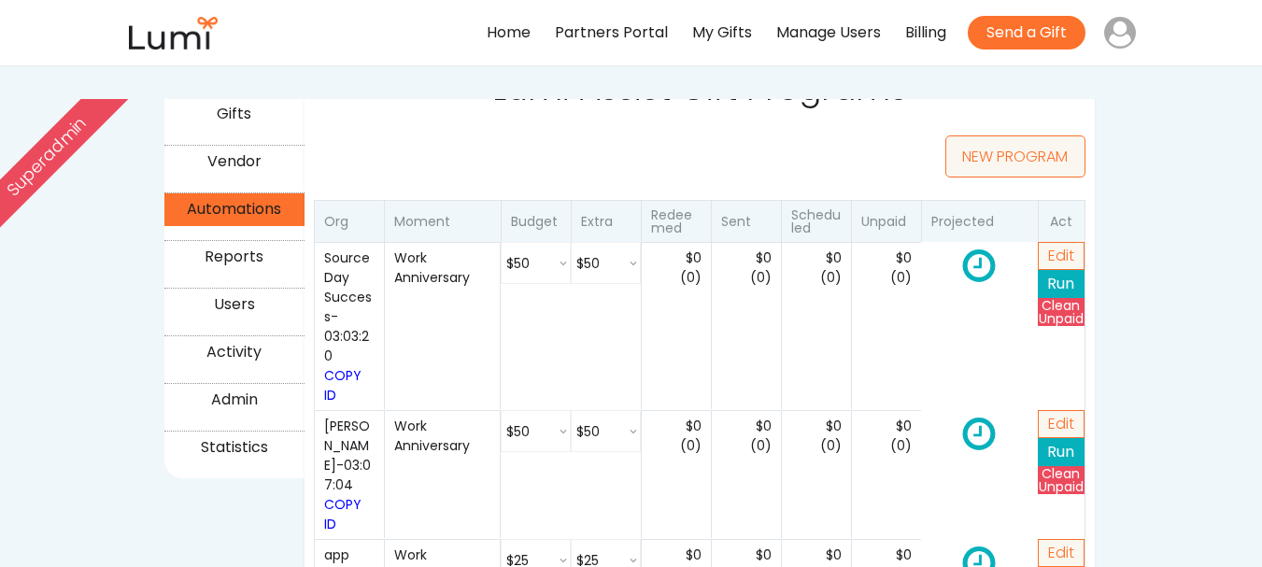
select select ""25_""
click at [1025, 155] on button "NEW PROGRAM" at bounding box center [1015, 156] width 140 height 42
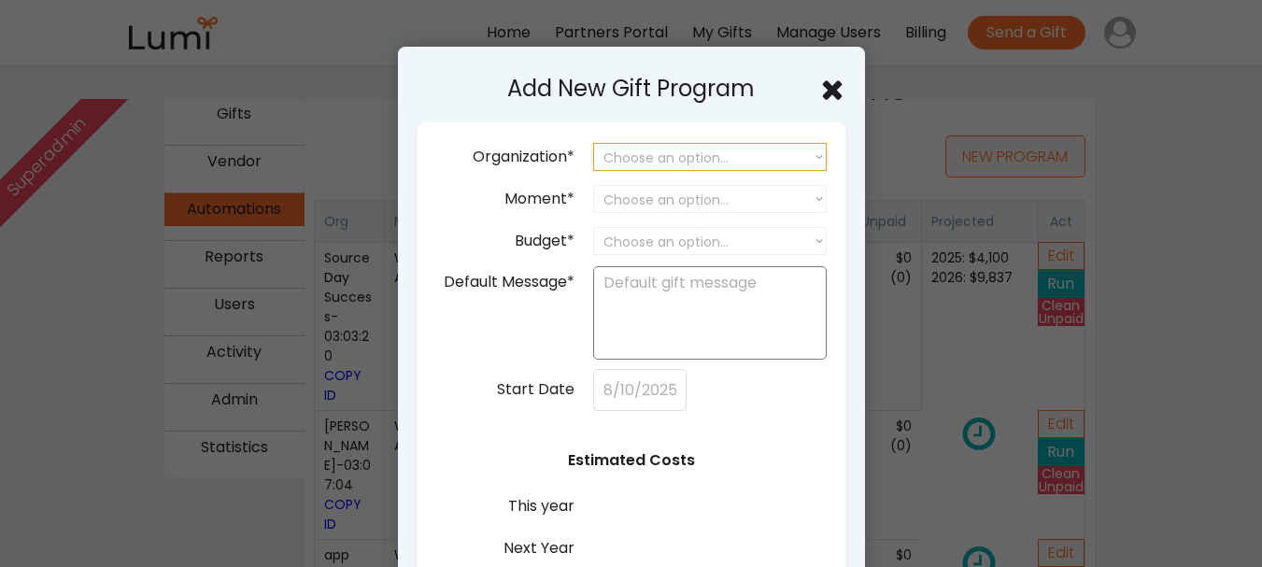
click at [709, 154] on select "Choose an option... SourceDay Lumi SIJO Steve Invoice Test HubSpot test org App…" at bounding box center [709, 157] width 233 height 28
select select ""1348695171700984260__LOOKUP__1754834698563x371622962210799600""
click at [593, 143] on select "Choose an option... SourceDay Lumi SIJO Steve Invoice Test HubSpot test org App…" at bounding box center [709, 157] width 233 height 28
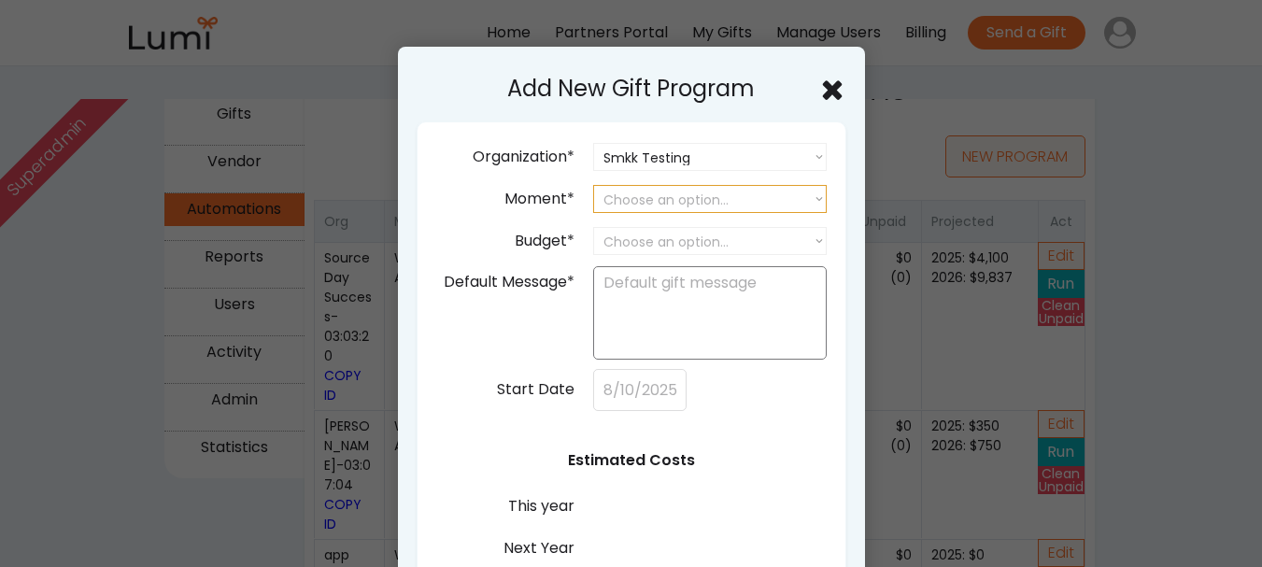
click at [681, 205] on select "Choose an option... Birthday Work Anniversary Welcome to the Team Year End Appr…" at bounding box center [709, 199] width 233 height 28
select select ""work_anniversary""
click at [593, 185] on select "Choose an option... Birthday Work Anniversary Welcome to the Team Year End Appr…" at bounding box center [709, 199] width 233 height 28
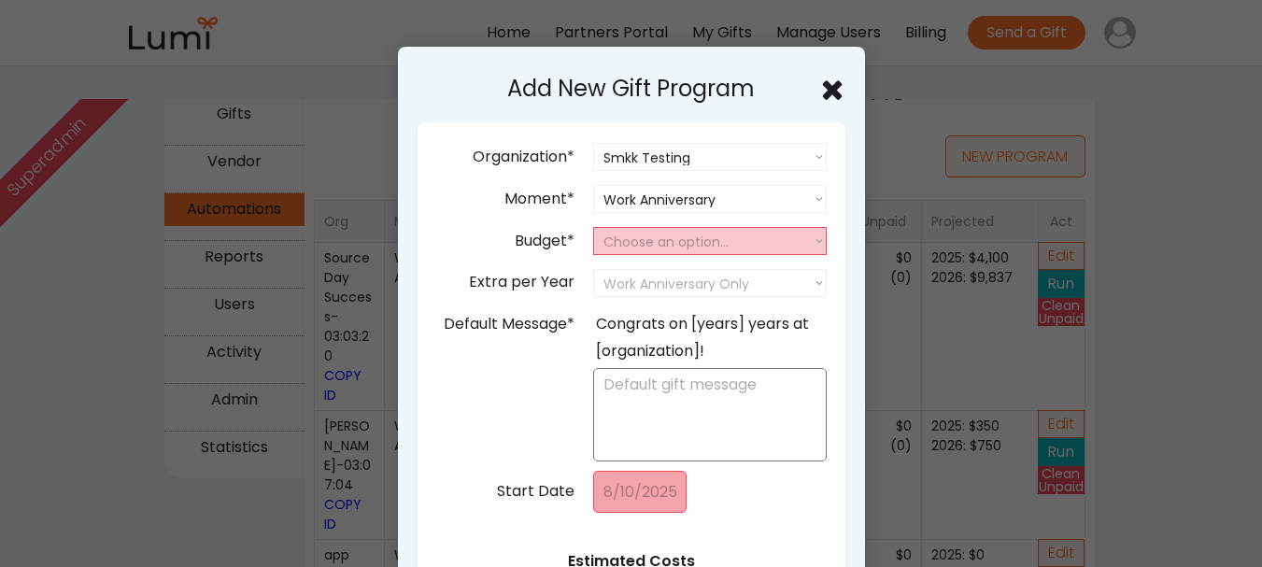
click at [691, 239] on select "Choose an option... 25 50 75 100 150 200 250 300" at bounding box center [709, 241] width 233 height 28
select select "50"
click at [593, 227] on select "Choose an option... 25 50 75 100 150 200 250 300" at bounding box center [709, 241] width 233 height 28
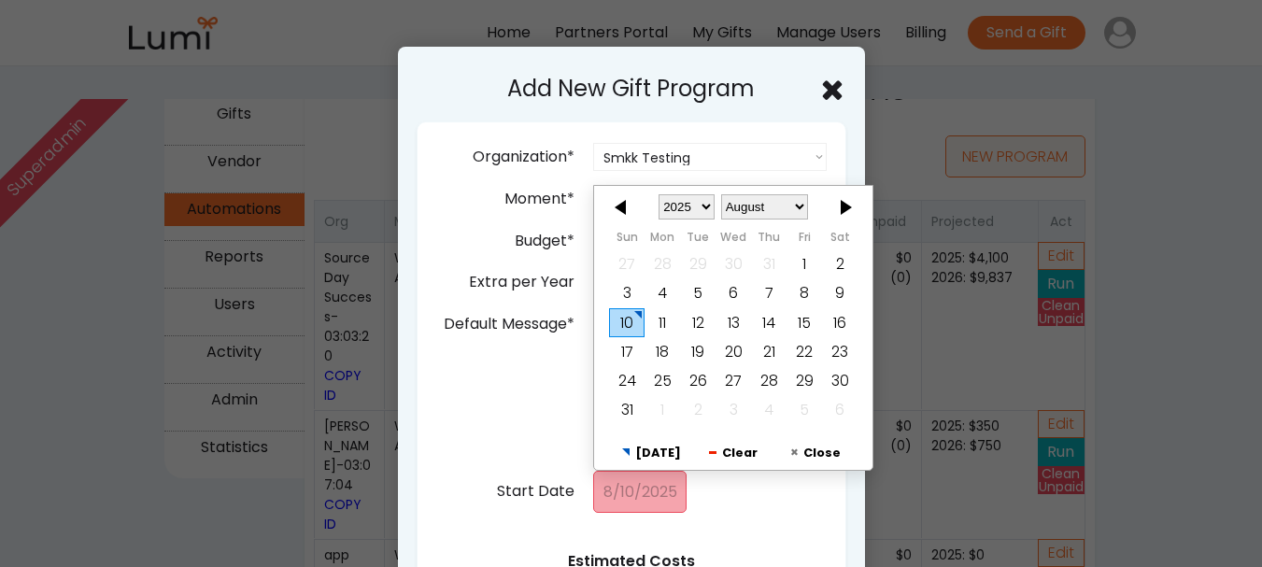
click at [487, 210] on div "Organization* Choose an option... SourceDay Lumi SIJO Steve Invoice Test HubSpo…" at bounding box center [631, 403] width 430 height 564
click at [618, 213] on div at bounding box center [622, 206] width 56 height 30
click at [694, 266] on div "1" at bounding box center [697, 263] width 35 height 29
type input "7/01/2025"
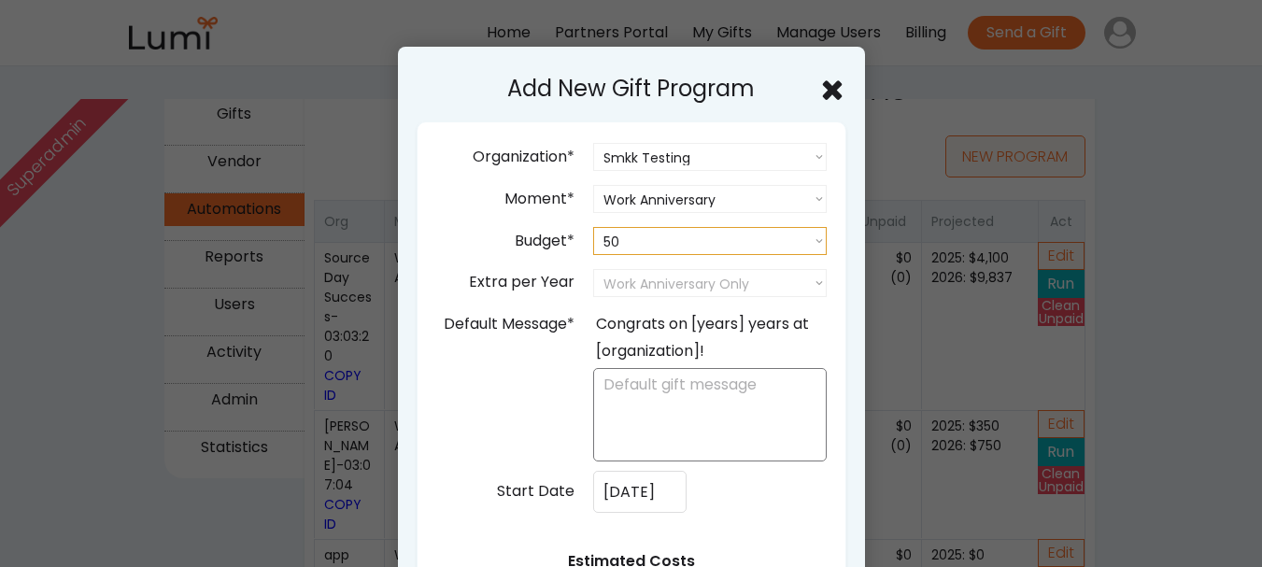
click at [749, 244] on select "Choose an option... 25 50 75 100 150 200 250 300" at bounding box center [709, 241] width 233 height 28
select select "25"
click at [593, 227] on select "Choose an option... 25 50 75 100 150 200 250 300" at bounding box center [709, 241] width 233 height 28
click at [728, 273] on select "Work Anniversary Only 25 50 75 100 150 200 250 300" at bounding box center [709, 283] width 233 height 28
select select "25"
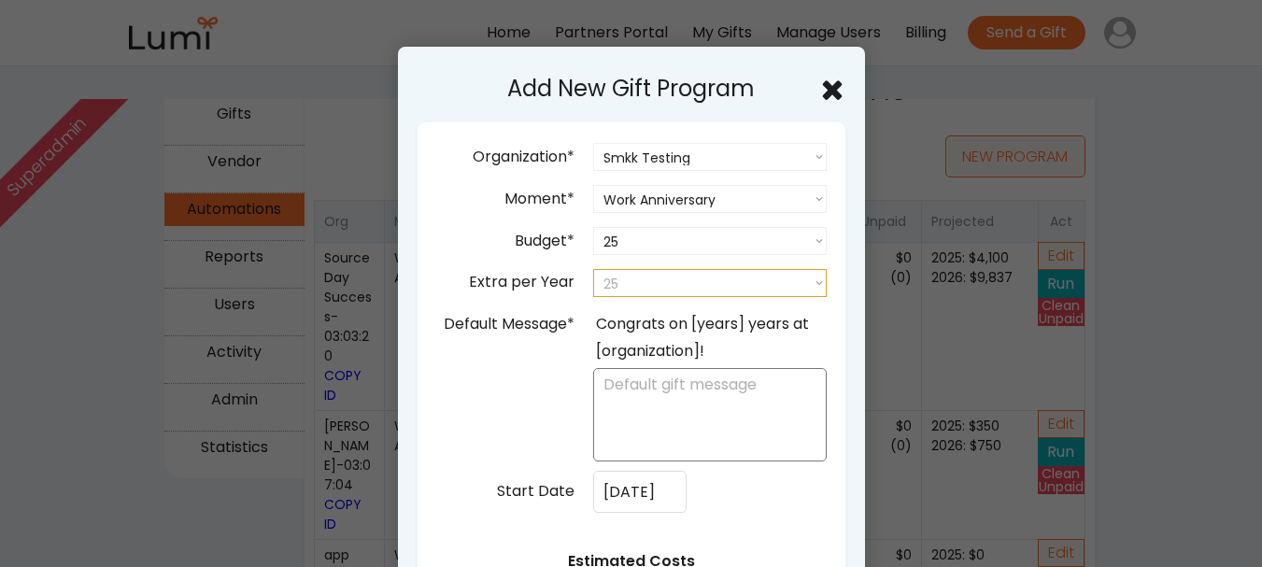
click at [593, 269] on select "Work Anniversary Only 25 50 75 100 150 200 250 300" at bounding box center [709, 283] width 233 height 28
click at [638, 323] on div "Congrats on [years] years at [organization]!" at bounding box center [710, 338] width 228 height 54
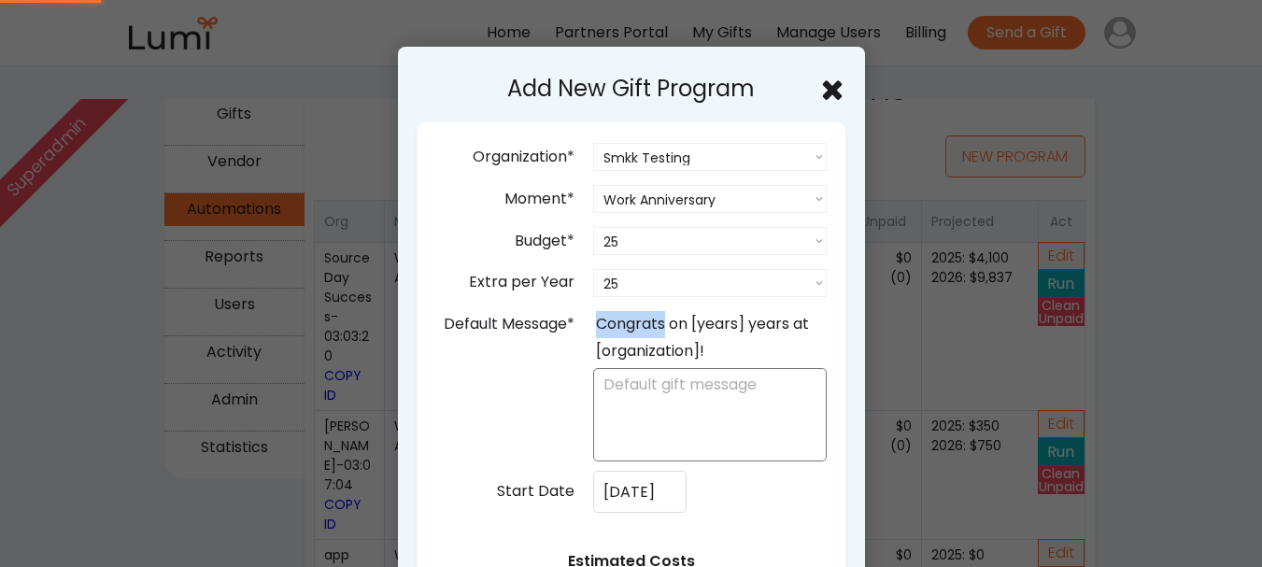
click at [638, 323] on div "Congrats on [years] years at [organization]!" at bounding box center [710, 338] width 228 height 54
copy div "Congrats"
click at [640, 387] on textarea at bounding box center [709, 414] width 233 height 93
paste textarea "Congrats"
type textarea "Congrats"
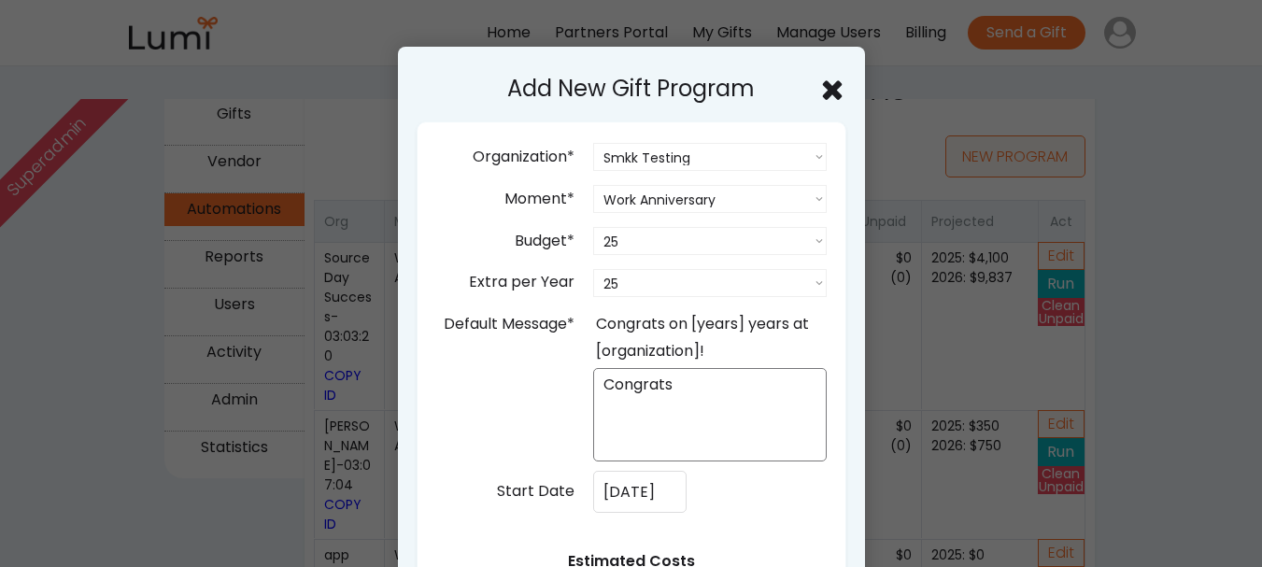
click at [512, 384] on div "Default Message* Congrats on [years] years at [organization]! Congrats" at bounding box center [634, 384] width 386 height 153
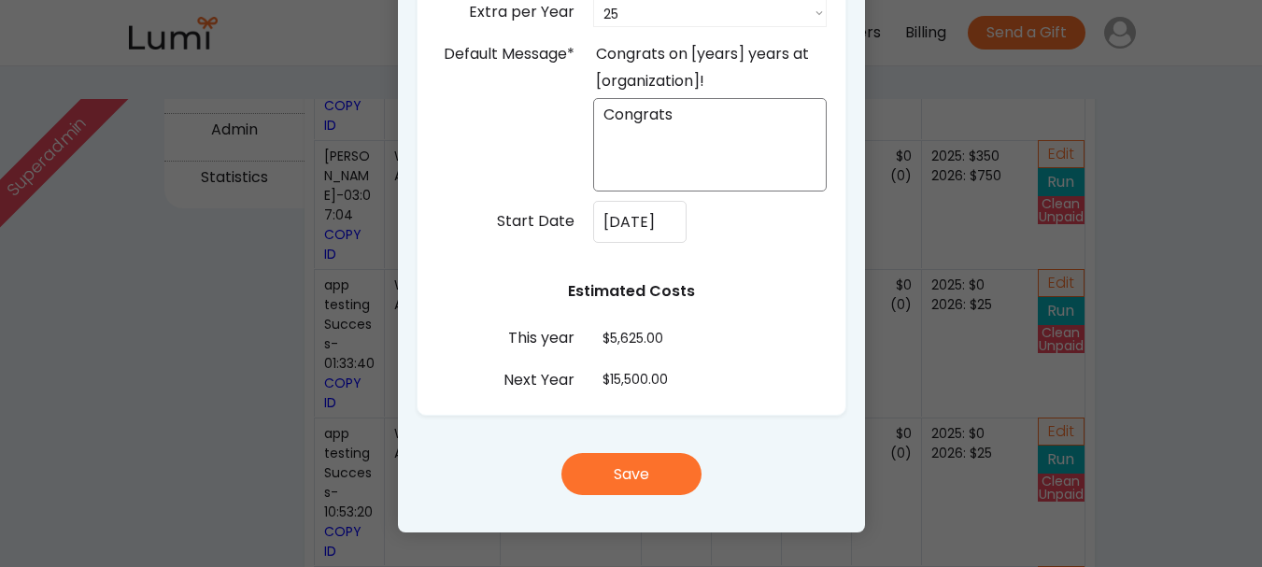
scroll to position [616, 0]
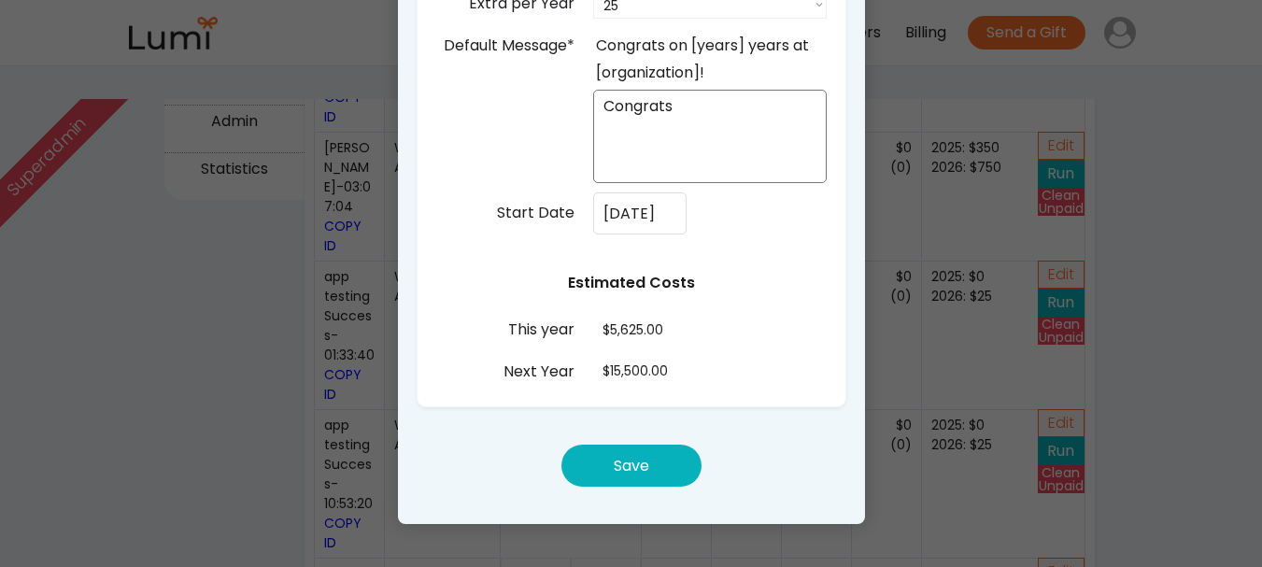
click at [624, 476] on button "Save" at bounding box center [631, 465] width 140 height 42
select select ""PLACEHOLDER_1427118222253""
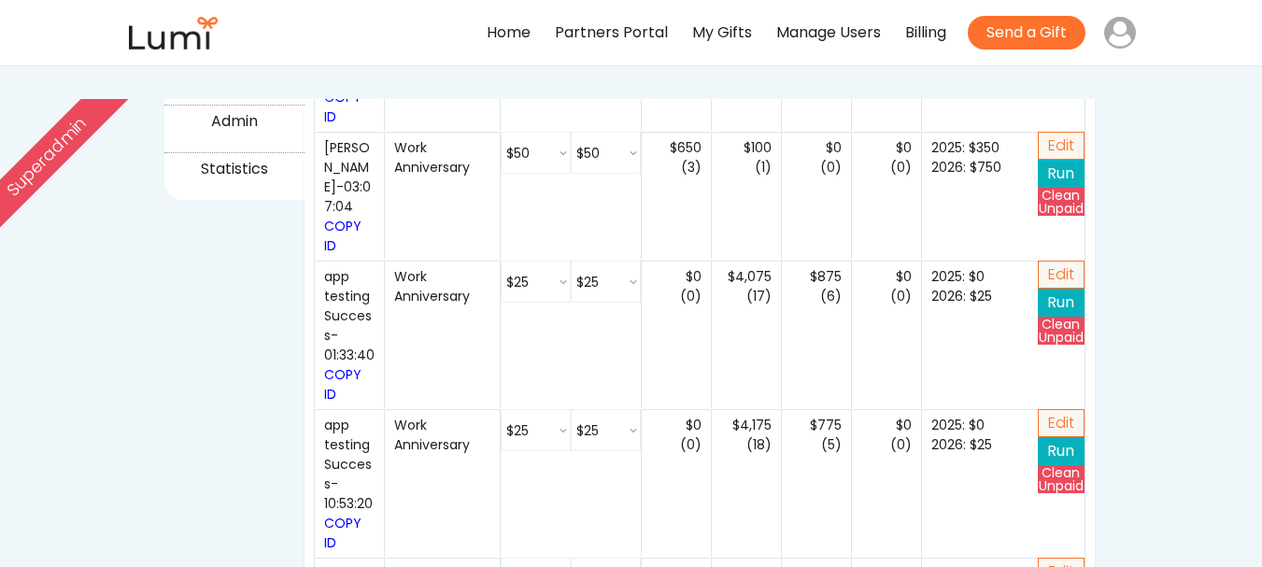
select select ""25_""
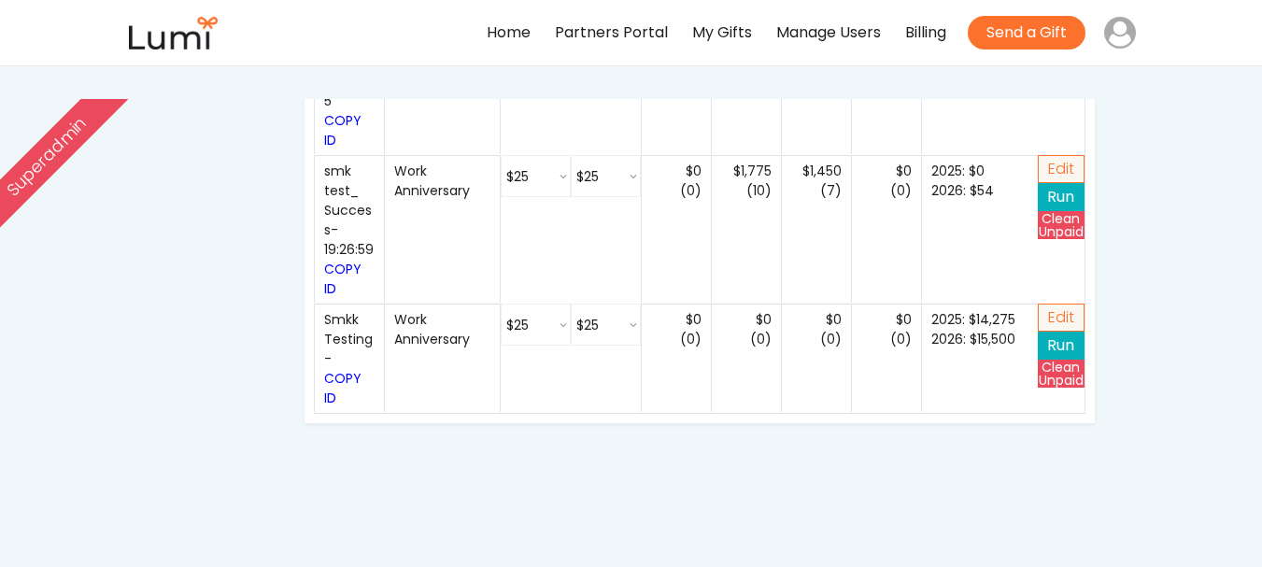
scroll to position [3271, 0]
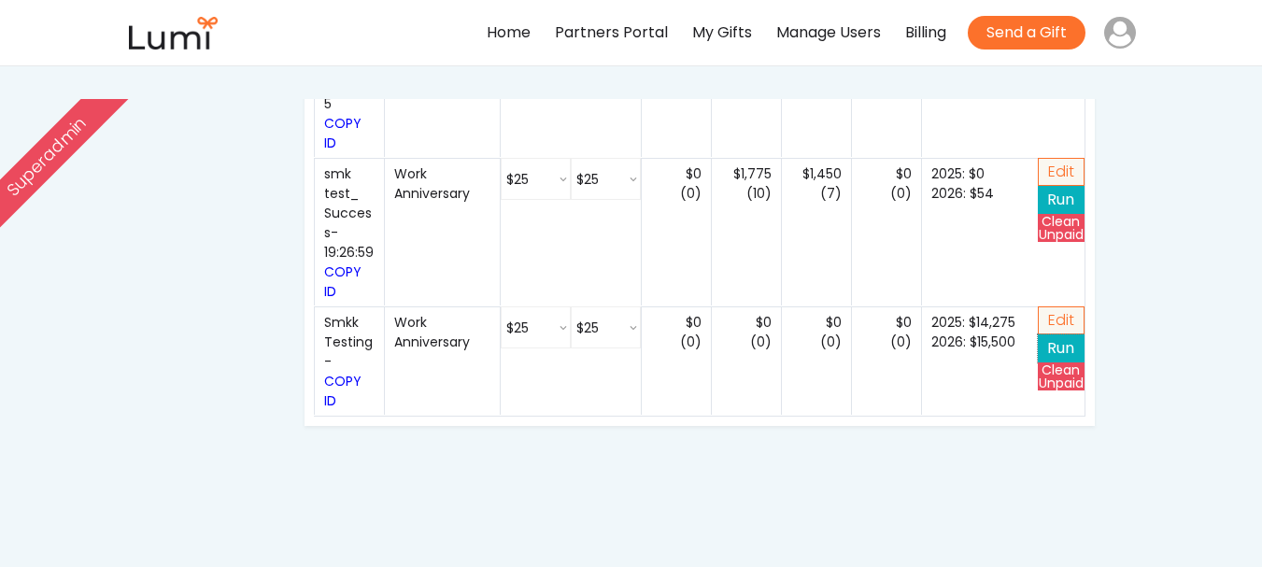
click at [1053, 362] on button "Run" at bounding box center [1060, 348] width 47 height 28
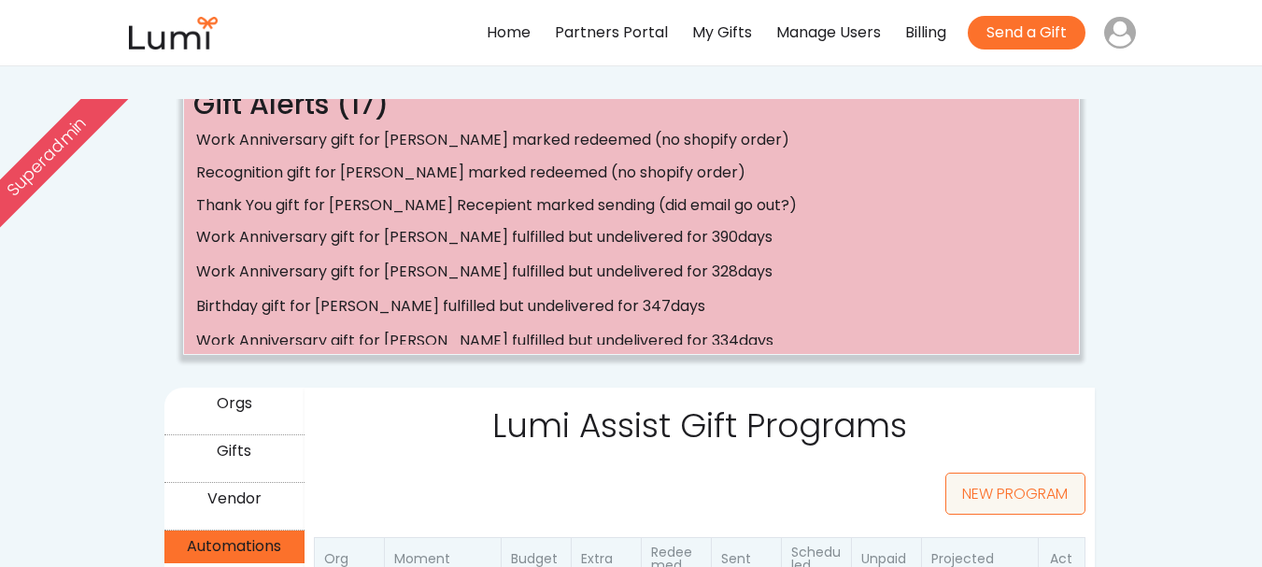
scroll to position [0, 0]
click at [277, 426] on div "Orgs" at bounding box center [234, 411] width 140 height 47
click at [273, 426] on div "Orgs" at bounding box center [234, 411] width 140 height 47
click at [253, 413] on div "Orgs" at bounding box center [234, 404] width 134 height 27
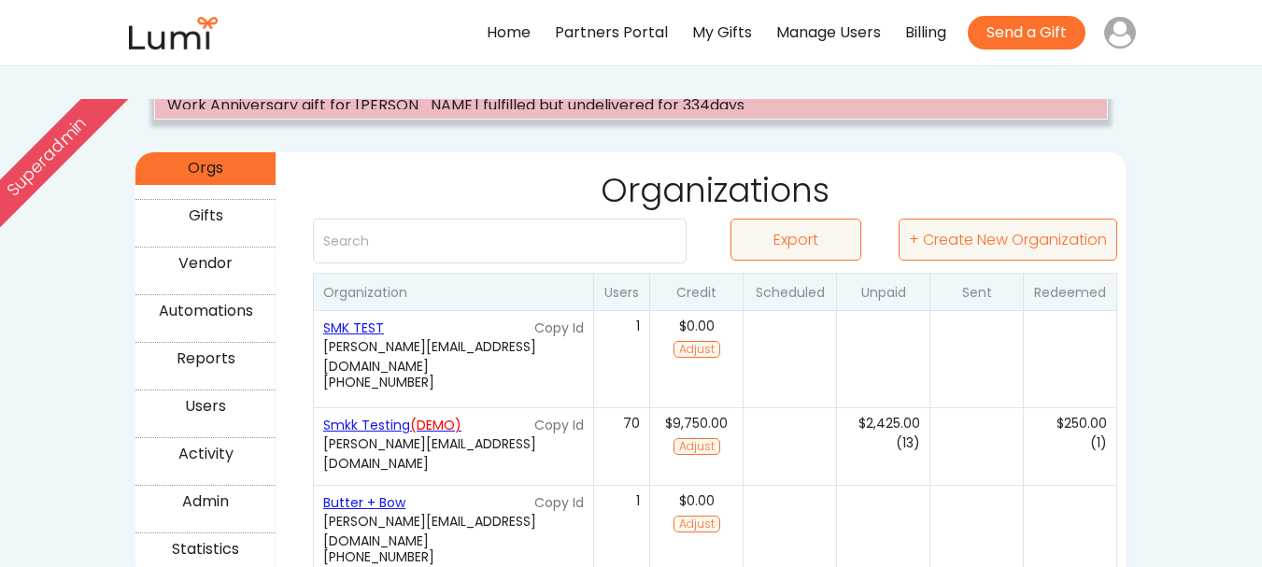
scroll to position [237, 0]
click at [708, 350] on button "Adjust" at bounding box center [696, 348] width 47 height 17
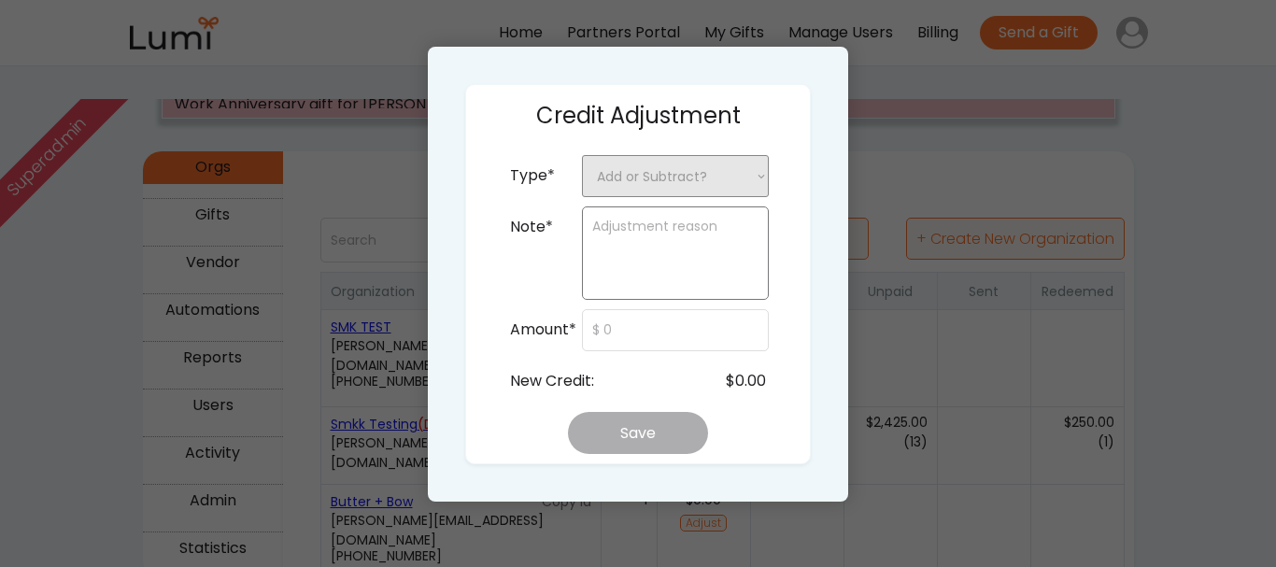
click at [720, 185] on select "Add or Subtract? + Add Credit - Subtract Credit" at bounding box center [675, 176] width 187 height 42
select select ""__add_credit""
click at [582, 155] on select "Add or Subtract? + Add Credit - Subtract Credit" at bounding box center [675, 176] width 187 height 42
click at [683, 254] on textarea at bounding box center [675, 252] width 187 height 93
type textarea "Smk Test"
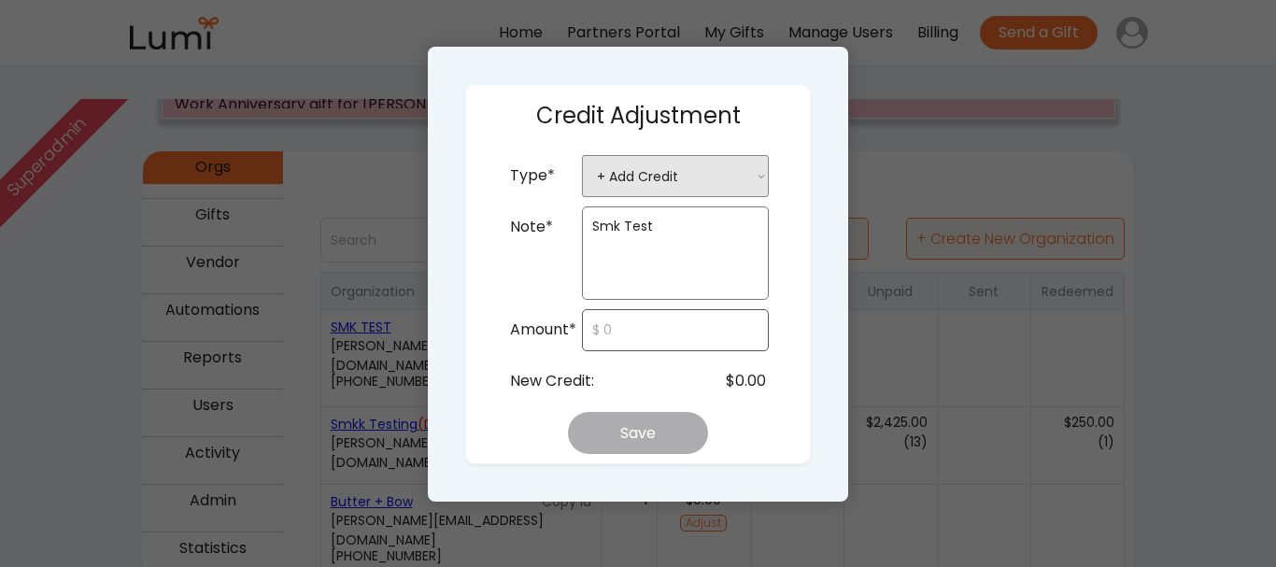
click at [662, 343] on input "input" at bounding box center [675, 330] width 187 height 42
type input "$600"
click at [688, 364] on div "New Credit: $0.00" at bounding box center [637, 381] width 261 height 42
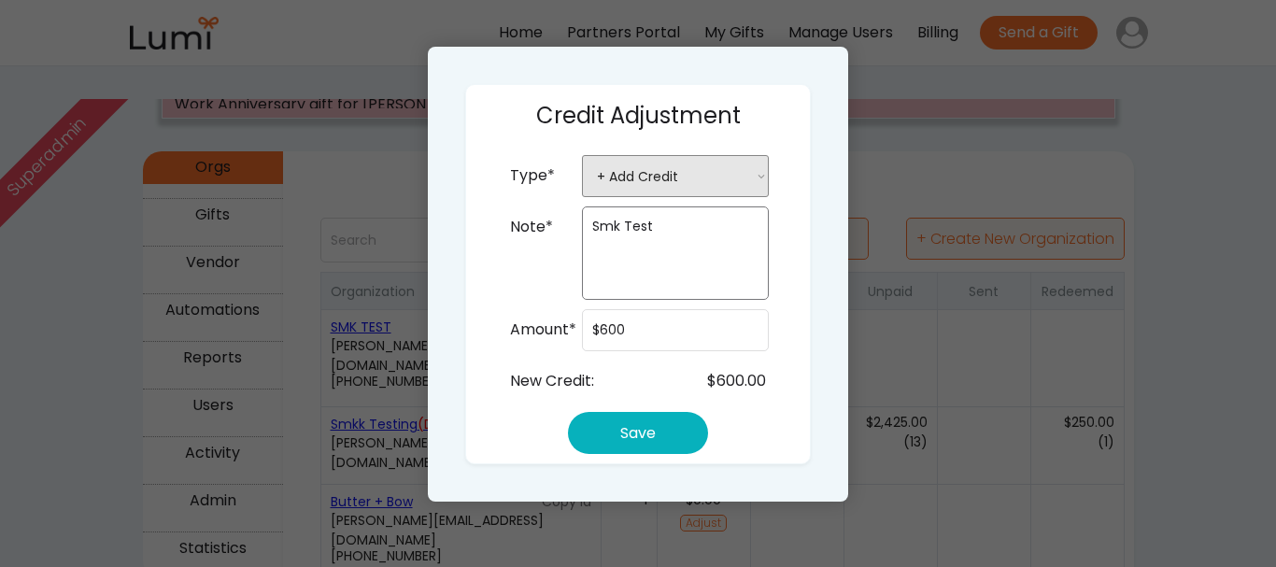
click at [654, 420] on button "Save" at bounding box center [638, 433] width 140 height 42
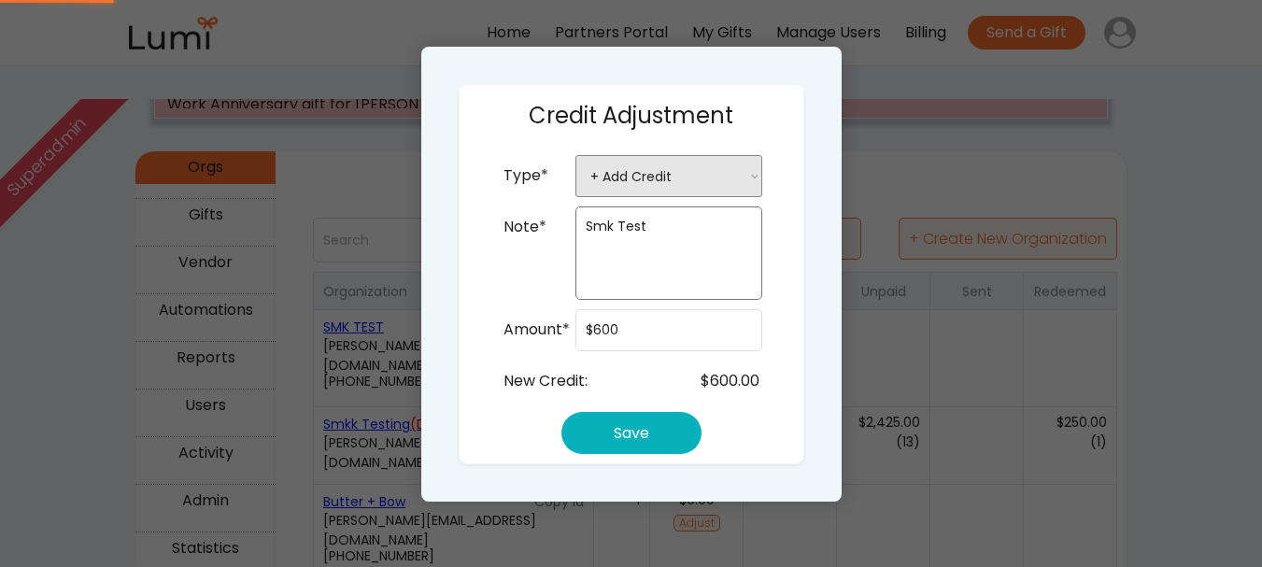
select select ""PLACEHOLDER_1427118222253""
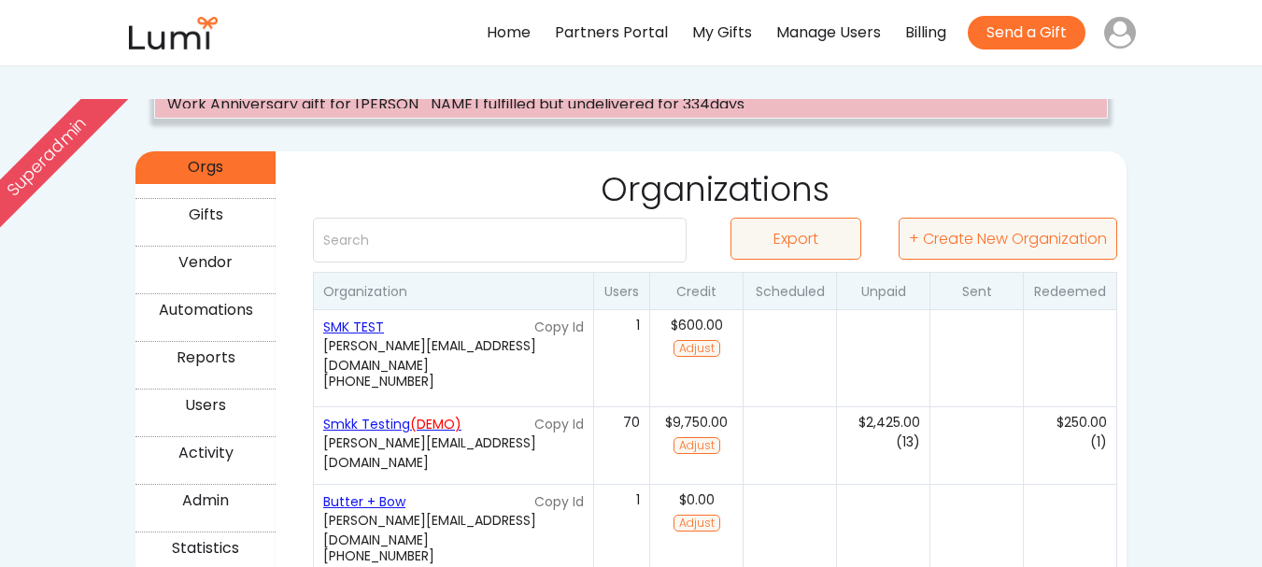
click at [892, 353] on div "(0)" at bounding box center [882, 357] width 93 height 97
select select "false"
select select "true"
select select ""no""
select select "false"
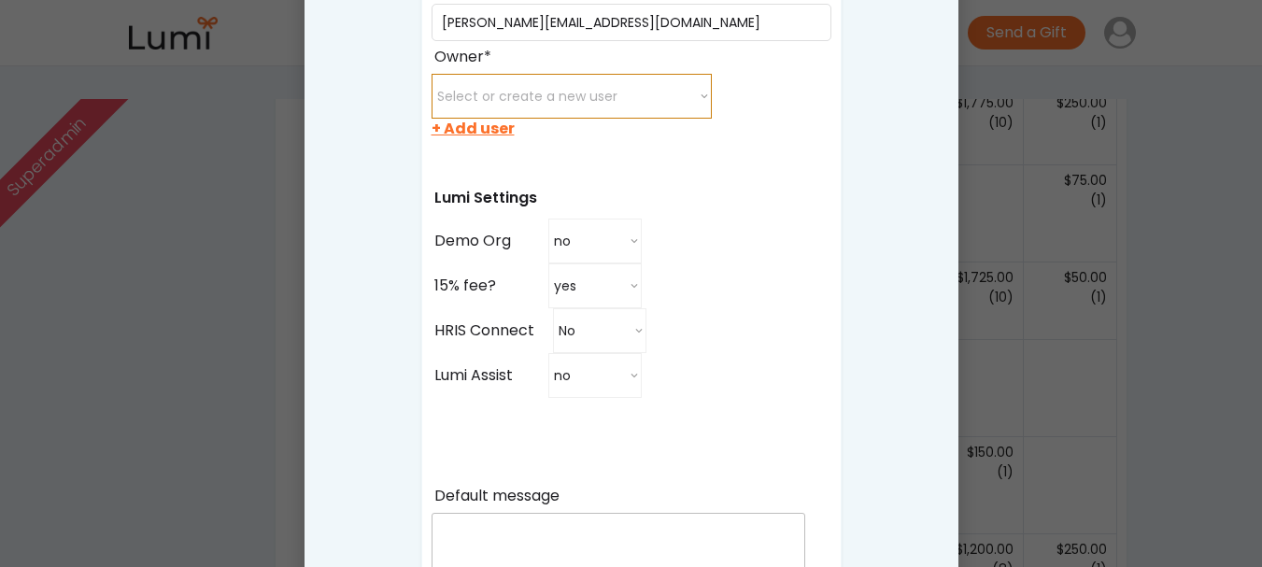
scroll to position [830, 0]
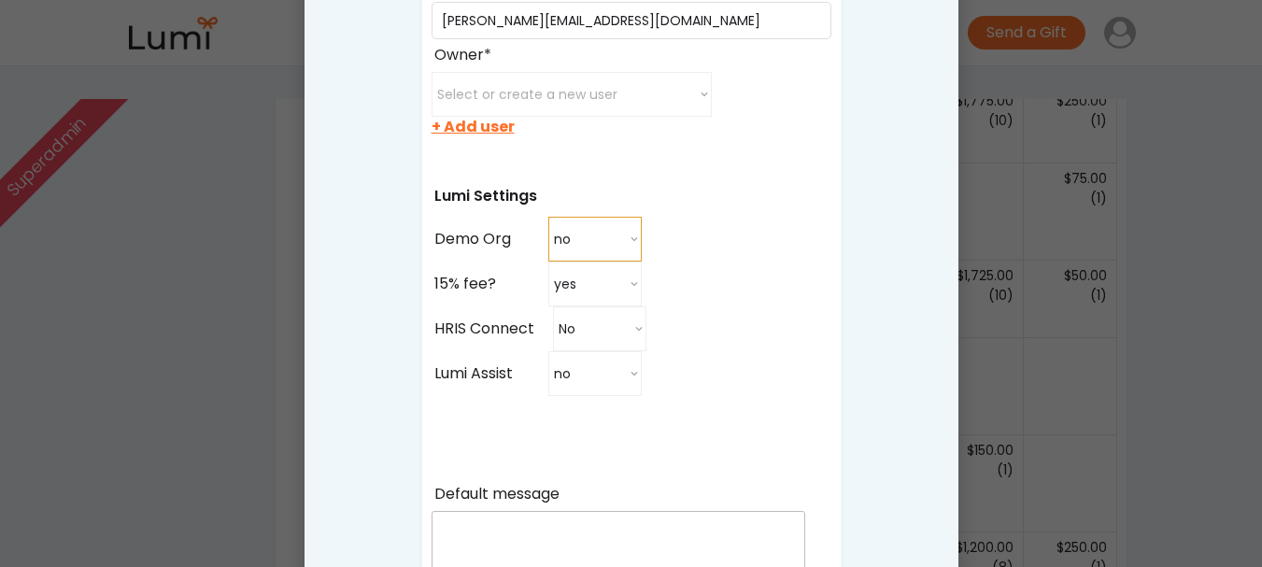
click at [626, 241] on select "no yes no" at bounding box center [594, 239] width 93 height 45
select select "true"
click at [548, 217] on select "no yes no" at bounding box center [594, 239] width 93 height 45
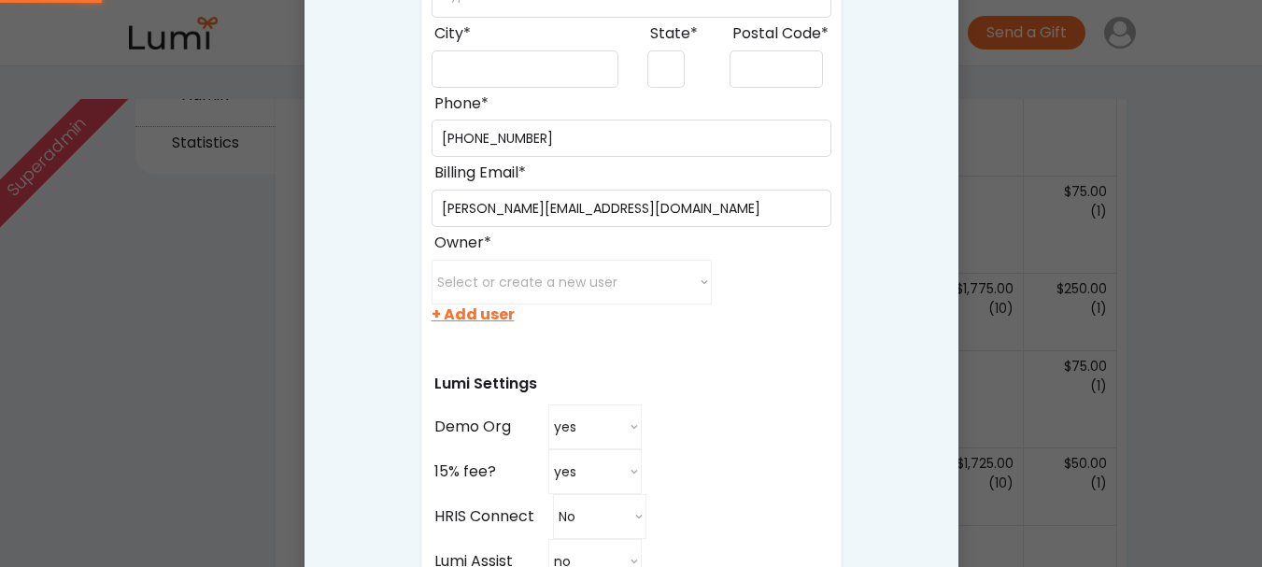
scroll to position [616, 0]
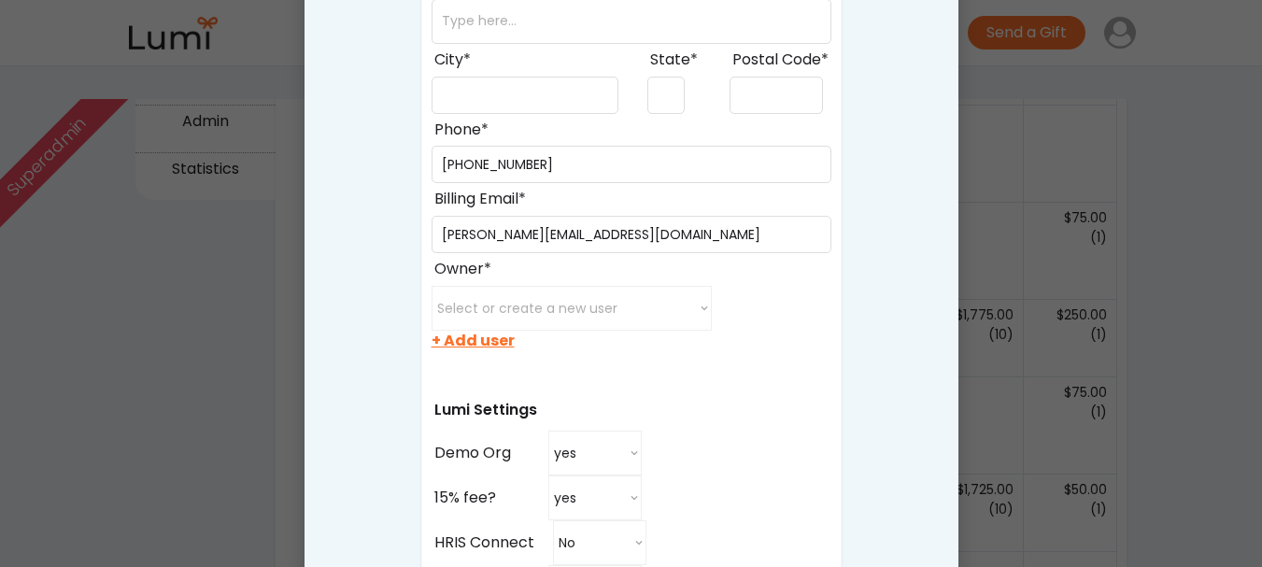
click at [1173, 156] on div at bounding box center [631, 283] width 1262 height 567
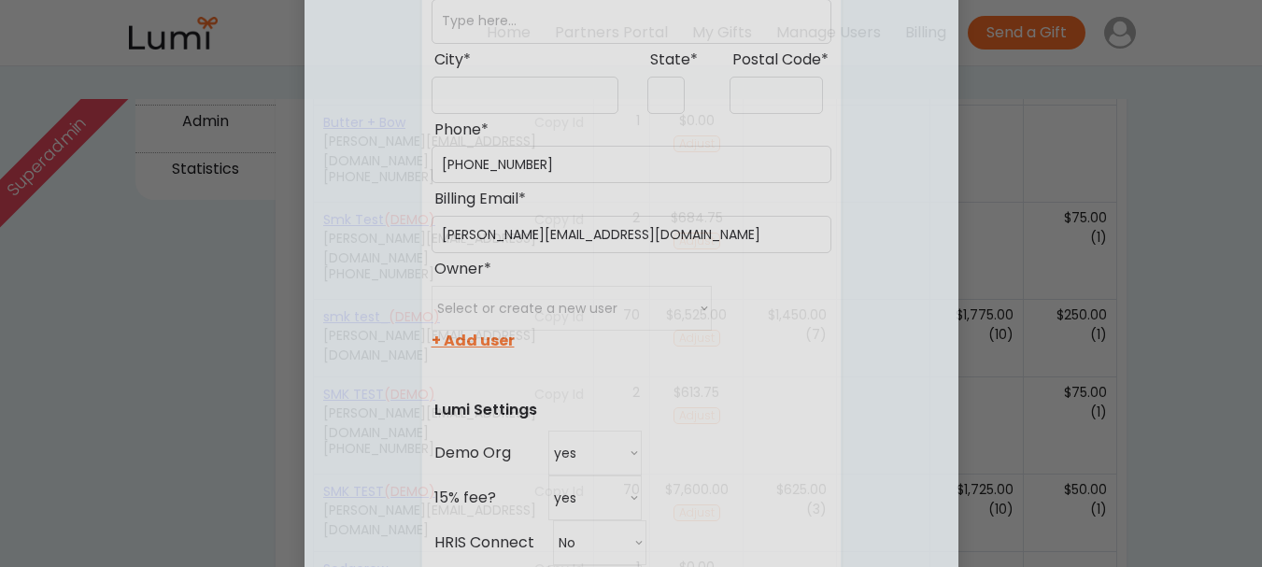
select select ""PLACEHOLDER_1427118222253""
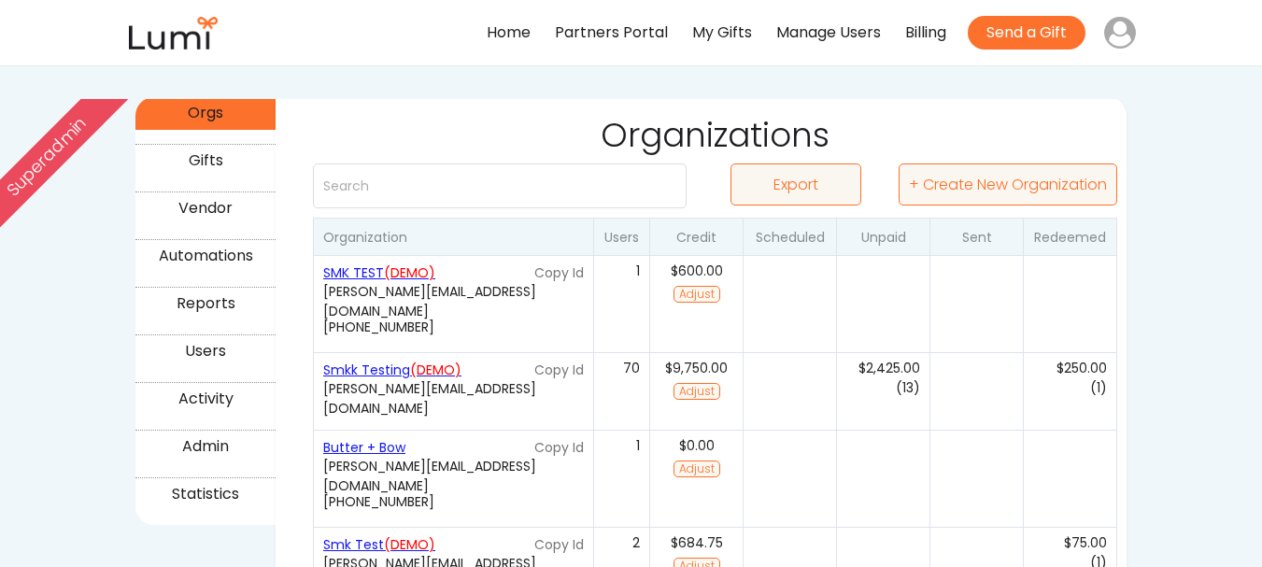
scroll to position [293, 0]
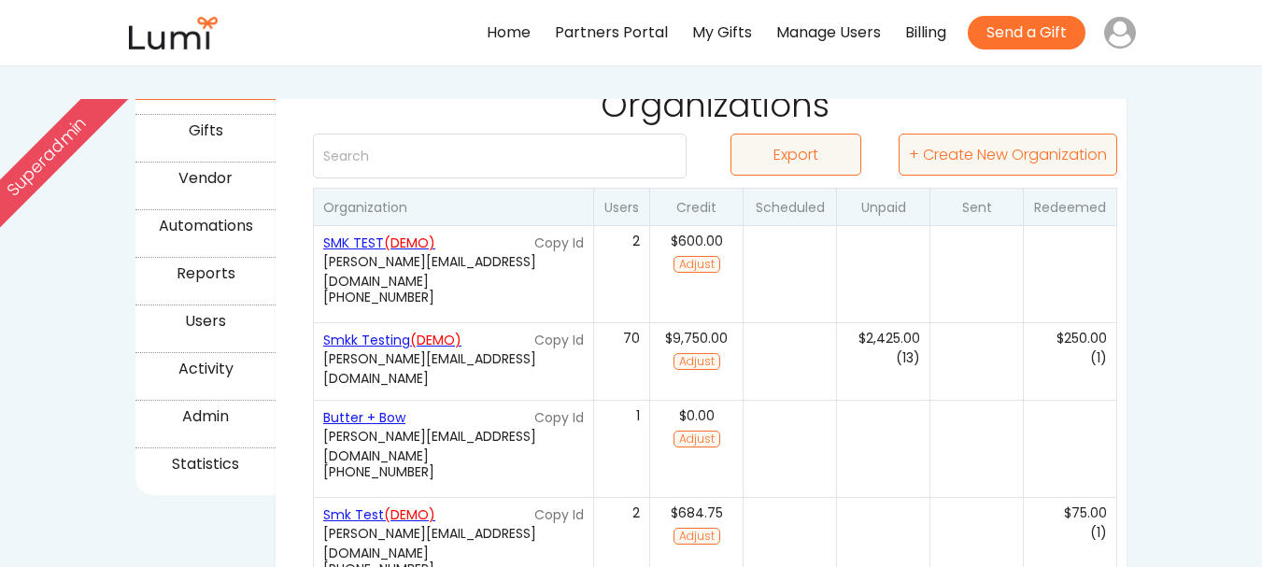
scroll to position [320, 0]
click at [978, 365] on div "()" at bounding box center [975, 362] width 93 height 78
select select "true"
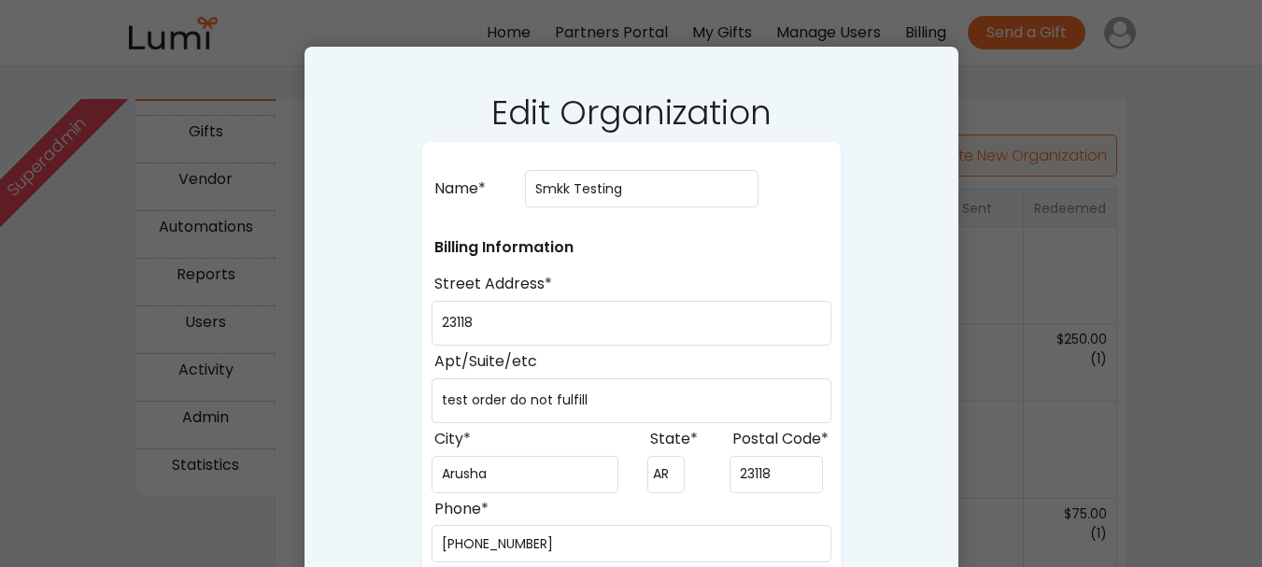
click at [1196, 190] on div at bounding box center [631, 283] width 1262 height 567
select select ""PLACEHOLDER_1427118222253""
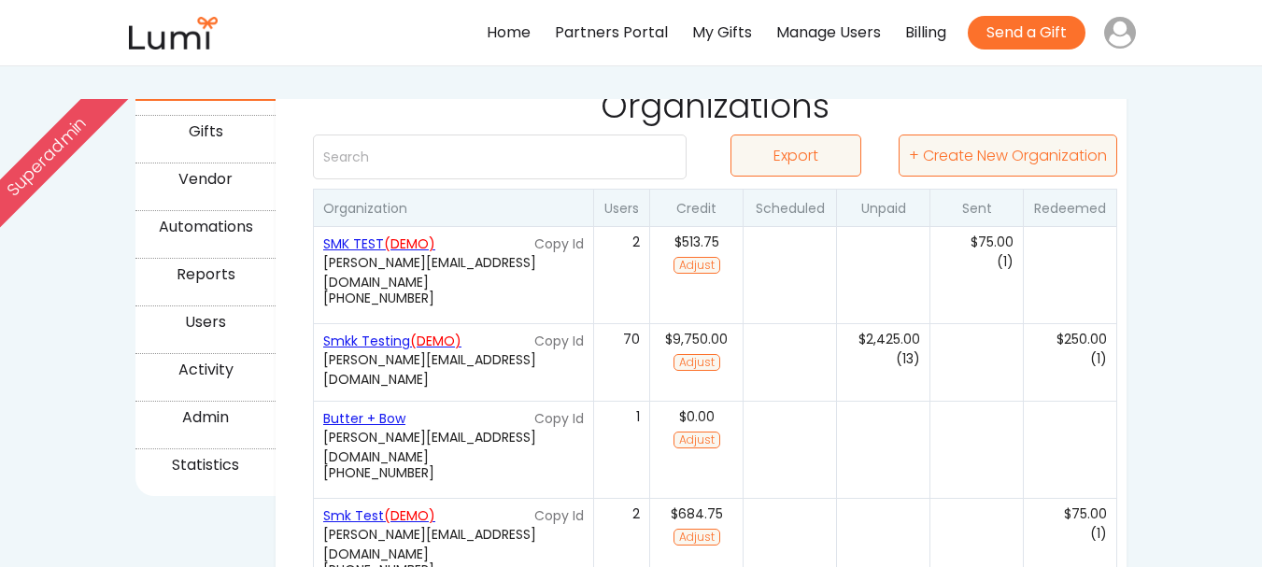
scroll to position [0, 0]
